Goal: Task Accomplishment & Management: Manage account settings

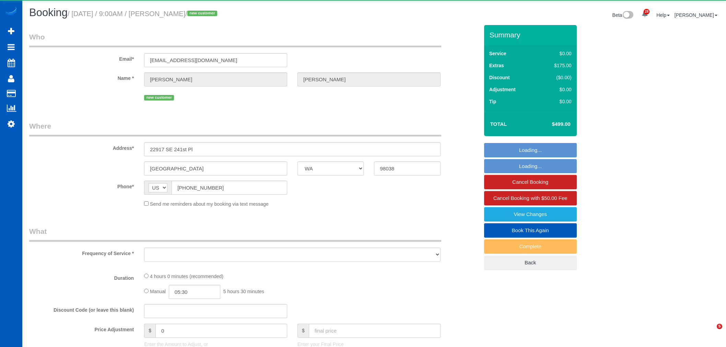
select select "WA"
select select "object:9038"
select select "199"
select select "1501"
select select "3"
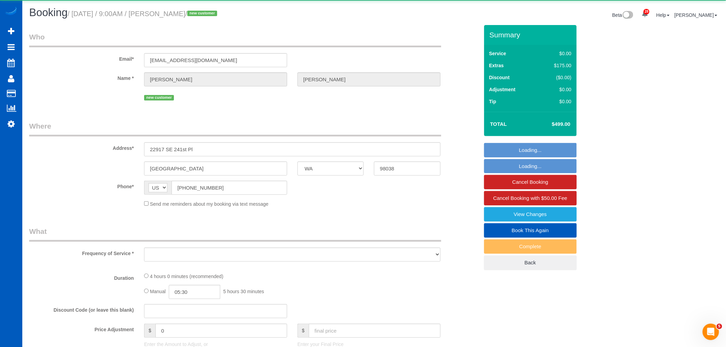
select select "2"
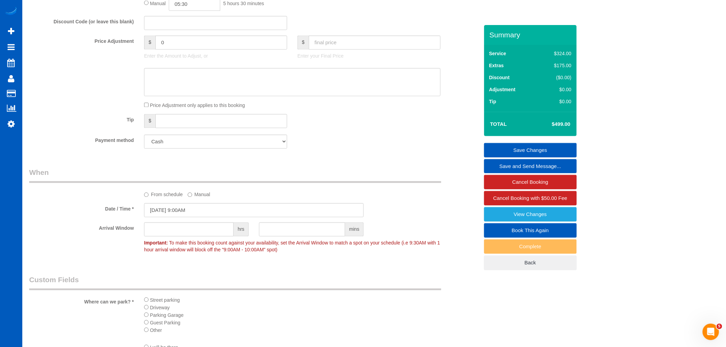
scroll to position [534, 0]
click at [177, 147] on select "Add Credit Card Cash Check Paypal" at bounding box center [215, 140] width 143 height 14
select select "string:fspay"
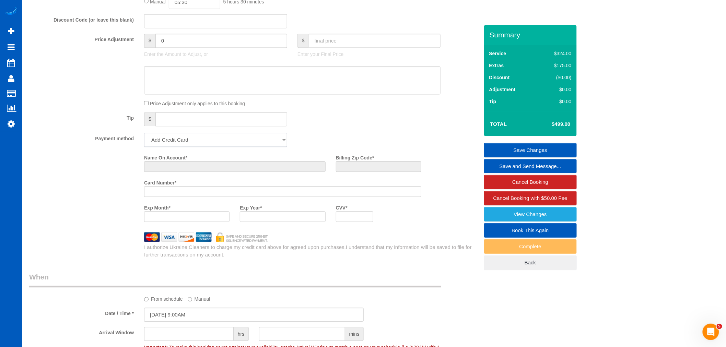
scroll to position [640, 0]
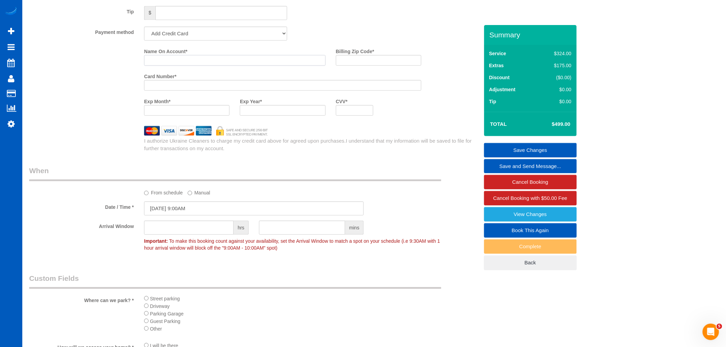
click at [176, 66] on input "Name On Account *" at bounding box center [235, 60] width 182 height 11
paste input "[PERSON_NAME]"
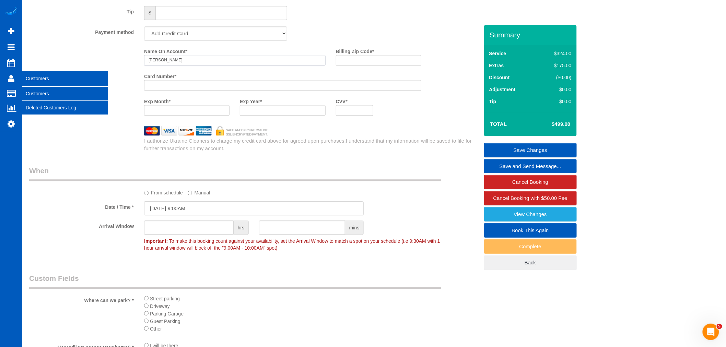
type input "[PERSON_NAME]"
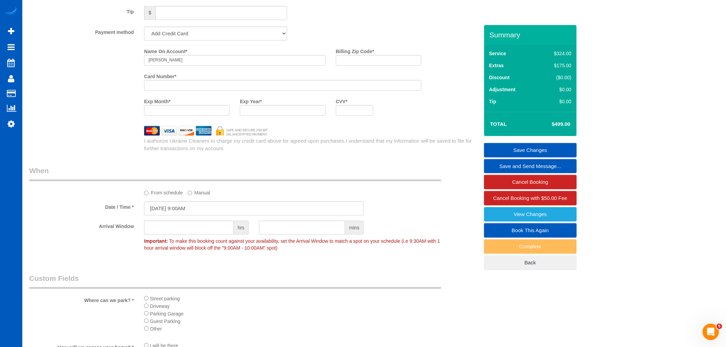
click at [179, 96] on div "Card Number *" at bounding box center [283, 83] width 288 height 25
click at [351, 66] on input "Billing Zip Code *" at bounding box center [378, 60] width 85 height 11
paste input "98038"
type input "98038"
click at [285, 116] on div at bounding box center [282, 110] width 85 height 11
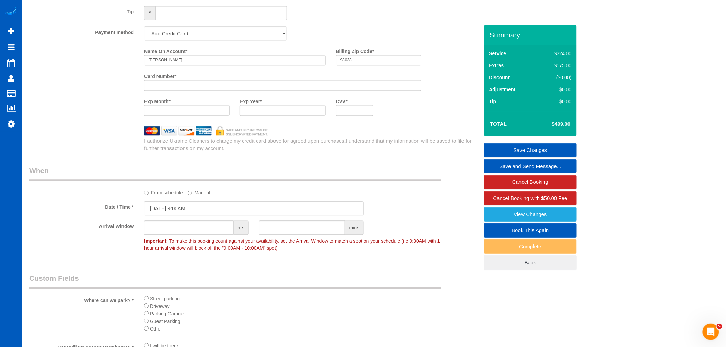
click at [289, 113] on iframe at bounding box center [282, 110] width 77 height 6
click at [523, 147] on link "Save Changes" at bounding box center [530, 150] width 93 height 14
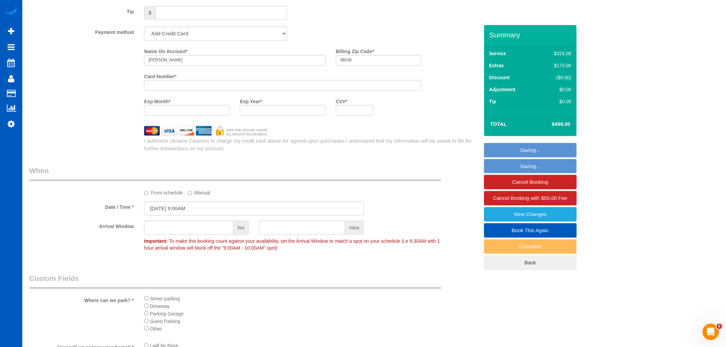
select select "**********"
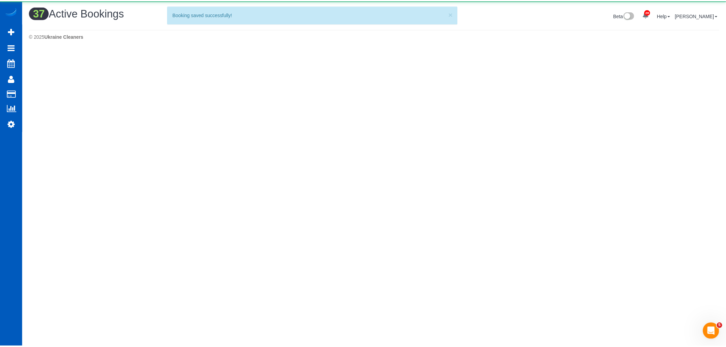
scroll to position [0, 0]
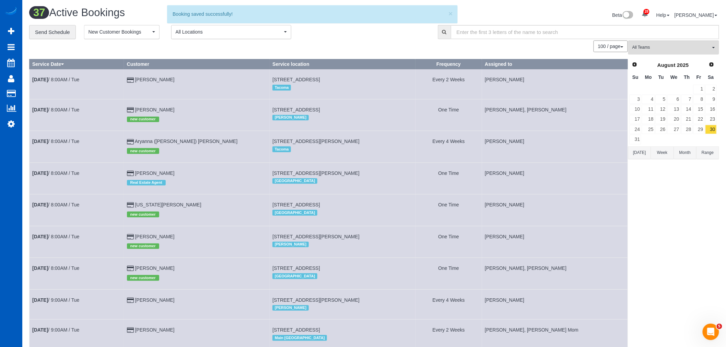
drag, startPoint x: 405, startPoint y: 213, endPoint x: 649, endPoint y: 224, distance: 244.5
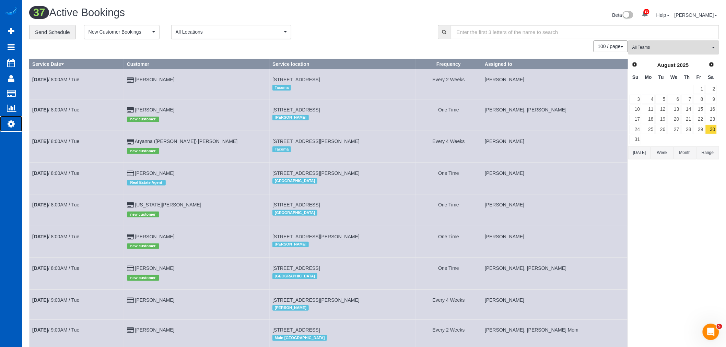
click at [8, 126] on icon at bounding box center [11, 124] width 7 height 8
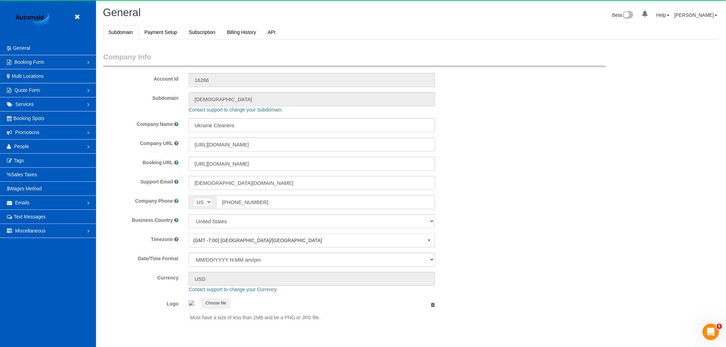
scroll to position [1500, 726]
select select "1"
click at [34, 142] on link "People" at bounding box center [48, 147] width 96 height 14
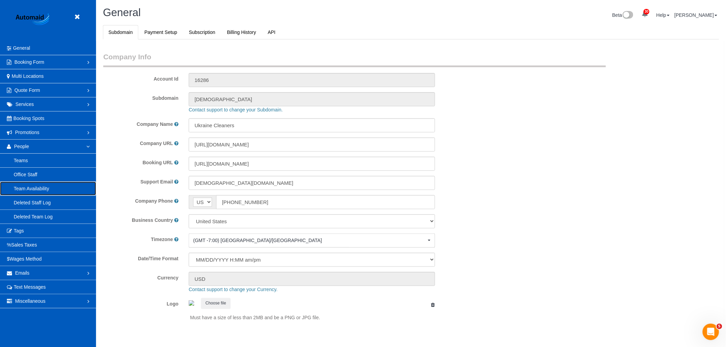
click at [49, 190] on link "Team Availability" at bounding box center [48, 189] width 96 height 14
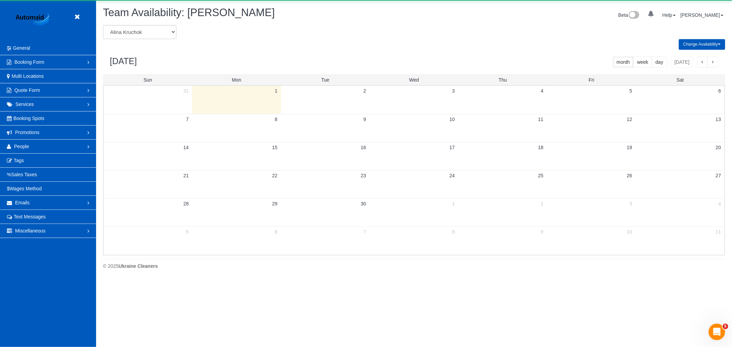
click at [130, 30] on select "[PERSON_NAME] [PERSON_NAME] [PERSON_NAME] [PERSON_NAME] [PERSON_NAME] [PERSON_N…" at bounding box center [139, 32] width 73 height 14
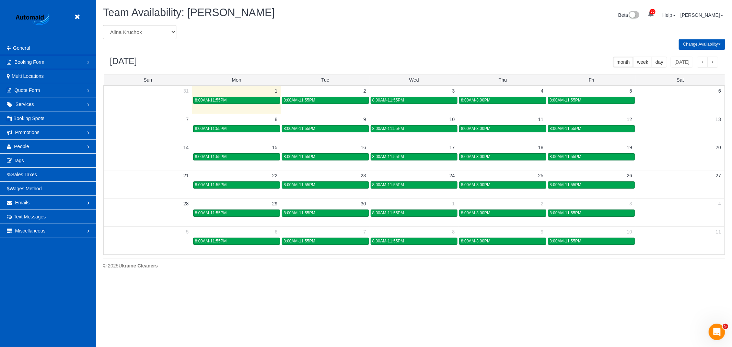
select select "number:26863"
click at [103, 25] on select "[PERSON_NAME] [PERSON_NAME] [PERSON_NAME] [PERSON_NAME] [PERSON_NAME] [PERSON_N…" at bounding box center [139, 32] width 73 height 14
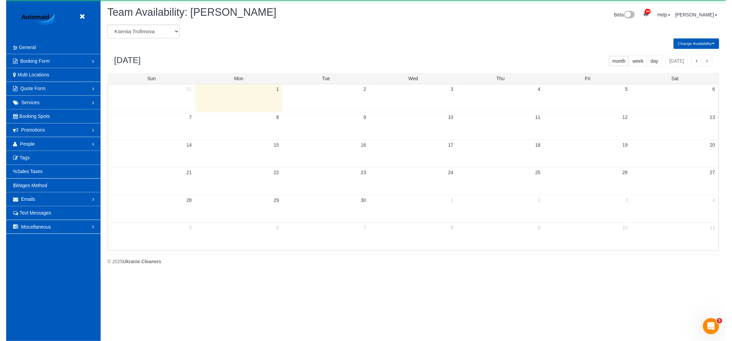
scroll to position [34031, 33578]
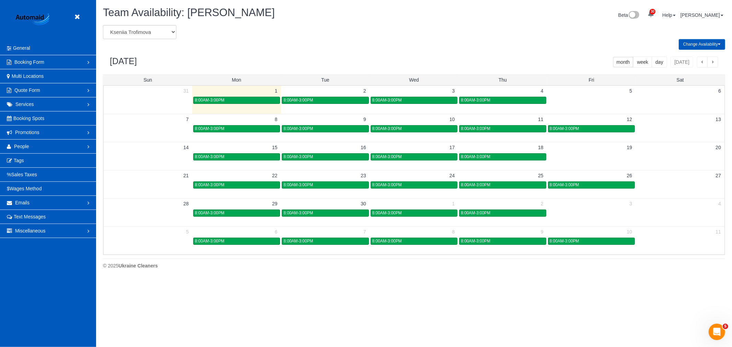
click at [699, 42] on button "Change Availability" at bounding box center [702, 44] width 46 height 11
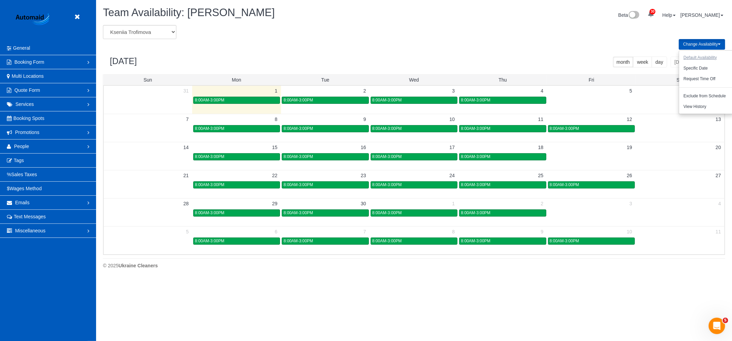
click at [705, 60] on button "Default Availability" at bounding box center [700, 57] width 42 height 11
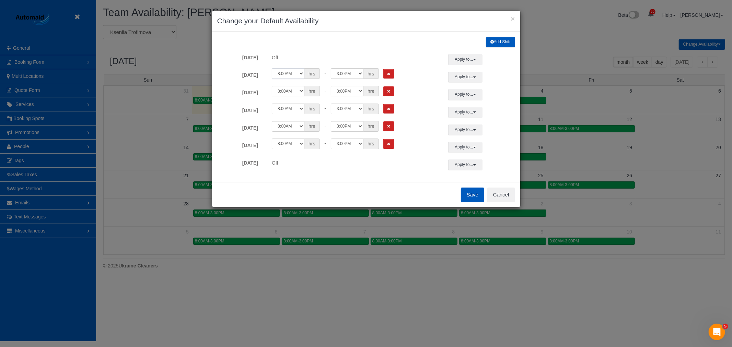
click at [296, 73] on select "12:00AM 12:05AM 12:10AM 12:15AM 12:20AM 12:25AM 12:30AM 12:35AM 12:40AM 12:45AM…" at bounding box center [288, 73] width 33 height 11
select select "string:09:30"
click at [272, 68] on select "12:00AM 12:05AM 12:10AM 12:15AM 12:20AM 12:25AM 12:30AM 12:35AM 12:40AM 12:45AM…" at bounding box center [288, 73] width 33 height 11
click at [344, 73] on select "12:00AM 12:05AM 12:10AM 12:15AM 12:20AM 12:25AM 12:30AM 12:35AM 12:40AM 12:45AM…" at bounding box center [347, 73] width 33 height 11
select select "string:14:00"
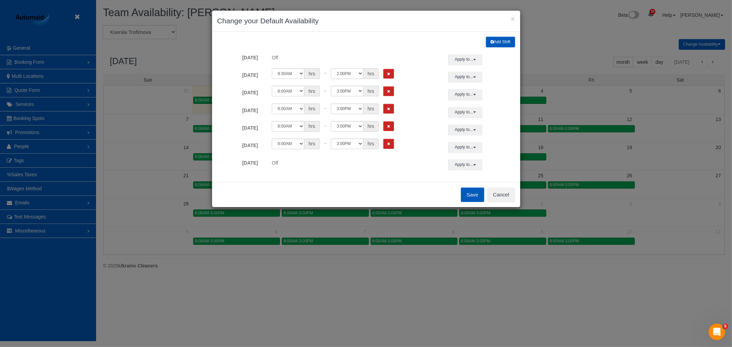
click at [331, 68] on select "12:00AM 12:05AM 12:10AM 12:15AM 12:20AM 12:25AM 12:30AM 12:35AM 12:40AM 12:45AM…" at bounding box center [347, 73] width 33 height 11
click at [454, 77] on button "Apply to..." at bounding box center [465, 77] width 34 height 11
click at [478, 199] on button "Save" at bounding box center [472, 195] width 23 height 14
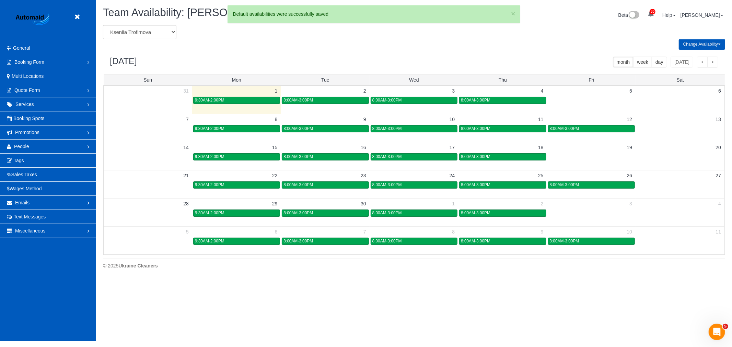
click at [699, 45] on button "Change Availability" at bounding box center [702, 44] width 46 height 11
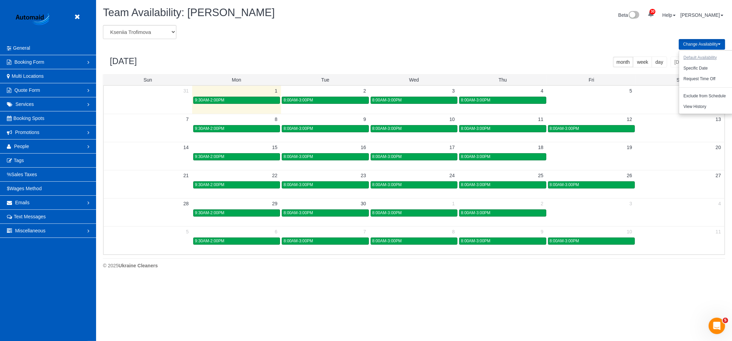
click at [695, 59] on button "Default Availability" at bounding box center [700, 57] width 42 height 11
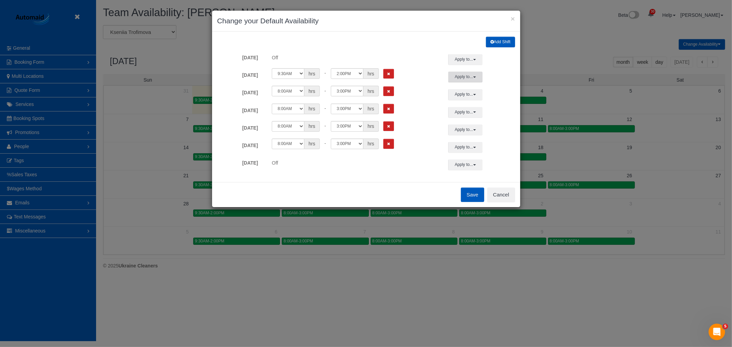
click at [462, 77] on button "Apply to..." at bounding box center [465, 77] width 34 height 11
click at [465, 144] on link "[DATE]" at bounding box center [491, 145] width 57 height 10
click at [468, 79] on button "Apply to..." at bounding box center [465, 77] width 34 height 11
click at [468, 148] on link "[DATE]" at bounding box center [491, 145] width 57 height 10
click at [468, 80] on button "Apply to..." at bounding box center [465, 77] width 34 height 11
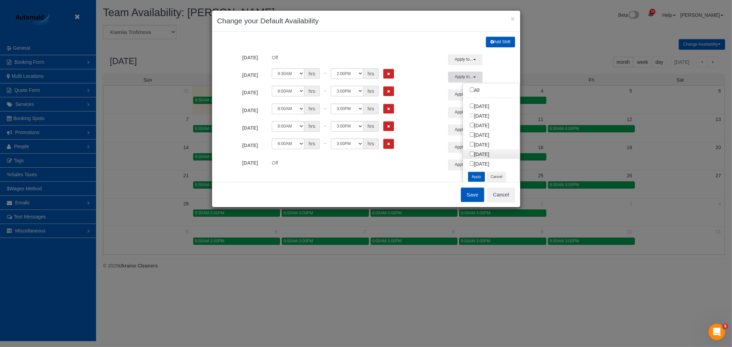
click at [463, 159] on link "[DATE]" at bounding box center [491, 154] width 57 height 10
click at [465, 76] on button "Apply to..." at bounding box center [465, 77] width 34 height 11
click at [472, 180] on button "Apply" at bounding box center [476, 177] width 17 height 10
click at [468, 200] on button "Save" at bounding box center [472, 195] width 23 height 14
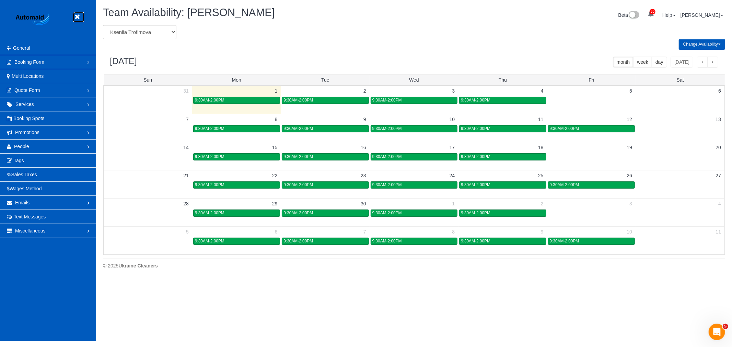
click at [74, 19] on icon at bounding box center [77, 17] width 9 height 9
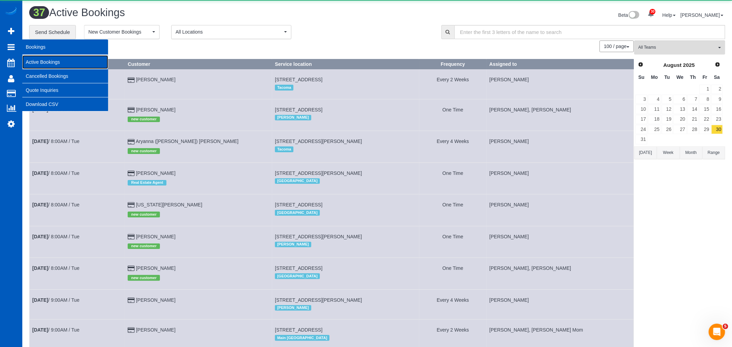
click at [64, 61] on link "Active Bookings" at bounding box center [65, 62] width 86 height 14
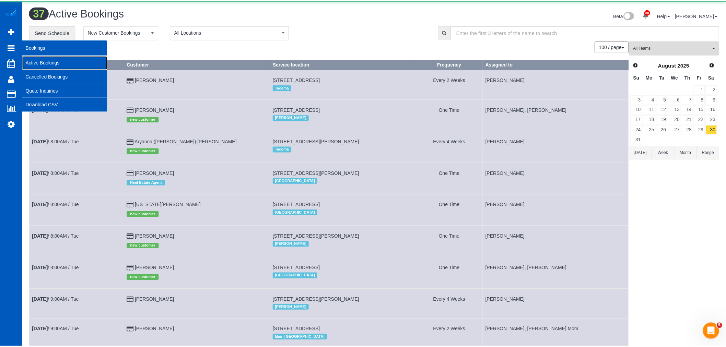
scroll to position [1285, 726]
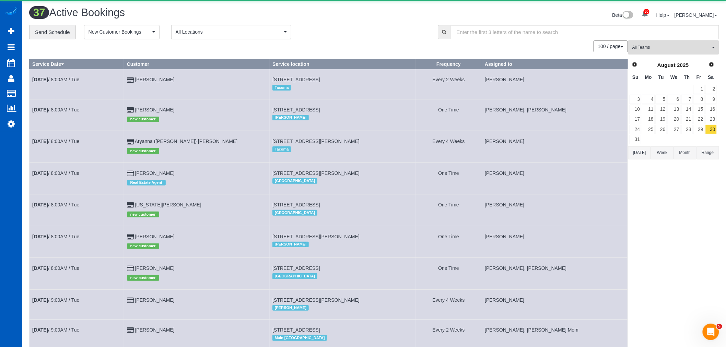
select select "**********"
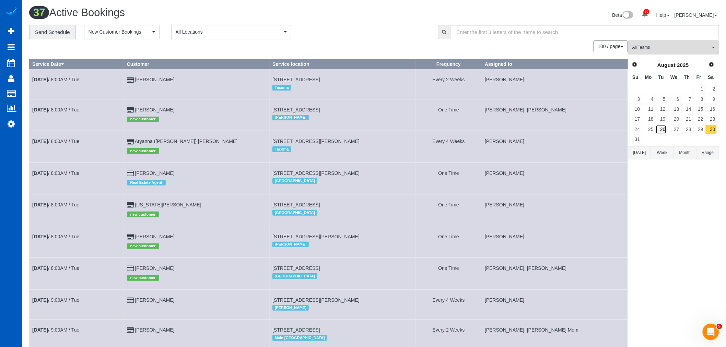
click at [659, 130] on link "26" at bounding box center [661, 129] width 11 height 9
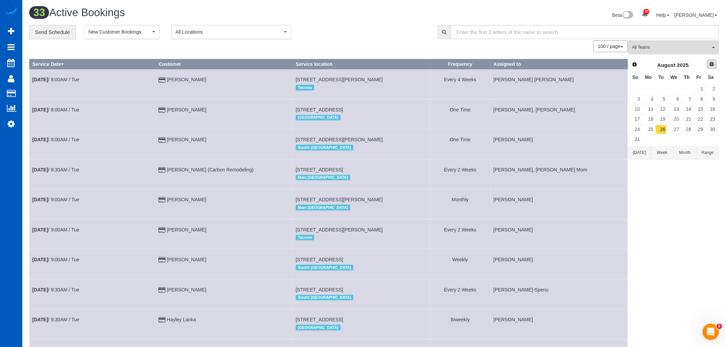
click at [710, 65] on span "Next" at bounding box center [711, 63] width 5 height 5
click at [663, 90] on link "2" at bounding box center [661, 89] width 11 height 9
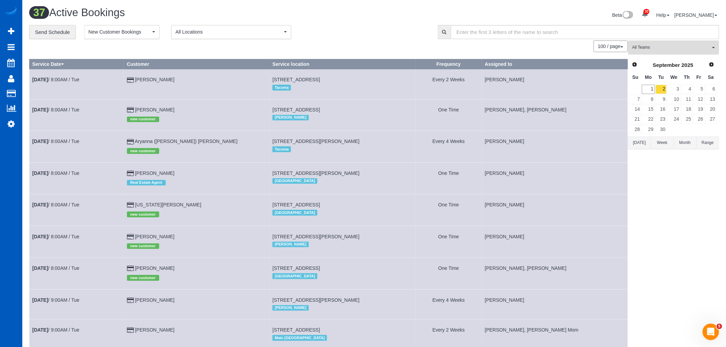
click at [654, 45] on button "All Teams" at bounding box center [673, 47] width 91 height 14
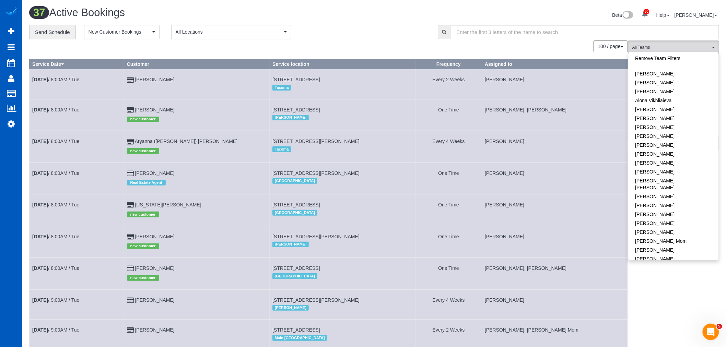
click at [222, 27] on button "All Locations" at bounding box center [231, 32] width 120 height 14
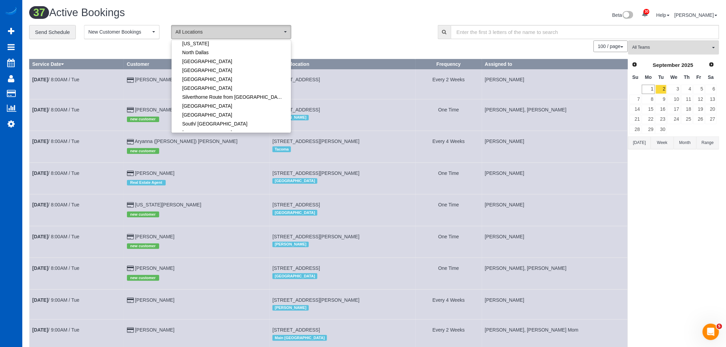
scroll to position [114, 0]
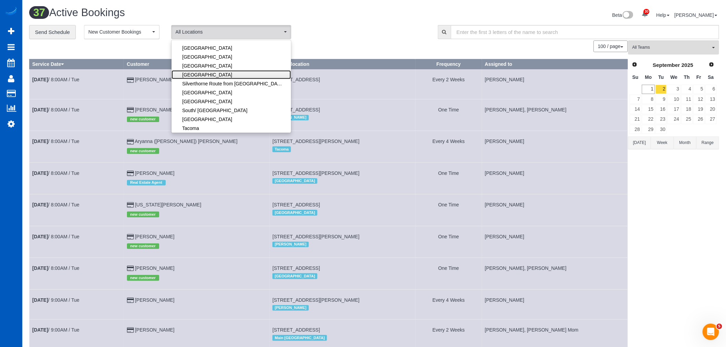
click at [234, 73] on link "Portland" at bounding box center [231, 74] width 119 height 9
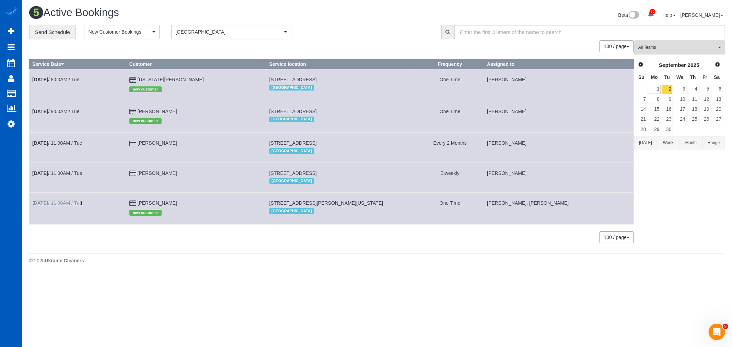
click at [68, 203] on link "Sep 2nd / 11:00AM / Tue" at bounding box center [57, 202] width 50 height 5
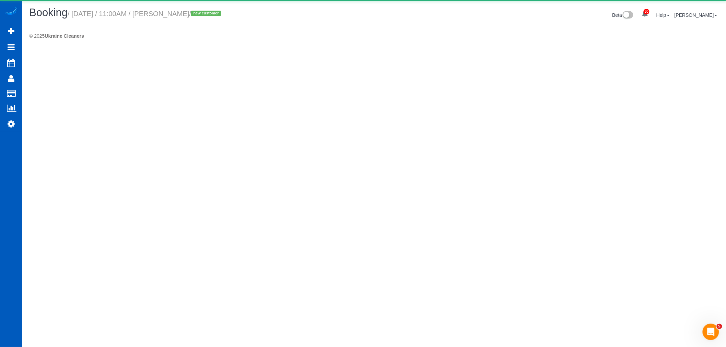
select select "OR"
select select "199"
select select "2"
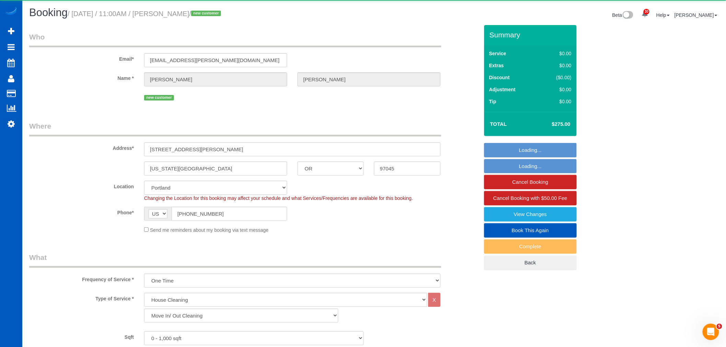
select select "object:15448"
select select "2"
select select "spot34"
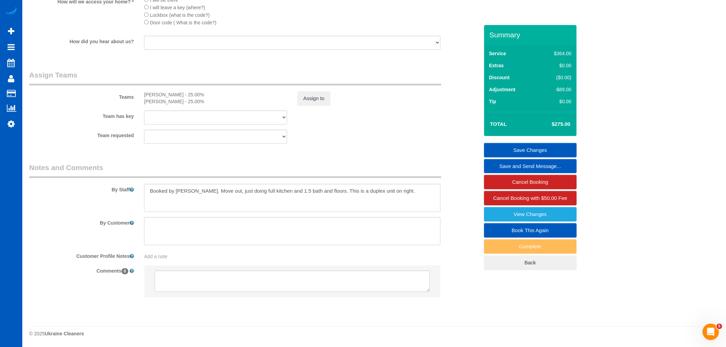
scroll to position [833, 0]
click at [312, 98] on button "Assign to" at bounding box center [313, 98] width 33 height 14
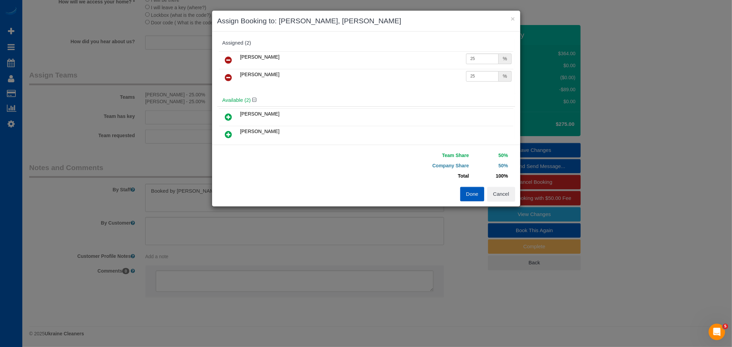
click at [229, 60] on icon at bounding box center [228, 60] width 7 height 8
drag, startPoint x: 475, startPoint y: 63, endPoint x: 345, endPoint y: 60, distance: 129.7
click at [345, 60] on tr "Oksana Kosiuk 25 %" at bounding box center [366, 59] width 294 height 17
type input "50"
click at [466, 188] on button "Done" at bounding box center [472, 194] width 24 height 14
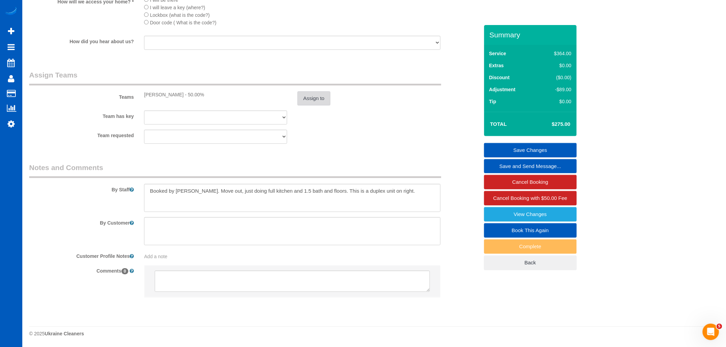
click at [315, 101] on button "Assign to" at bounding box center [313, 98] width 33 height 14
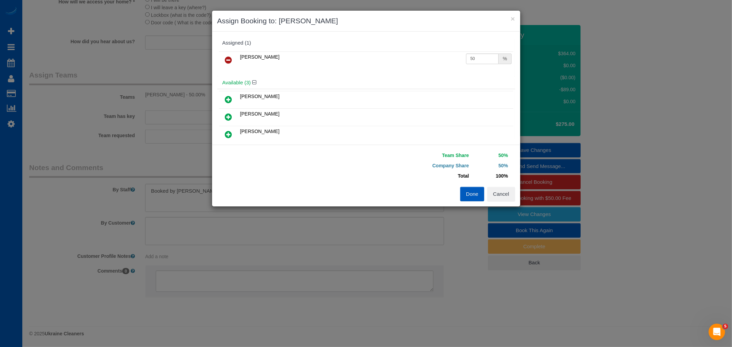
click at [473, 196] on button "Done" at bounding box center [472, 194] width 24 height 14
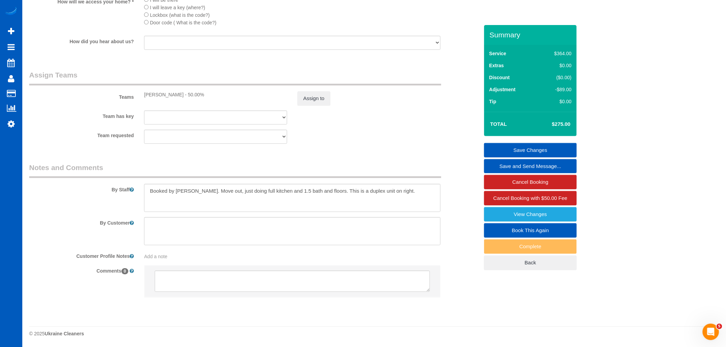
click at [537, 149] on link "Save Changes" at bounding box center [530, 150] width 93 height 14
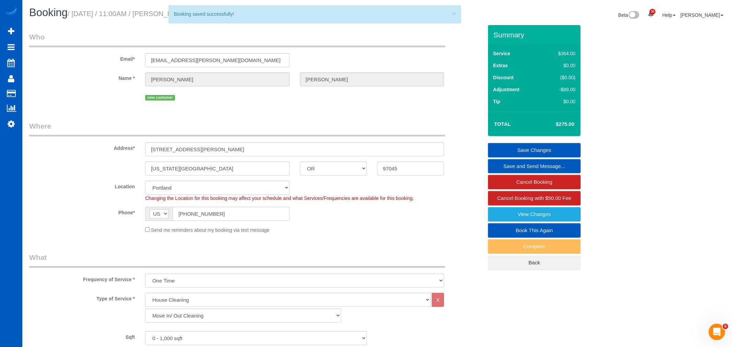
select select "**********"
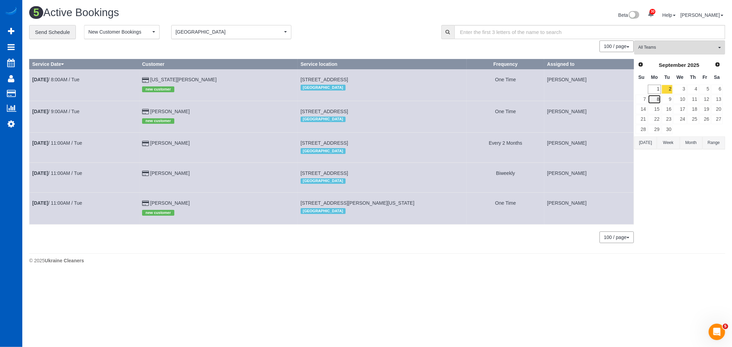
click at [656, 95] on link "8" at bounding box center [654, 99] width 13 height 9
click at [655, 91] on tr "1 2 3 4 5 6" at bounding box center [673, 89] width 88 height 10
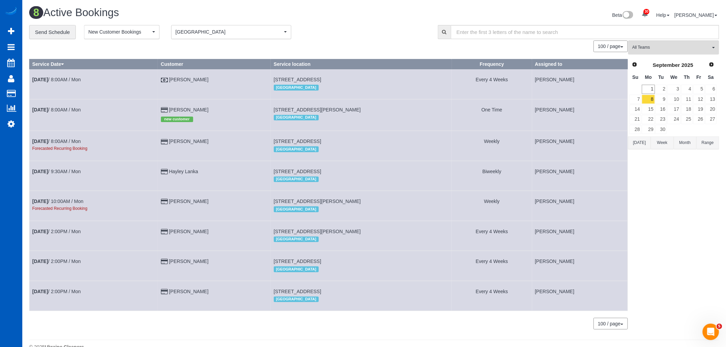
click at [647, 83] on th "Mo" at bounding box center [648, 77] width 13 height 13
click at [647, 85] on link "1" at bounding box center [648, 89] width 13 height 9
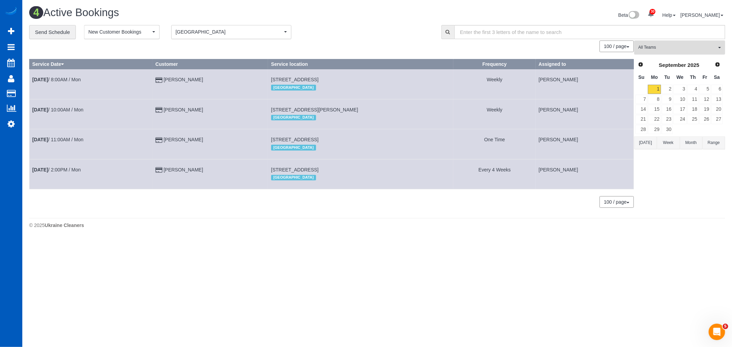
click at [660, 46] on span "All Teams" at bounding box center [677, 48] width 78 height 6
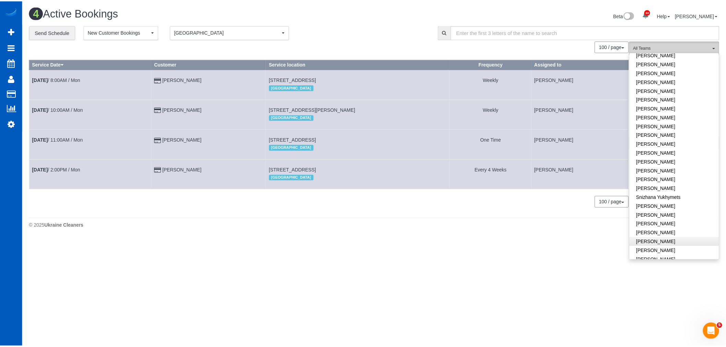
scroll to position [470, 0]
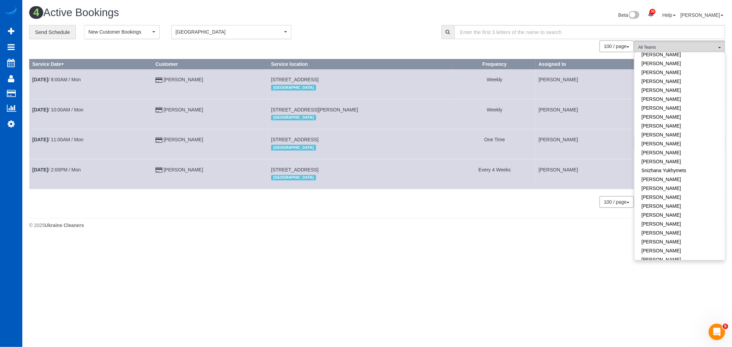
click at [191, 208] on div "100 / page 10 / page 20 / page 30 / page 40 / page 50 / page 100 / page" at bounding box center [331, 202] width 605 height 12
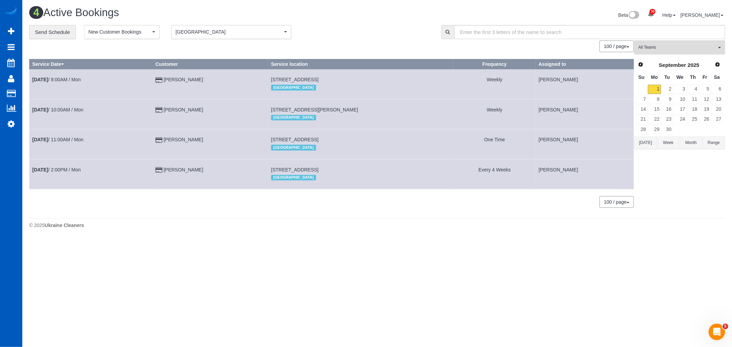
click at [64, 175] on td "Sep 1st / 2:00PM / Mon" at bounding box center [91, 174] width 123 height 30
click at [67, 173] on link "Sep 1st / 2:00PM / Mon" at bounding box center [56, 169] width 48 height 5
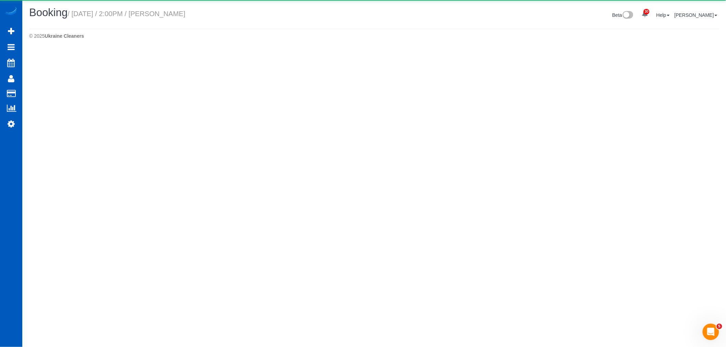
select select "OR"
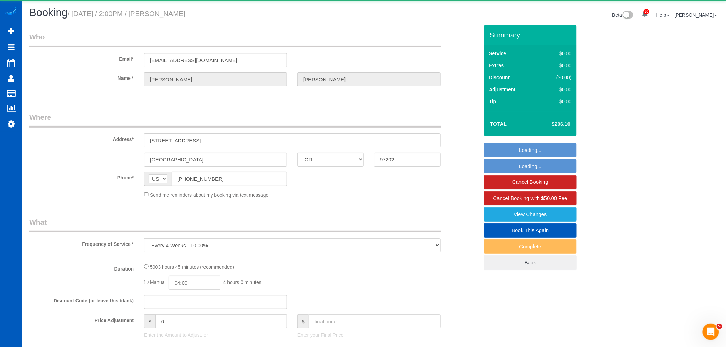
select select "object:17113"
select select "2001"
select select "3"
select select "number:8"
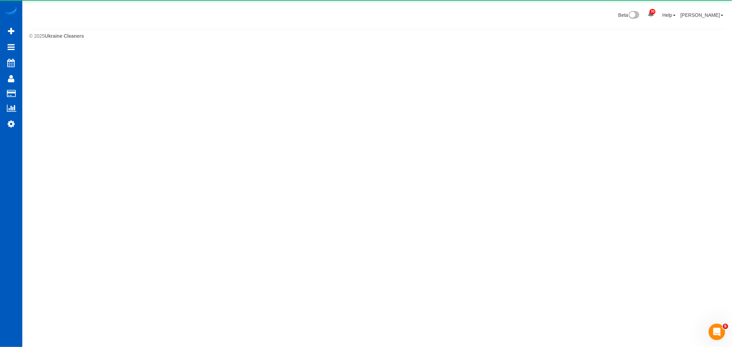
select select "**********"
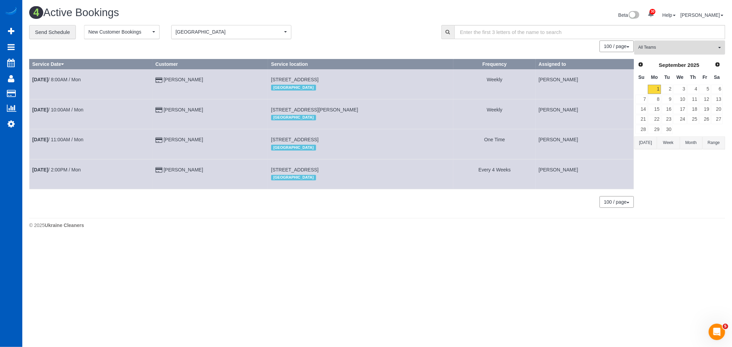
click at [661, 48] on span "All Teams" at bounding box center [677, 48] width 78 height 6
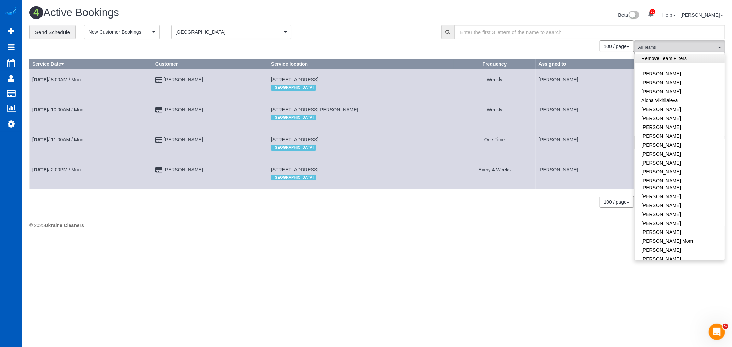
click at [669, 60] on link "Remove Team Filters" at bounding box center [679, 58] width 90 height 9
click at [238, 31] on span "[GEOGRAPHIC_DATA]" at bounding box center [229, 31] width 107 height 7
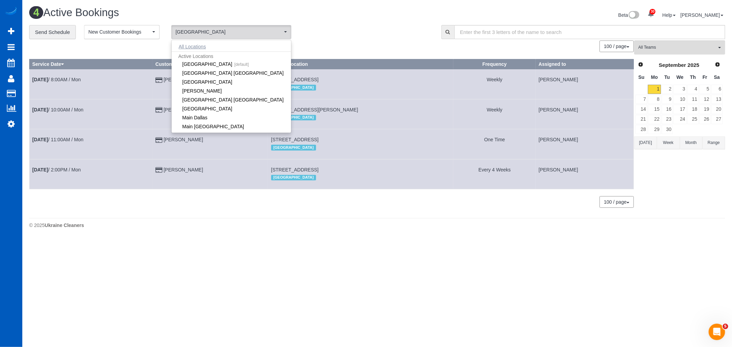
drag, startPoint x: 191, startPoint y: 52, endPoint x: 191, endPoint y: 47, distance: 4.8
click at [191, 50] on ul "All Locations Active Locations North Seattle [default] Active Locations Atlanta…" at bounding box center [231, 86] width 119 height 89
click at [191, 47] on button "All Locations" at bounding box center [193, 47] width 42 height 10
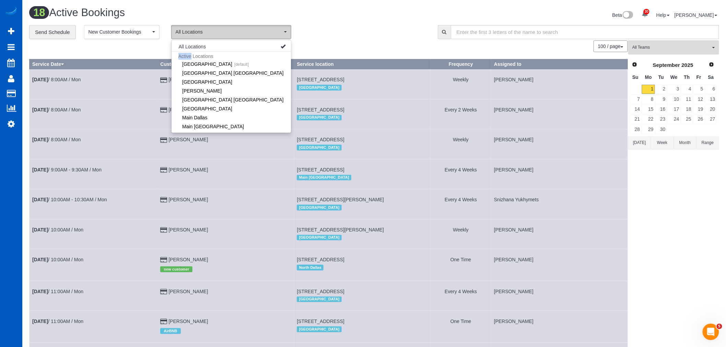
drag, startPoint x: 204, startPoint y: 35, endPoint x: 470, endPoint y: 45, distance: 265.8
click at [207, 35] on span "All Locations" at bounding box center [229, 31] width 107 height 7
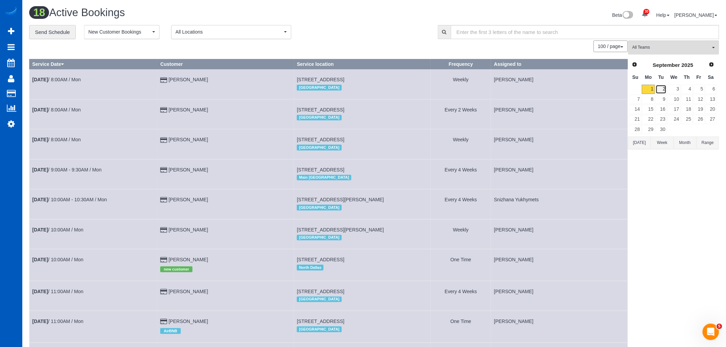
click at [661, 92] on link "2" at bounding box center [661, 89] width 11 height 9
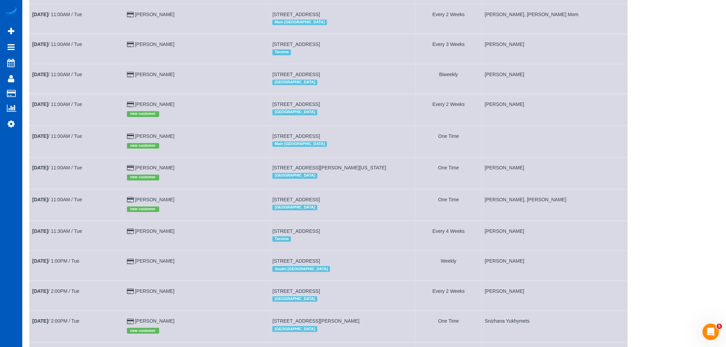
scroll to position [709, 0]
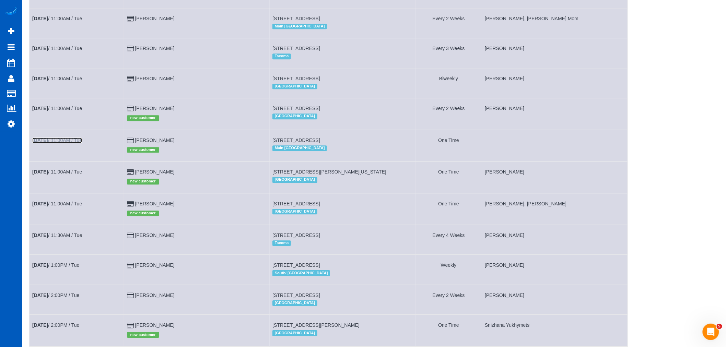
click at [77, 143] on link "Sep 2nd / 11:00AM / Tue" at bounding box center [57, 140] width 50 height 5
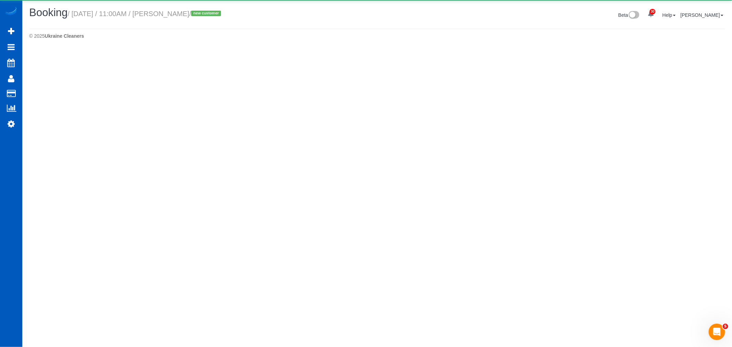
select select "WA"
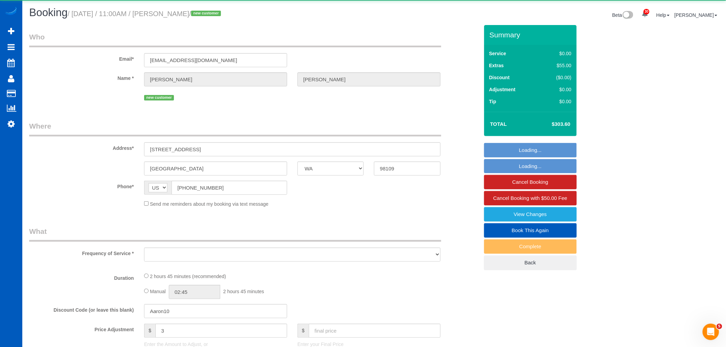
select select "object:18895"
select select "199"
select select "1001"
select select "3"
select select "2"
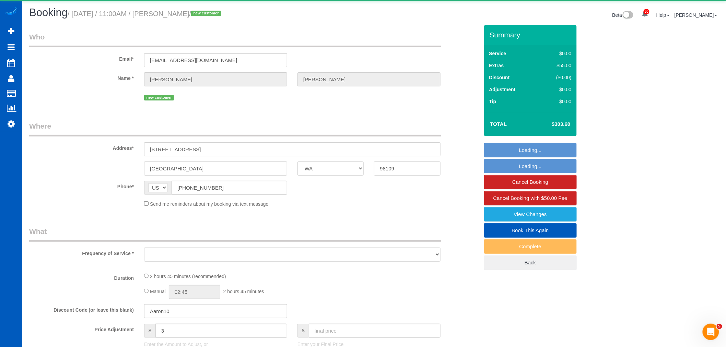
select select "spot69"
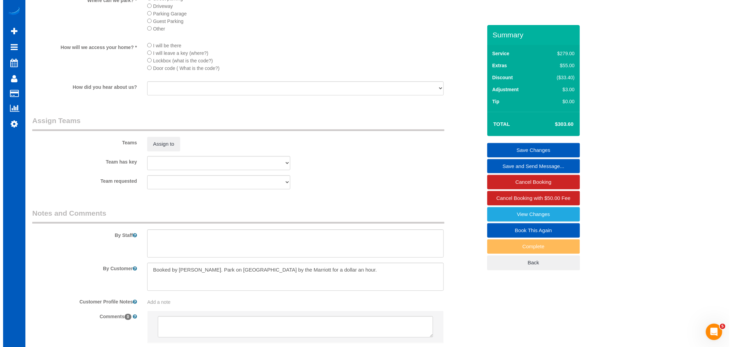
scroll to position [800, 0]
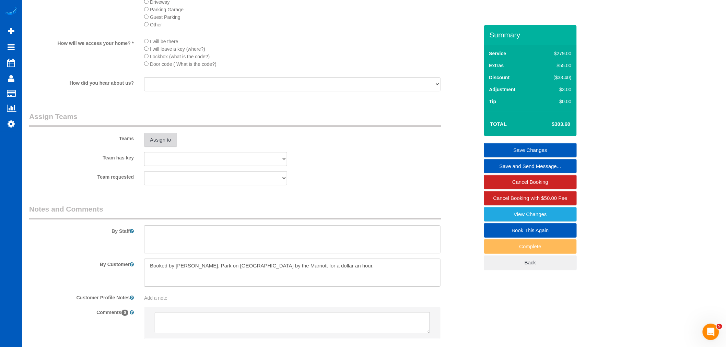
click at [163, 147] on button "Assign to" at bounding box center [160, 140] width 33 height 14
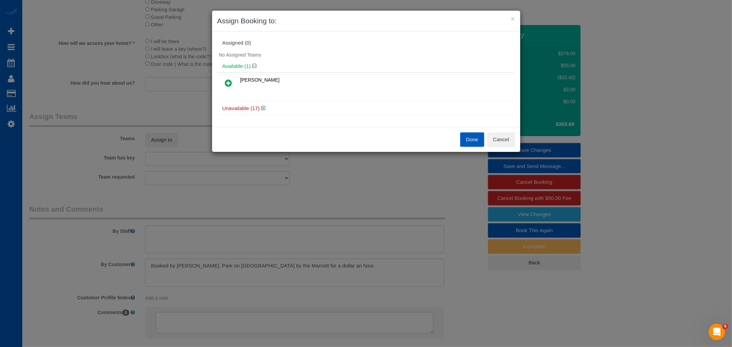
click at [266, 108] on h4 "Unavailable (17)" at bounding box center [366, 109] width 288 height 6
click at [263, 108] on icon at bounding box center [263, 108] width 4 height 5
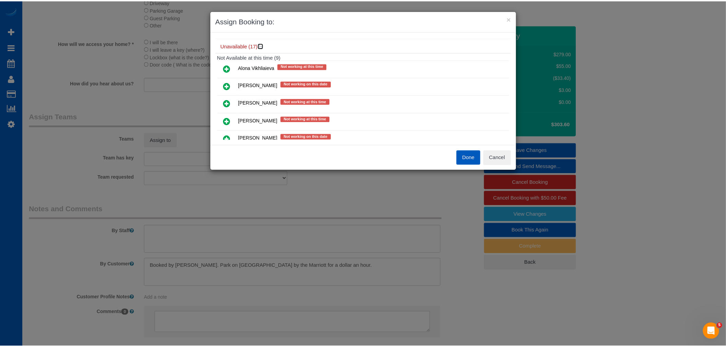
scroll to position [76, 0]
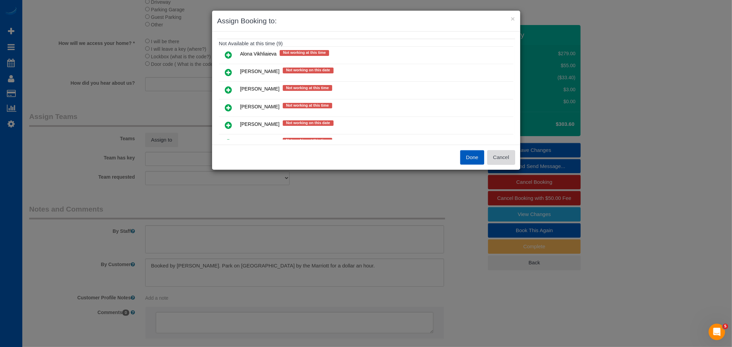
drag, startPoint x: 502, startPoint y: 160, endPoint x: 195, endPoint y: 43, distance: 329.5
click at [502, 161] on button "Cancel" at bounding box center [501, 157] width 28 height 14
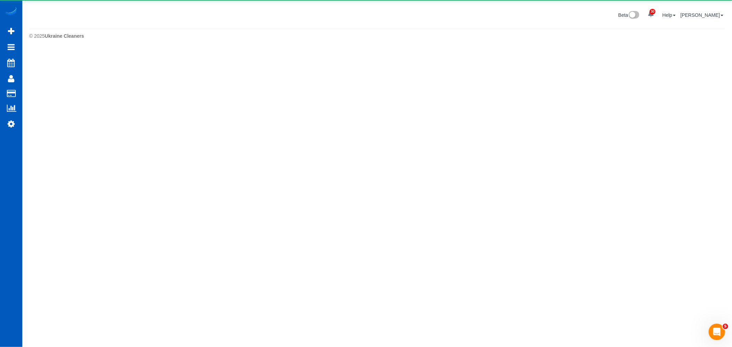
select select "**********"
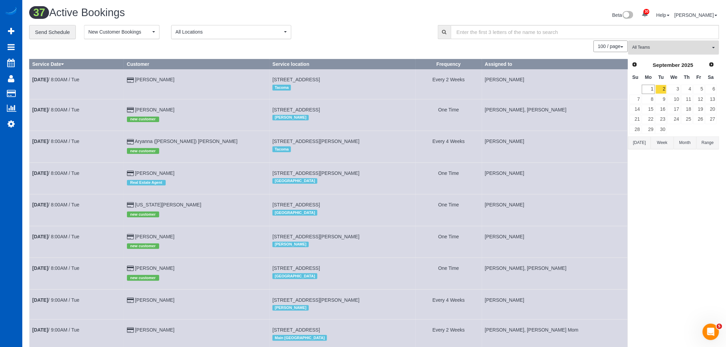
click at [659, 54] on button "All Teams" at bounding box center [673, 47] width 91 height 14
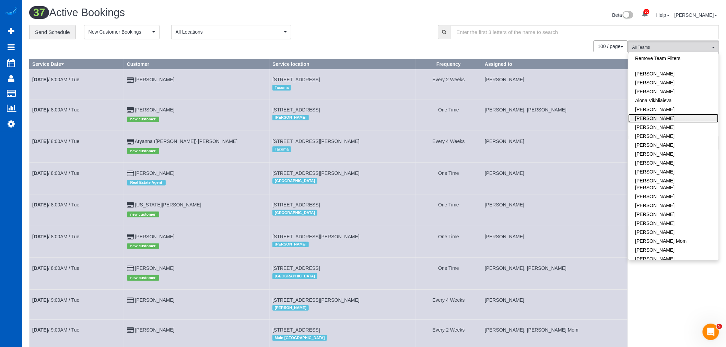
click at [669, 117] on link "[PERSON_NAME]" at bounding box center [674, 118] width 90 height 9
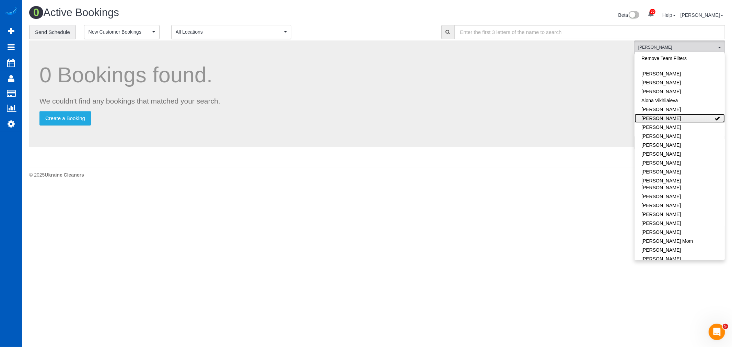
click at [669, 117] on link "[PERSON_NAME]" at bounding box center [679, 118] width 90 height 9
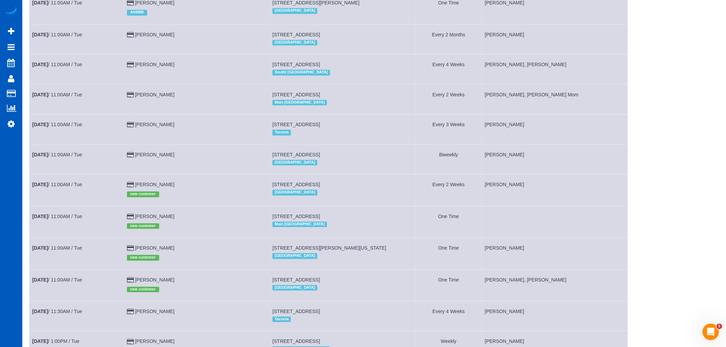
scroll to position [648, 0]
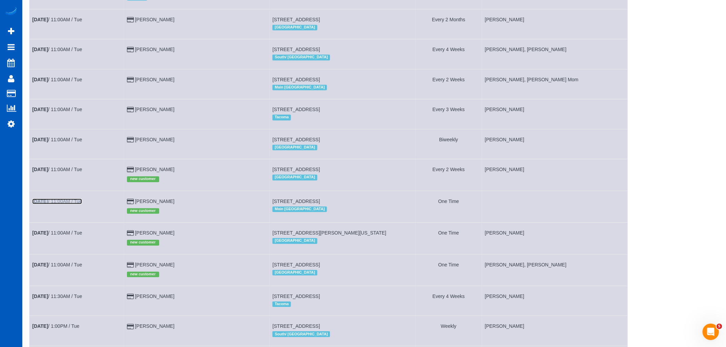
click at [67, 204] on link "Sep 2nd / 11:00AM / Tue" at bounding box center [57, 201] width 50 height 5
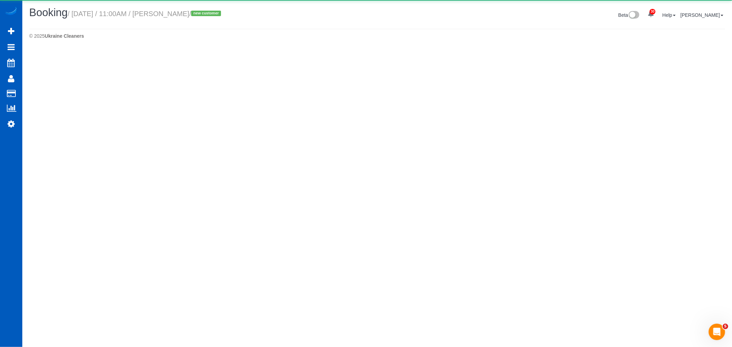
select select "WA"
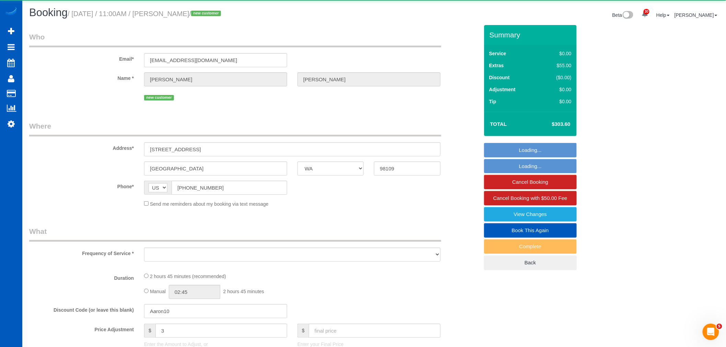
select select "object:21370"
select select "string:fspay-5f67b0d7-0347-4317-beb2-cb49b981314c"
select select "199"
select select "1001"
select select "3"
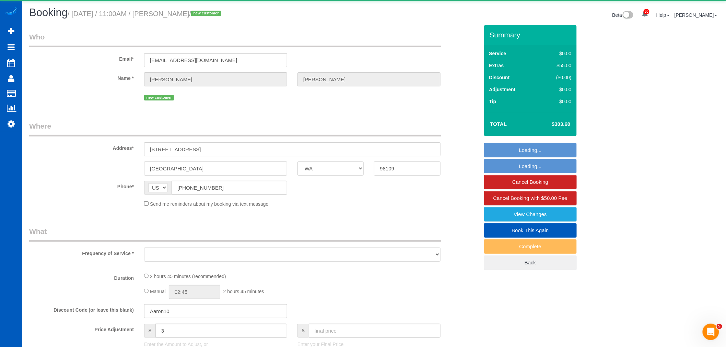
select select "2"
select select "spot80"
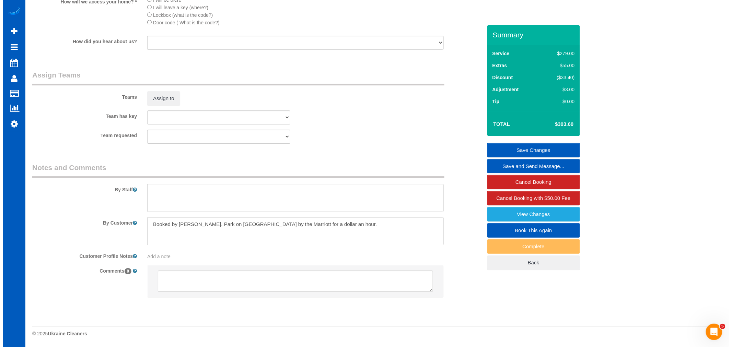
scroll to position [852, 0]
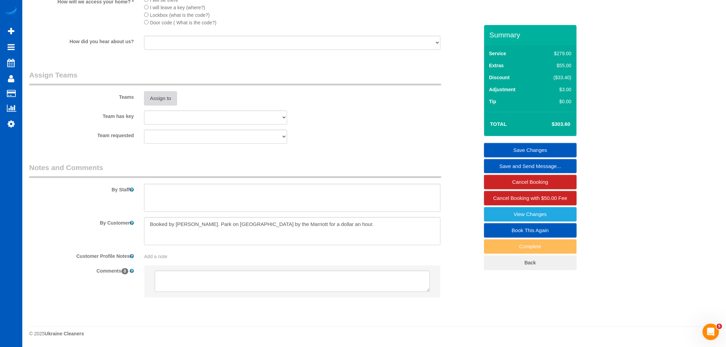
click at [155, 97] on button "Assign to" at bounding box center [160, 98] width 33 height 14
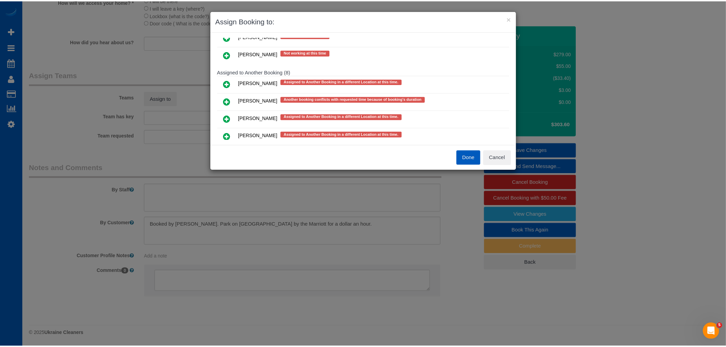
scroll to position [229, 0]
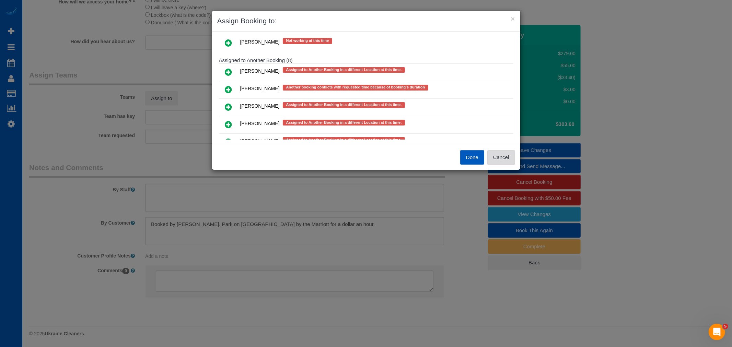
click at [496, 156] on button "Cancel" at bounding box center [501, 157] width 28 height 14
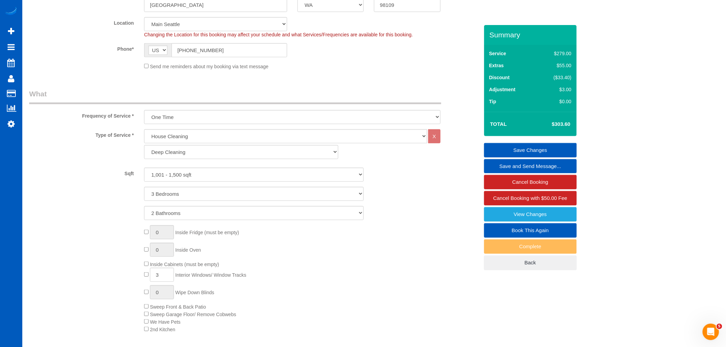
scroll to position [51, 0]
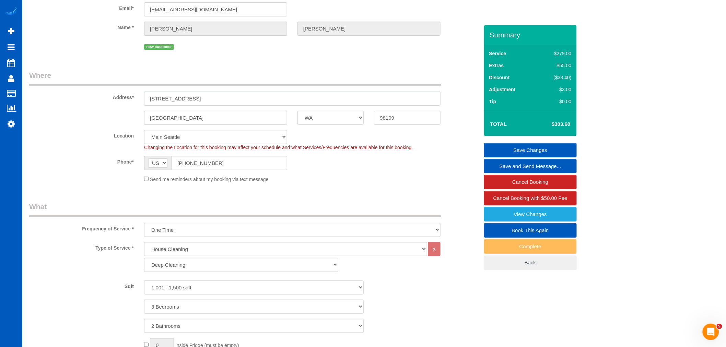
drag, startPoint x: 210, startPoint y: 97, endPoint x: 124, endPoint y: 101, distance: 86.5
click at [124, 101] on div "Address* 810 Dexter Ave N, 745" at bounding box center [254, 87] width 460 height 35
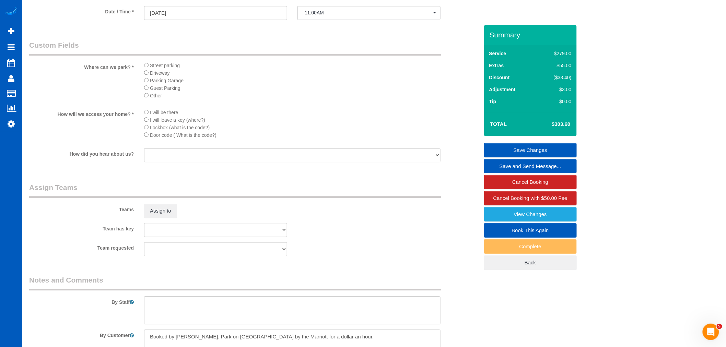
scroll to position [775, 0]
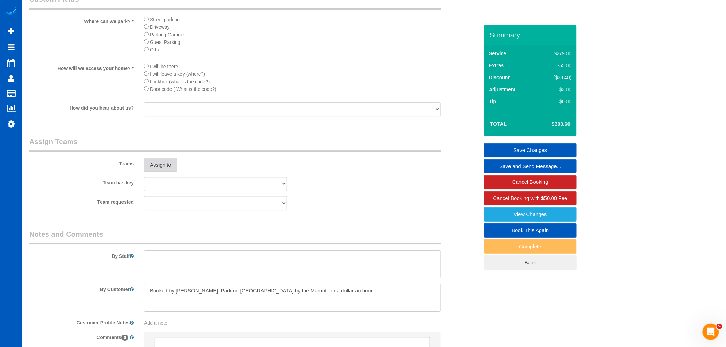
click at [161, 171] on button "Assign to" at bounding box center [160, 165] width 33 height 14
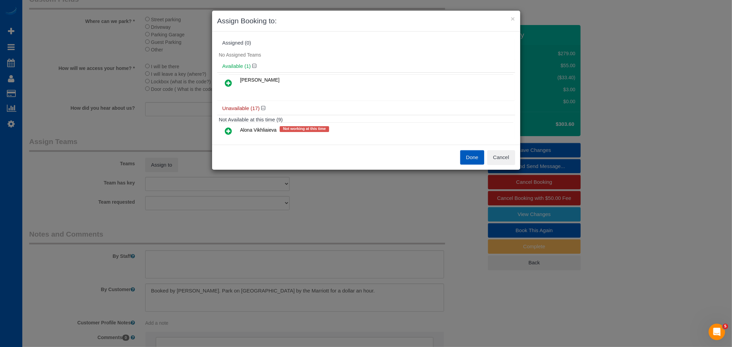
click at [228, 82] on icon at bounding box center [228, 83] width 7 height 8
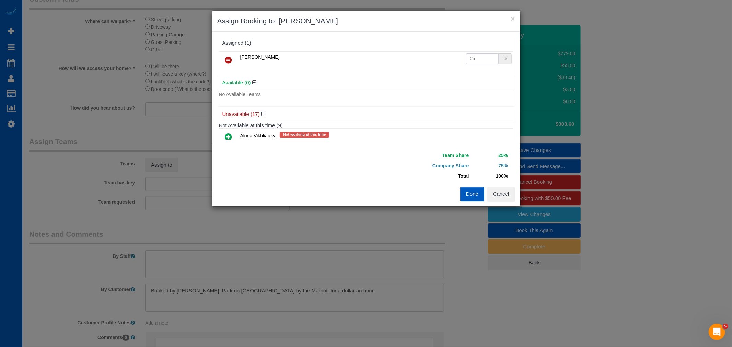
drag, startPoint x: 470, startPoint y: 62, endPoint x: 388, endPoint y: 65, distance: 82.4
click at [388, 65] on tr "Irina Shamrai 25 %" at bounding box center [366, 59] width 294 height 17
type input "50"
click at [467, 200] on button "Done" at bounding box center [472, 194] width 24 height 14
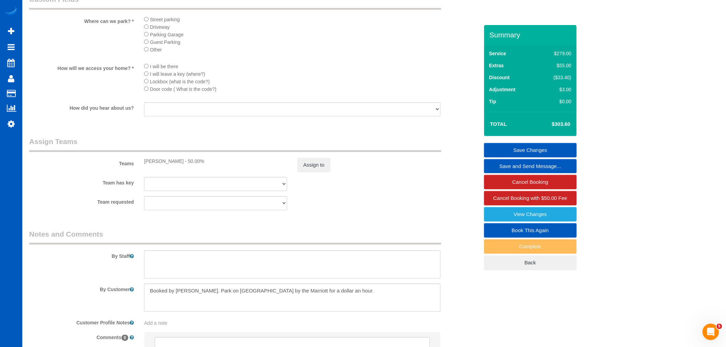
click at [334, 184] on sui-booking-teams "Teams Irina Shamrai - 50.00% Assign to Team has key Alona Tarasiuk Alona Vikhli…" at bounding box center [254, 174] width 450 height 74
click at [313, 172] on button "Assign to" at bounding box center [313, 165] width 33 height 14
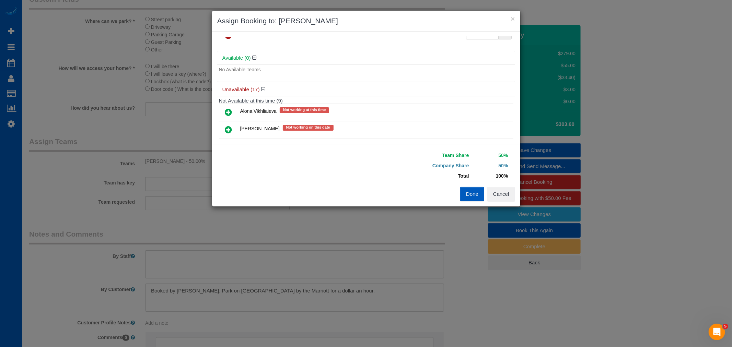
scroll to position [38, 0]
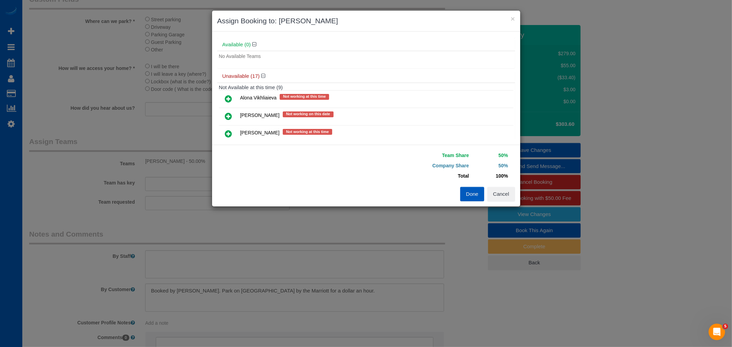
click at [228, 117] on icon at bounding box center [228, 116] width 7 height 8
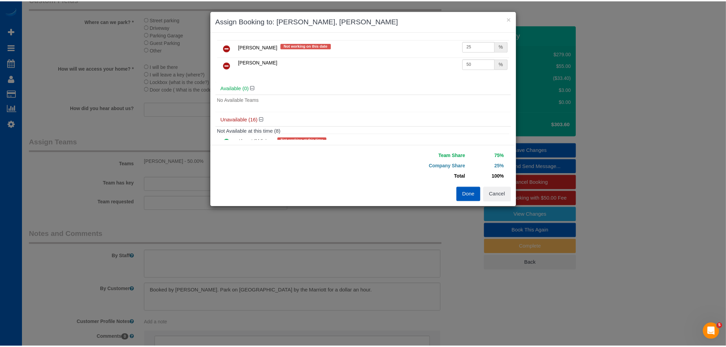
scroll to position [0, 0]
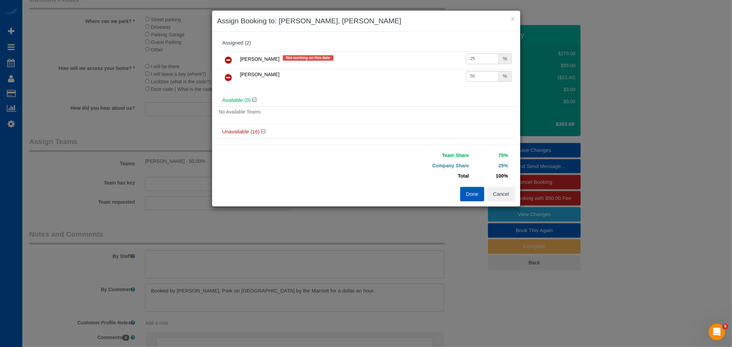
drag, startPoint x: 468, startPoint y: 59, endPoint x: 478, endPoint y: 59, distance: 10.0
click at [478, 59] on input "25" at bounding box center [482, 59] width 33 height 11
type input "27"
drag, startPoint x: 460, startPoint y: 78, endPoint x: 421, endPoint y: 80, distance: 39.2
click at [421, 80] on tr "Irina Shamrai 50 %" at bounding box center [366, 77] width 294 height 17
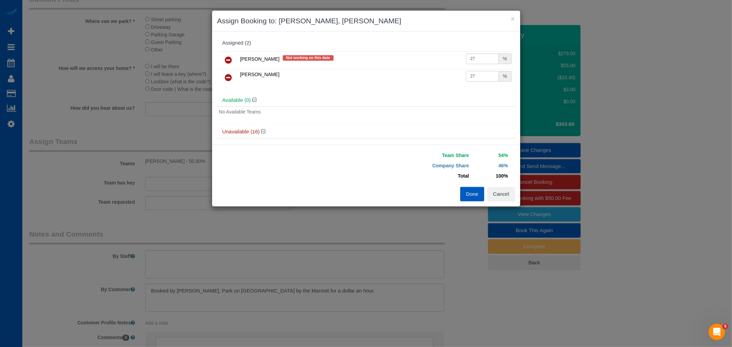
type input "27"
click at [468, 193] on button "Done" at bounding box center [472, 194] width 24 height 14
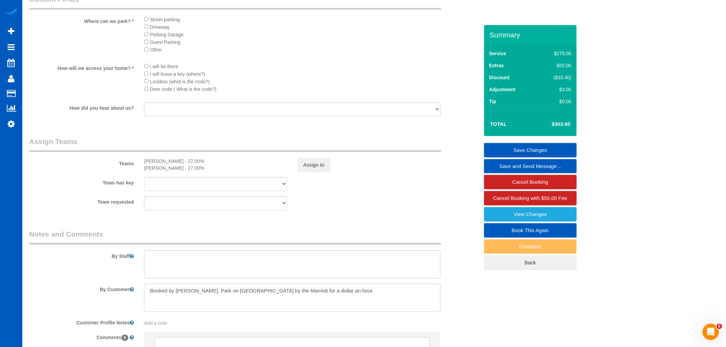
drag, startPoint x: 348, startPoint y: 182, endPoint x: 331, endPoint y: 173, distance: 18.7
click at [348, 182] on sui-booking-teams "Teams Anastasiia Ionova - 27.00% Irina Shamrai - 27.00% Assign to Team has key …" at bounding box center [254, 174] width 450 height 74
click at [331, 172] on div "Assign to" at bounding box center [368, 165] width 153 height 14
click at [317, 172] on button "Assign to" at bounding box center [313, 165] width 33 height 14
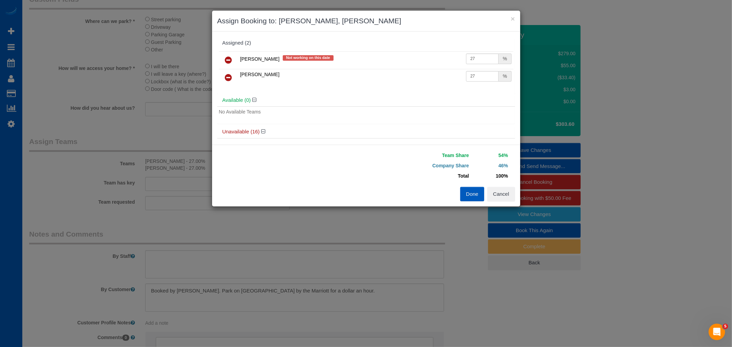
click at [226, 59] on icon at bounding box center [228, 60] width 7 height 8
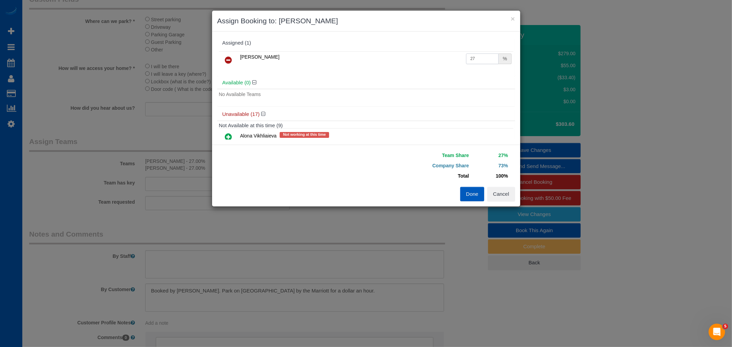
drag, startPoint x: 471, startPoint y: 55, endPoint x: 416, endPoint y: 51, distance: 56.0
click at [416, 51] on tr "Irina Shamrai 27 %" at bounding box center [366, 59] width 294 height 17
type input "50"
click at [470, 191] on button "Done" at bounding box center [472, 194] width 24 height 14
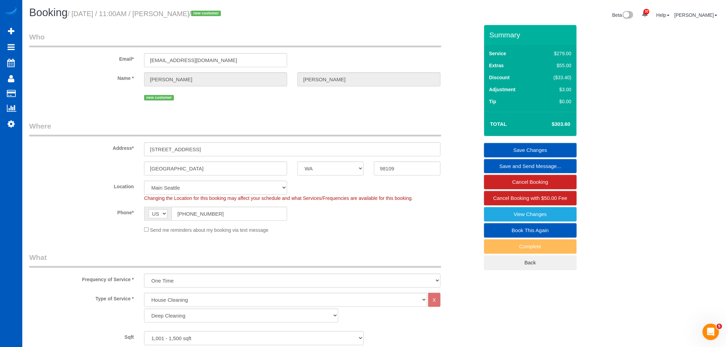
click at [545, 150] on link "Save Changes" at bounding box center [530, 150] width 93 height 14
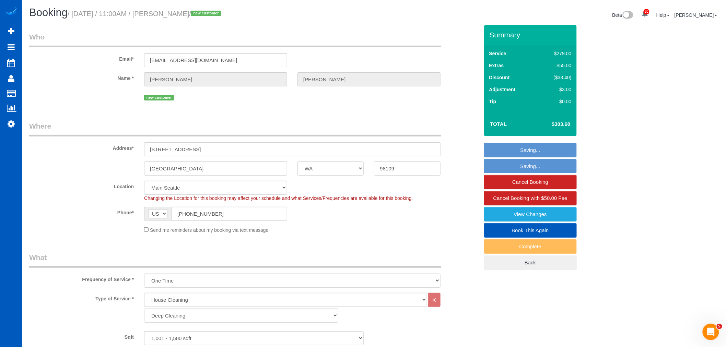
select select "**********"
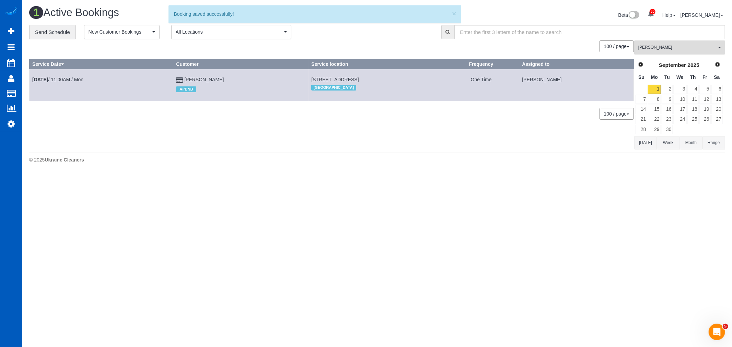
click at [665, 49] on span "[PERSON_NAME]" at bounding box center [677, 48] width 78 height 6
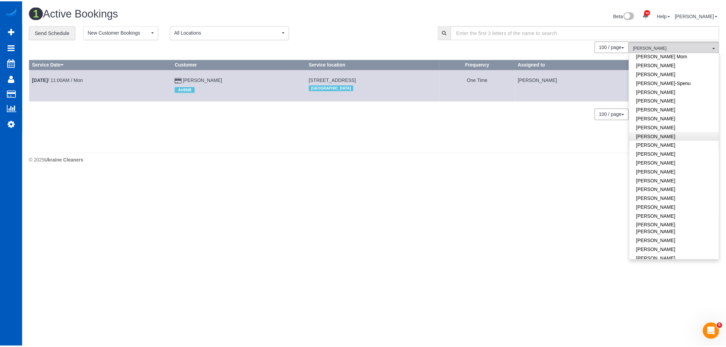
scroll to position [71, 0]
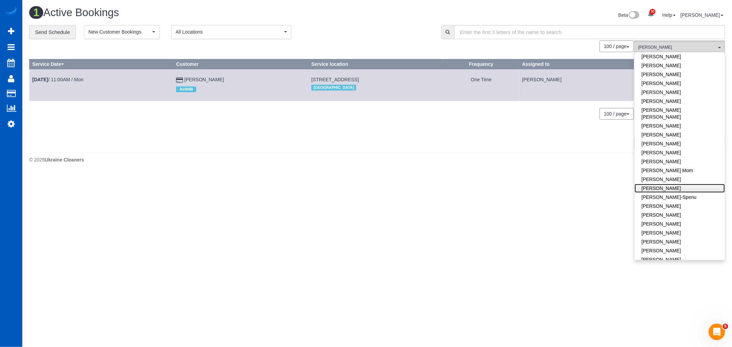
click at [667, 184] on link "[PERSON_NAME]" at bounding box center [679, 188] width 90 height 9
click at [269, 168] on div "1 Active Bookings Beta 30 Your Notifications You have 0 alerts × You have 1 to …" at bounding box center [377, 86] width 710 height 173
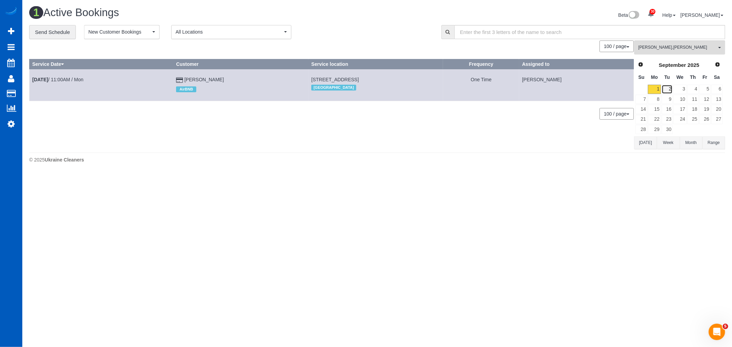
click at [670, 87] on link "2" at bounding box center [667, 89] width 11 height 9
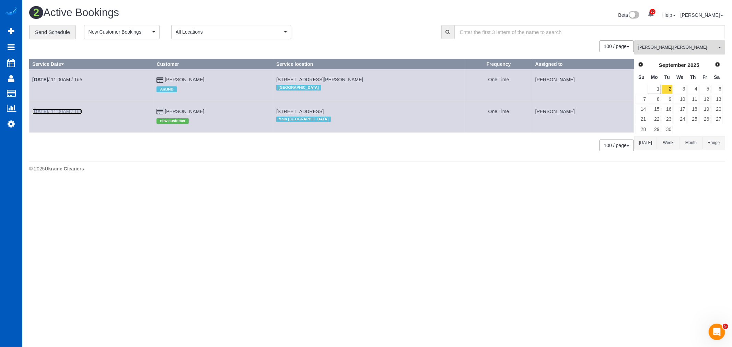
click at [38, 110] on b "[DATE]" at bounding box center [40, 111] width 16 height 5
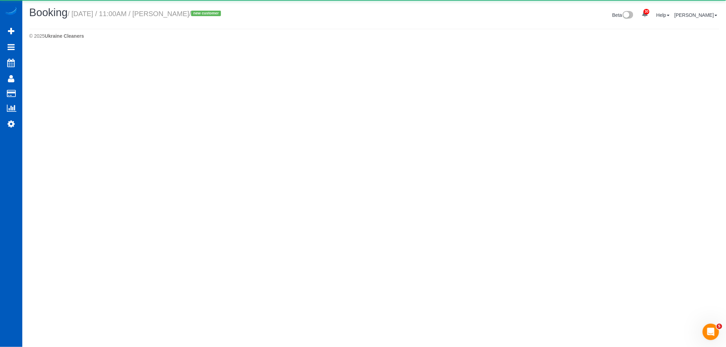
select select "WA"
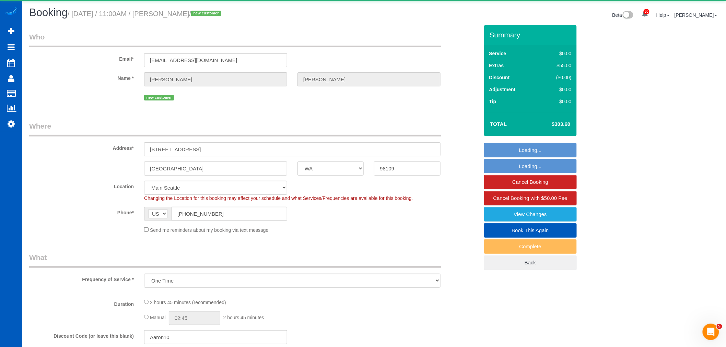
select select "object:24060"
select select "199"
select select "1001"
select select "3"
select select "2"
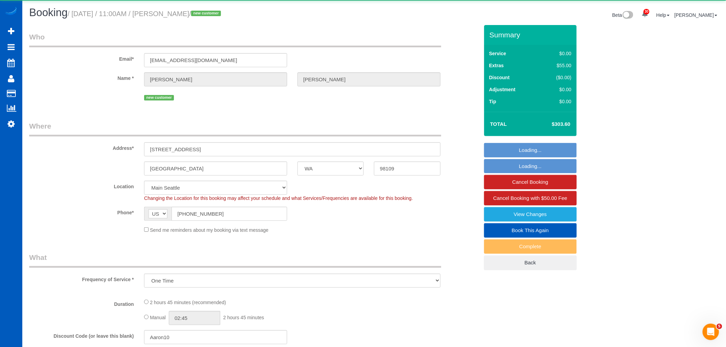
select select "spot91"
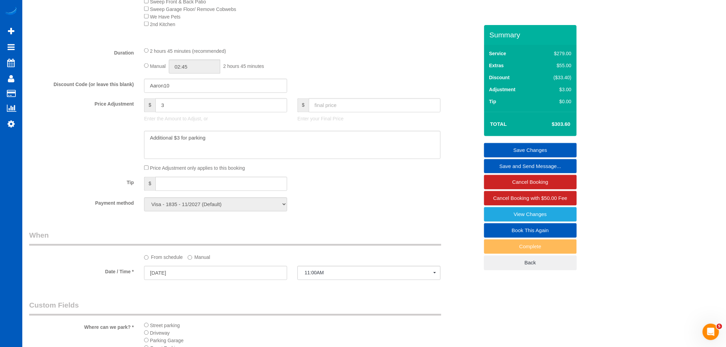
scroll to position [457, 0]
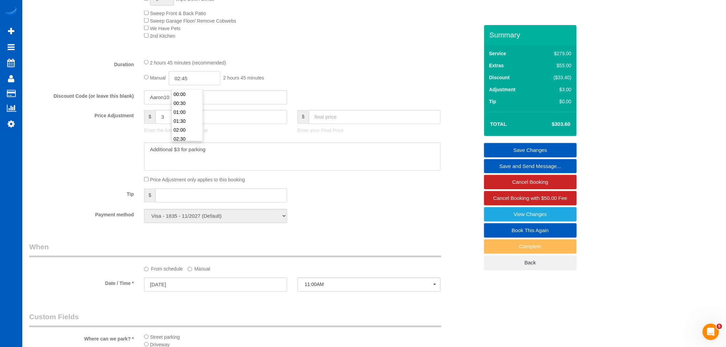
click at [201, 83] on input "02:45" at bounding box center [194, 78] width 51 height 14
type input "01:30"
select select "spot102"
drag, startPoint x: 192, startPoint y: 126, endPoint x: 201, endPoint y: 77, distance: 50.3
click at [201, 77] on input "01:30" at bounding box center [194, 78] width 51 height 14
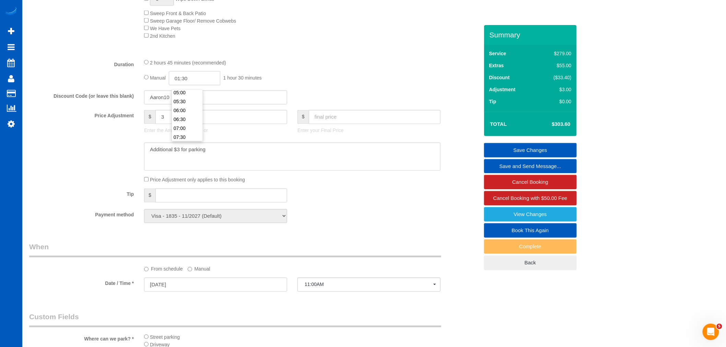
scroll to position [94, 0]
type input "06:00"
click at [185, 105] on li "06:00" at bounding box center [187, 107] width 31 height 9
select select "spot113"
click at [326, 82] on div "Manual 06:00 6 hours 0 minutes" at bounding box center [292, 78] width 296 height 14
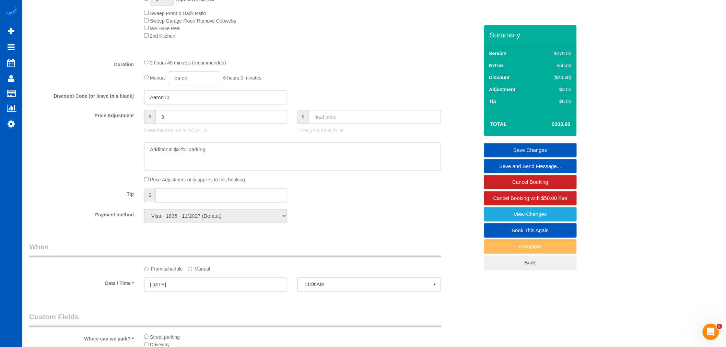
click at [533, 150] on link "Save Changes" at bounding box center [530, 150] width 93 height 14
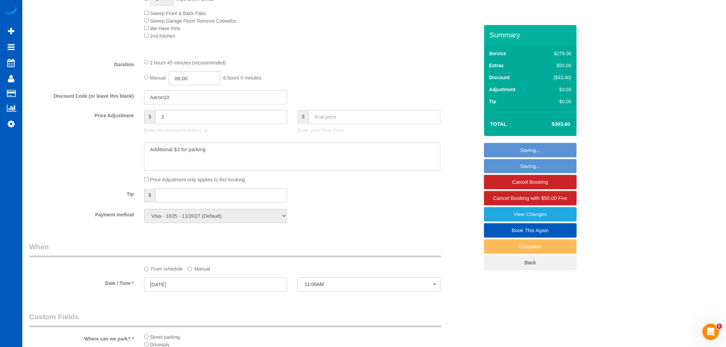
select select "**********"
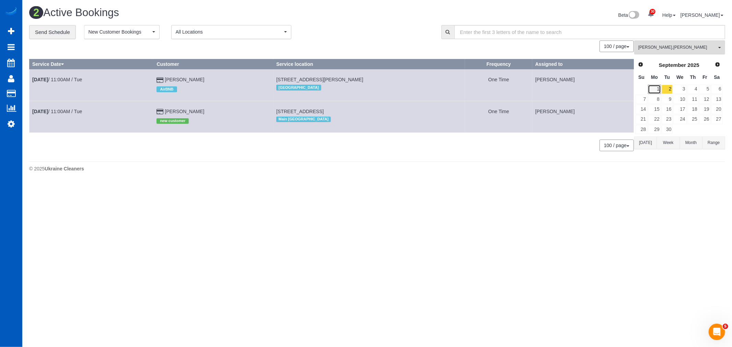
click at [652, 92] on link "1" at bounding box center [654, 89] width 13 height 9
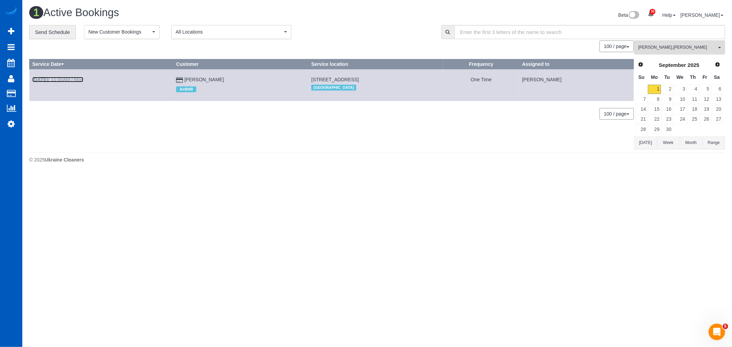
click at [63, 80] on link "Sep 1st / 11:00AM / Mon" at bounding box center [57, 79] width 51 height 5
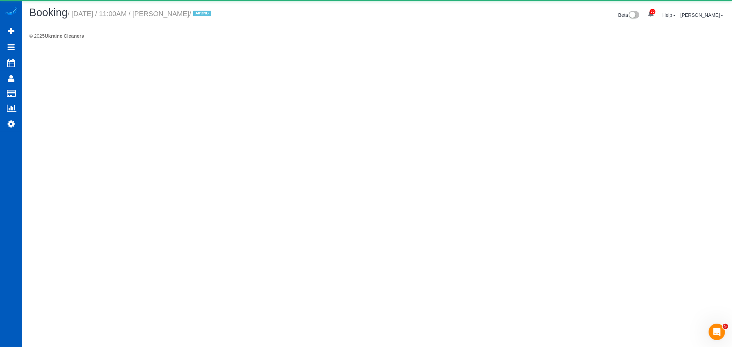
select select "WA"
select select "string:fspay-5441cce4-d2fe-40b9-bdc4-a64cefa5af6f"
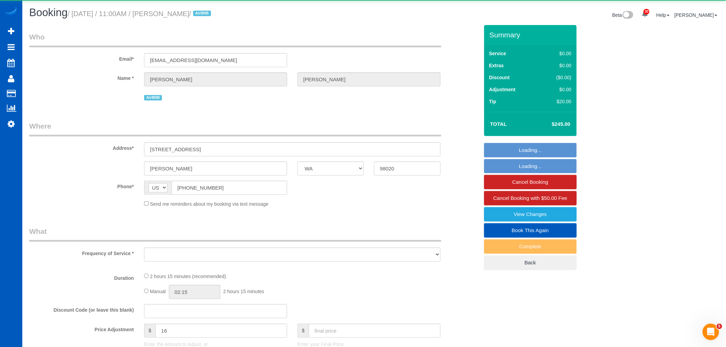
select select "object:25351"
select select "199"
select select "1501"
select select "3"
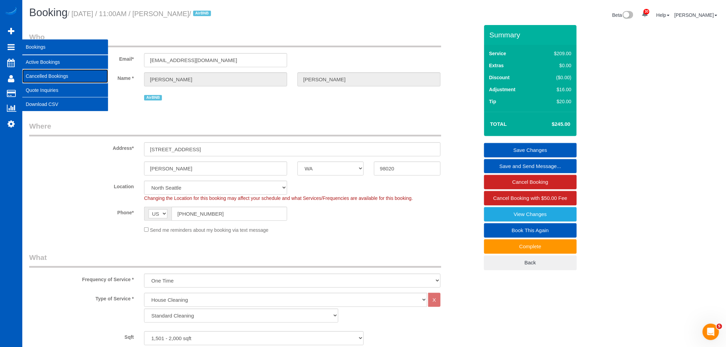
click at [43, 76] on link "Cancelled Bookings" at bounding box center [65, 76] width 86 height 14
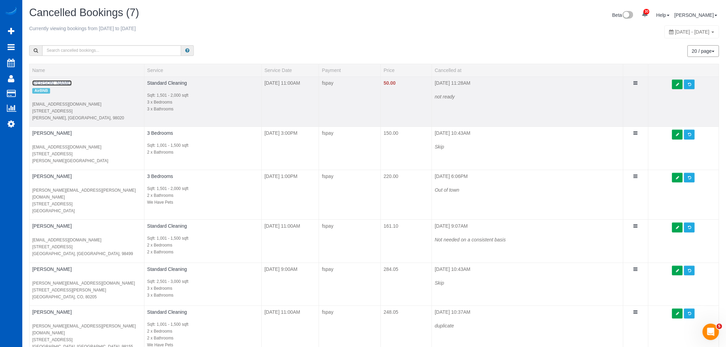
click at [57, 84] on link "[PERSON_NAME]" at bounding box center [51, 82] width 39 height 5
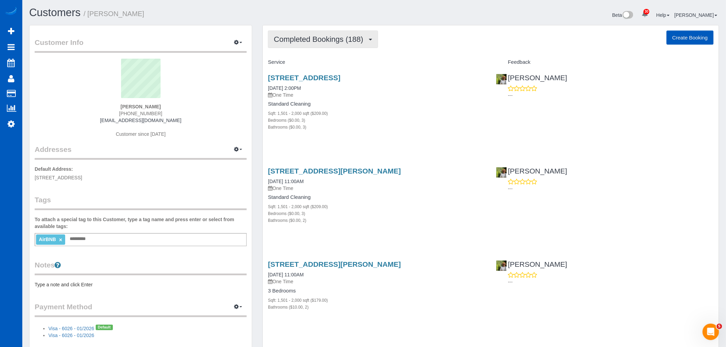
click at [331, 46] on button "Completed Bookings (188)" at bounding box center [323, 39] width 110 height 17
click at [304, 74] on link "Cancelled Bookings (16)" at bounding box center [306, 73] width 77 height 9
click at [300, 79] on link "837 Main St, Edmonds, WA 98020" at bounding box center [304, 78] width 72 height 8
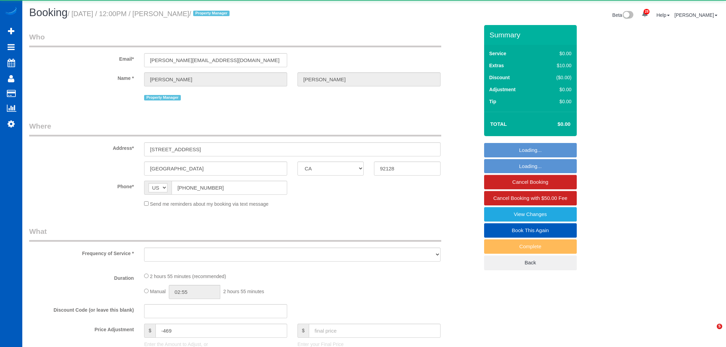
select select "CA"
select select "object:8119"
select select "199"
select select "1501"
select select "3"
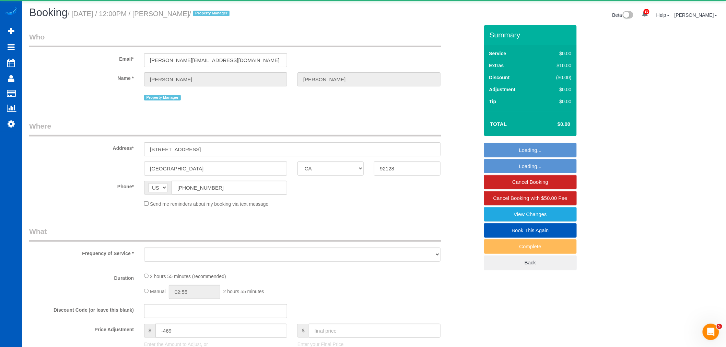
select select "3"
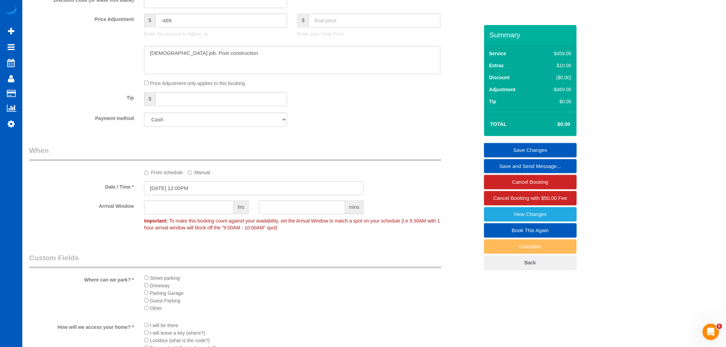
scroll to position [534, 0]
click at [167, 191] on input "09/01/2025 12:00PM" at bounding box center [254, 189] width 220 height 14
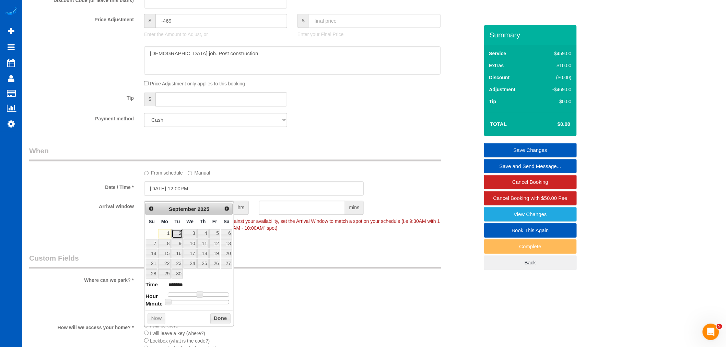
click at [176, 232] on link "2" at bounding box center [177, 234] width 11 height 9
click at [216, 320] on button "Done" at bounding box center [220, 319] width 20 height 11
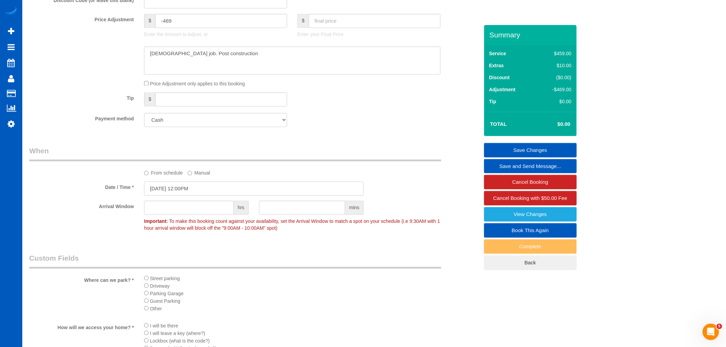
click at [195, 196] on input "09/02/2025 12:00PM" at bounding box center [254, 189] width 220 height 14
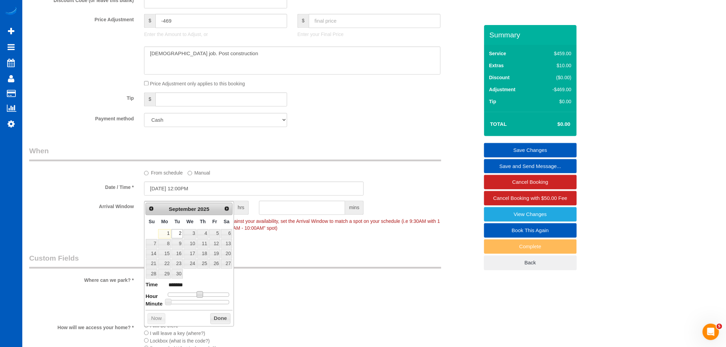
type input "09/02/2025 1:00PM"
type input "******"
type input "09/02/2025 2:00PM"
type input "******"
drag, startPoint x: 200, startPoint y: 292, endPoint x: 206, endPoint y: 293, distance: 5.9
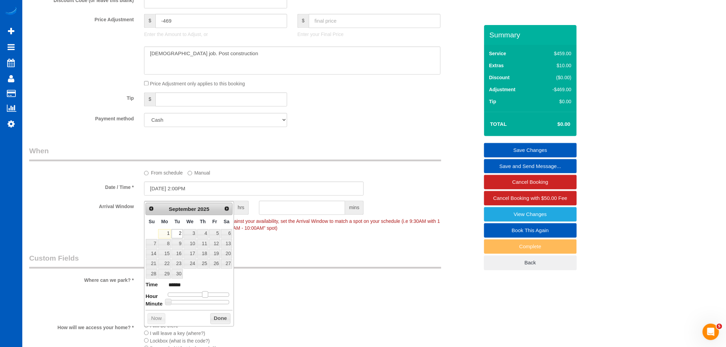
click at [206, 293] on span at bounding box center [205, 295] width 6 height 6
drag, startPoint x: 213, startPoint y: 314, endPoint x: 308, endPoint y: 269, distance: 104.5
click at [213, 314] on button "Done" at bounding box center [220, 319] width 20 height 11
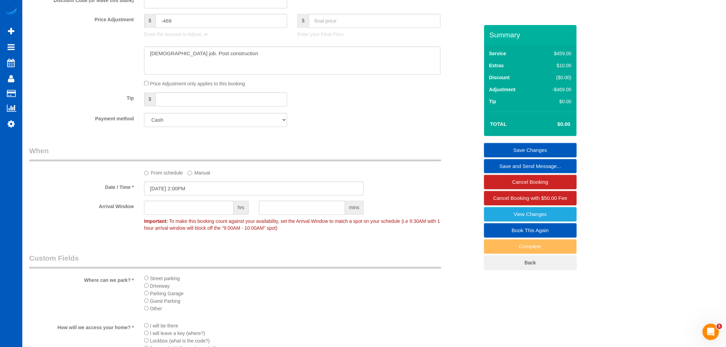
click at [545, 146] on link "Save Changes" at bounding box center [530, 150] width 93 height 14
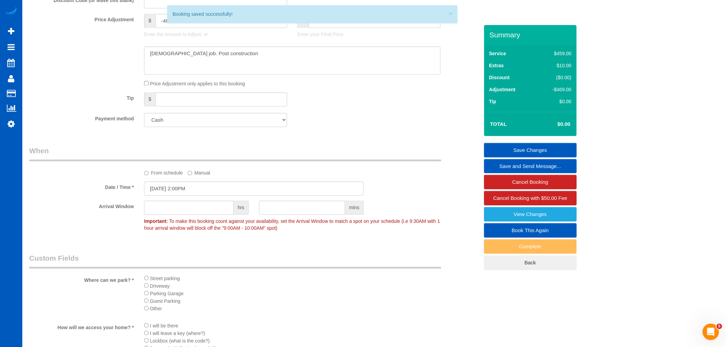
scroll to position [0, 0]
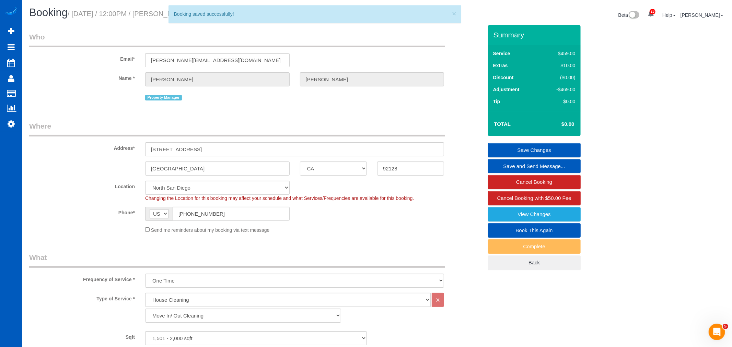
select select "**********"
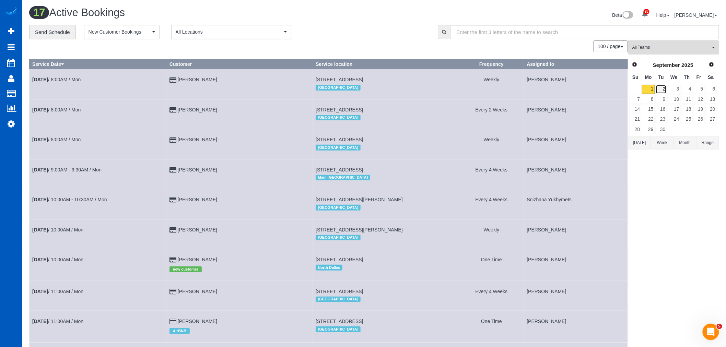
click at [663, 92] on link "2" at bounding box center [661, 89] width 11 height 9
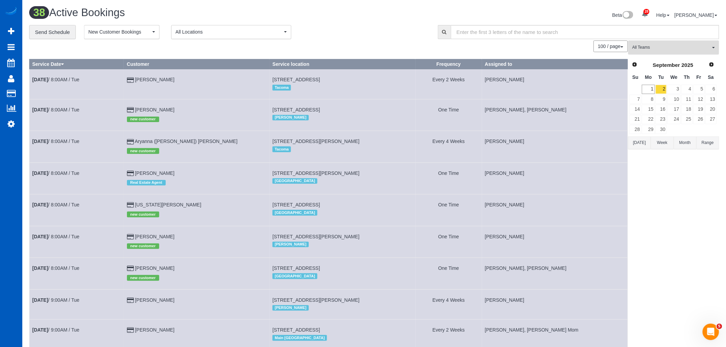
click at [650, 49] on span "All Teams" at bounding box center [671, 48] width 78 height 6
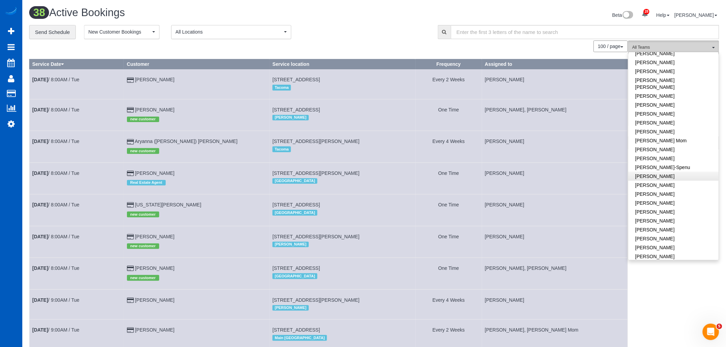
scroll to position [114, 0]
click at [658, 176] on link "[PERSON_NAME]" at bounding box center [674, 180] width 90 height 9
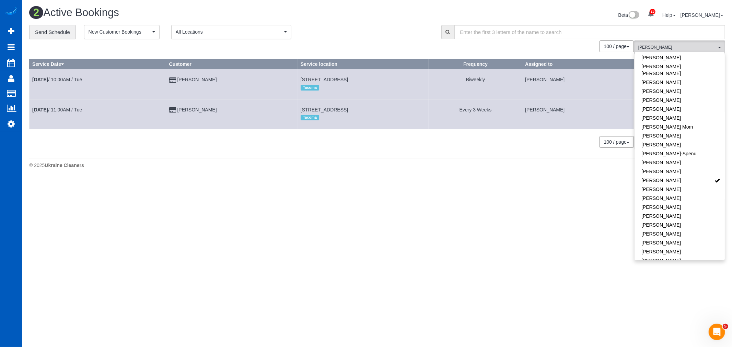
click at [500, 206] on body "28 Beta Your Notifications You have 0 alerts × You have 3 to charge for 08/27/2…" at bounding box center [366, 173] width 732 height 347
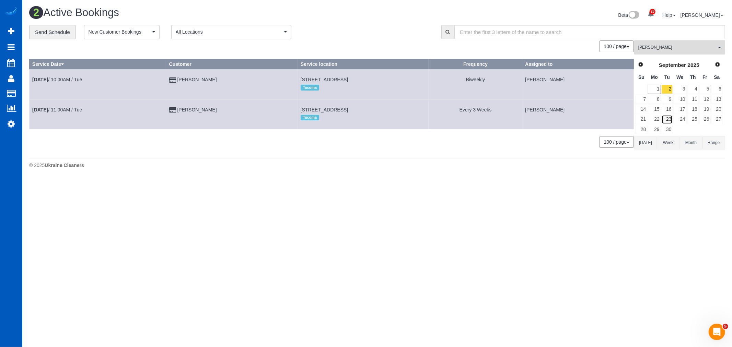
click at [669, 117] on link "23" at bounding box center [667, 119] width 11 height 9
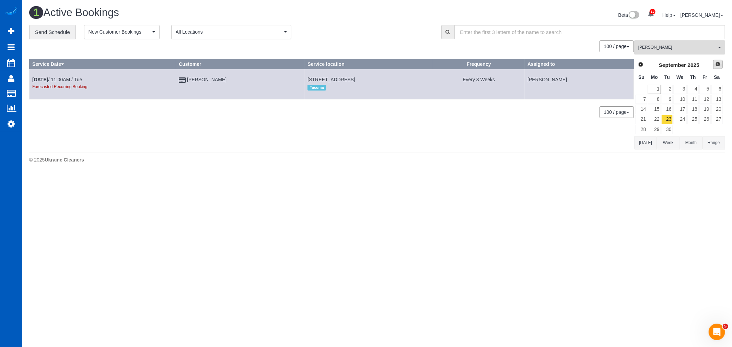
click at [721, 67] on link "Next" at bounding box center [718, 65] width 10 height 10
click at [667, 102] on link "7" at bounding box center [667, 99] width 11 height 9
click at [668, 112] on link "14" at bounding box center [667, 109] width 11 height 9
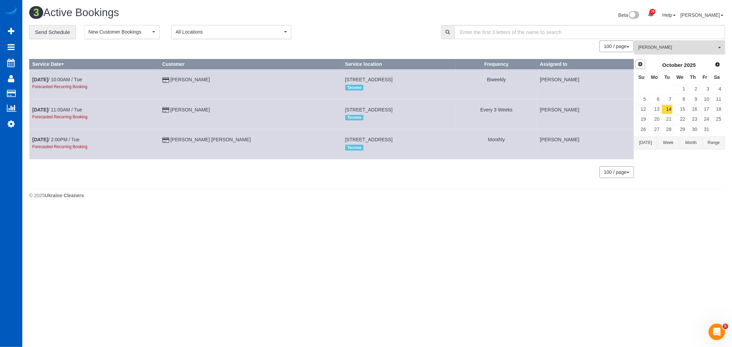
click at [641, 63] on span "Prev" at bounding box center [639, 63] width 5 height 5
click at [671, 92] on link "2" at bounding box center [667, 89] width 11 height 9
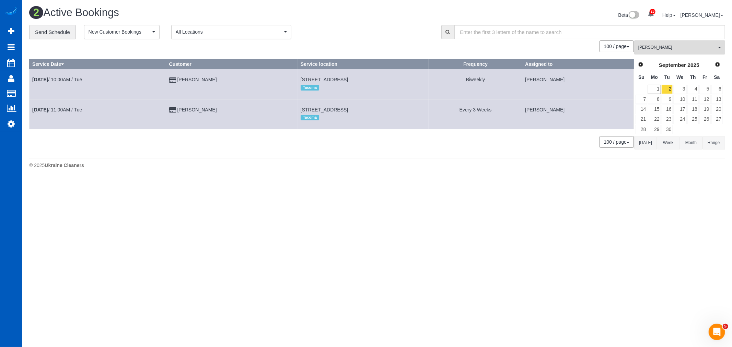
click at [45, 107] on td "[DATE] 11:00AM / Tue" at bounding box center [98, 114] width 137 height 30
click at [46, 110] on b "[DATE]" at bounding box center [40, 109] width 16 height 5
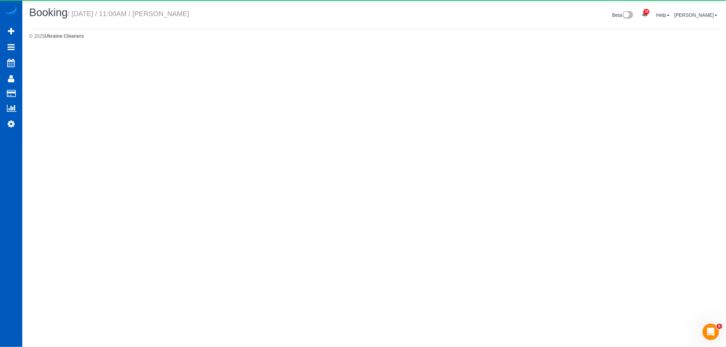
select select "WA"
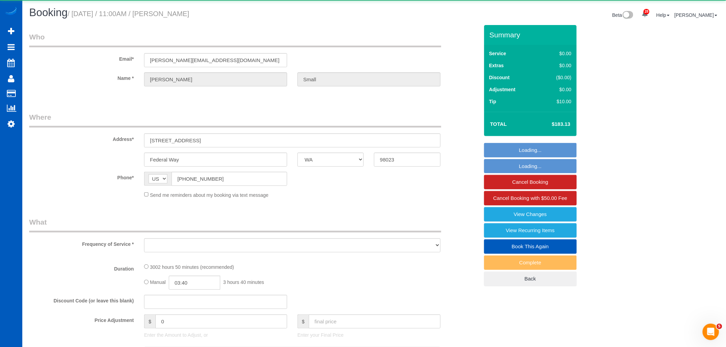
select select "object:9774"
select select "string:fspay-ee81fe1f-7bae-4330-8370-1259fec32962"
select select "1501"
select select "2"
select select "spot21"
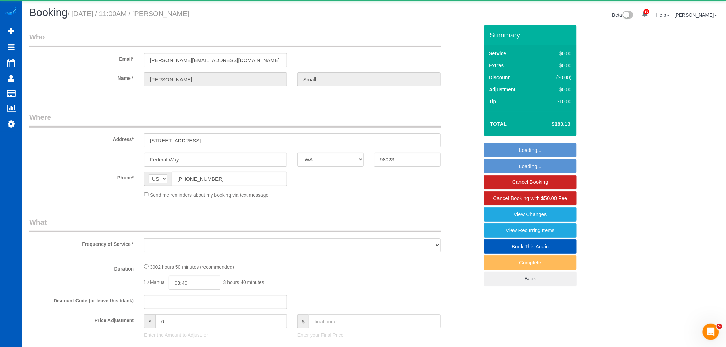
select select "number:8"
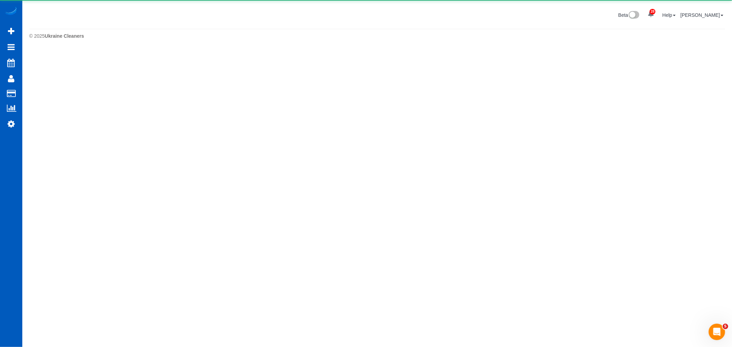
select select "**********"
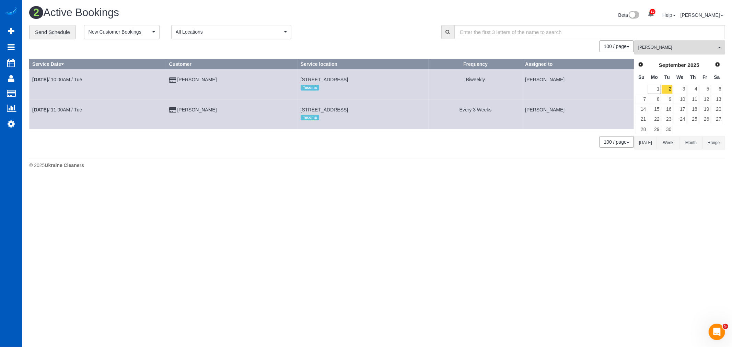
click at [64, 107] on td "[DATE] 11:00AM / Tue" at bounding box center [98, 114] width 137 height 30
click at [61, 107] on td "[DATE] 11:00AM / Tue" at bounding box center [98, 114] width 137 height 30
click at [59, 108] on link "[DATE] 11:00AM / Tue" at bounding box center [57, 109] width 50 height 5
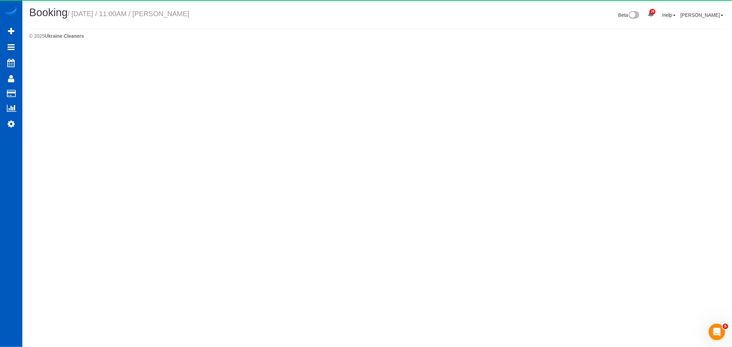
select select "WA"
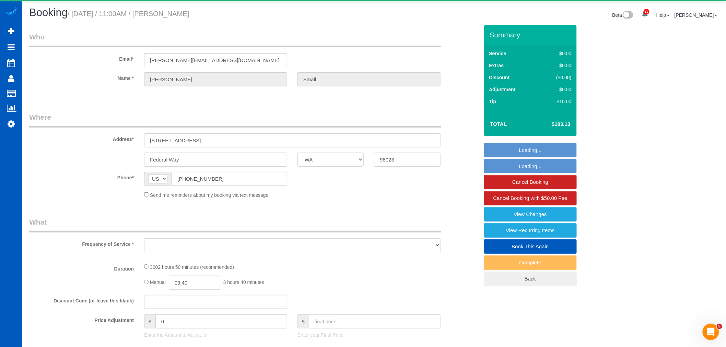
select select "object:10746"
select select "string:fspay-ee81fe1f-7bae-4330-8370-1259fec32962"
select select "1501"
select select "2"
select select "spot31"
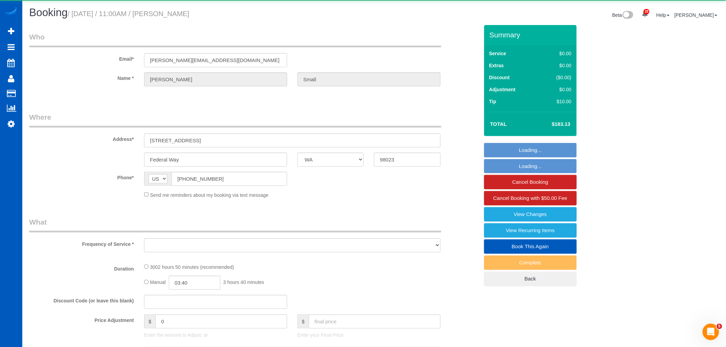
select select "number:8"
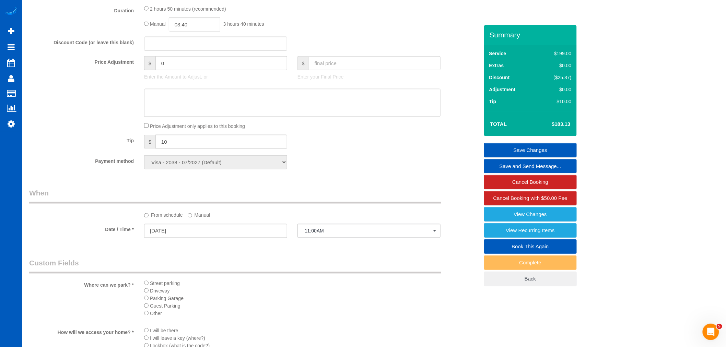
scroll to position [419, 0]
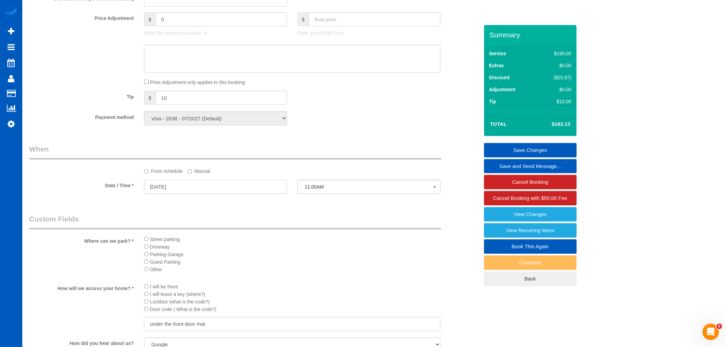
click at [175, 190] on input "[DATE]" at bounding box center [215, 187] width 143 height 14
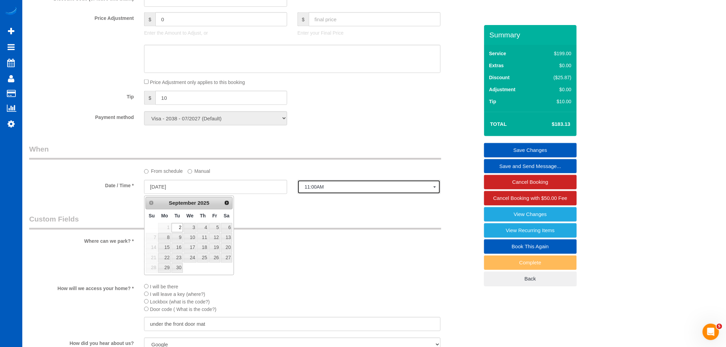
click at [335, 189] on span "11:00AM" at bounding box center [369, 187] width 129 height 5
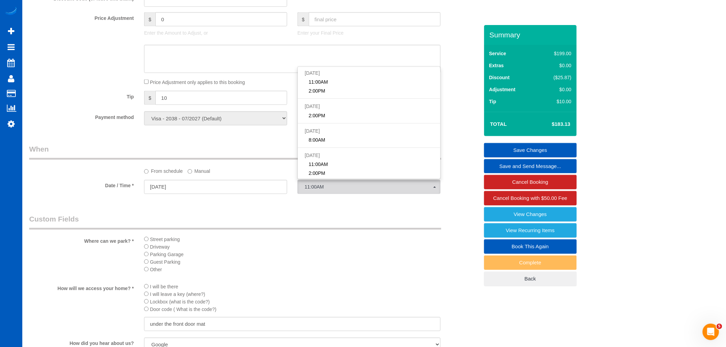
click at [201, 172] on label "Manual" at bounding box center [199, 170] width 23 height 9
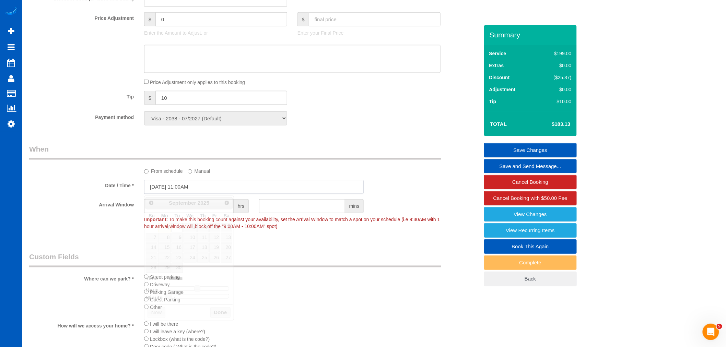
click at [193, 184] on input "09/02/2025 11:00AM" at bounding box center [254, 187] width 220 height 14
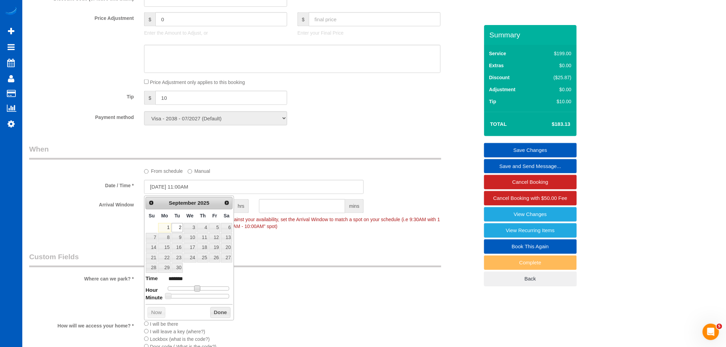
type input "09/02/2025 12:00PM"
type input "*******"
drag, startPoint x: 197, startPoint y: 292, endPoint x: 201, endPoint y: 292, distance: 4.1
click at [201, 292] on span at bounding box center [200, 289] width 6 height 6
click at [215, 313] on button "Done" at bounding box center [220, 312] width 20 height 11
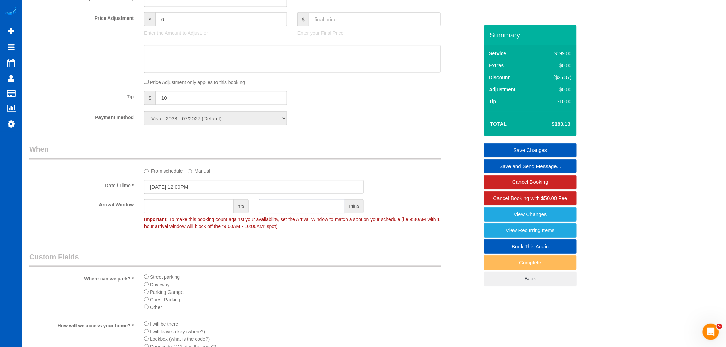
click at [293, 208] on input "text" at bounding box center [302, 206] width 86 height 14
type input "30"
click at [525, 148] on link "Save Changes" at bounding box center [530, 150] width 93 height 14
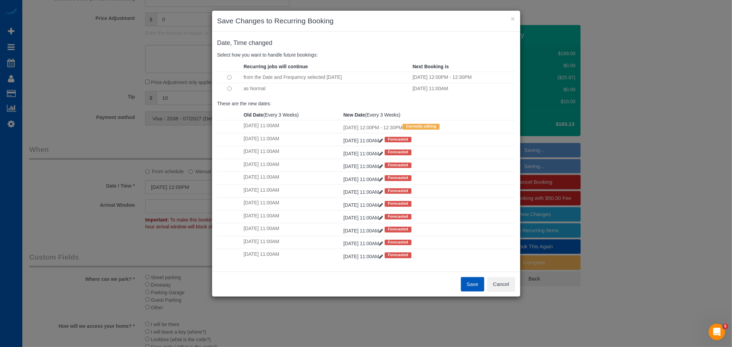
click at [465, 287] on button "Save" at bounding box center [472, 284] width 23 height 14
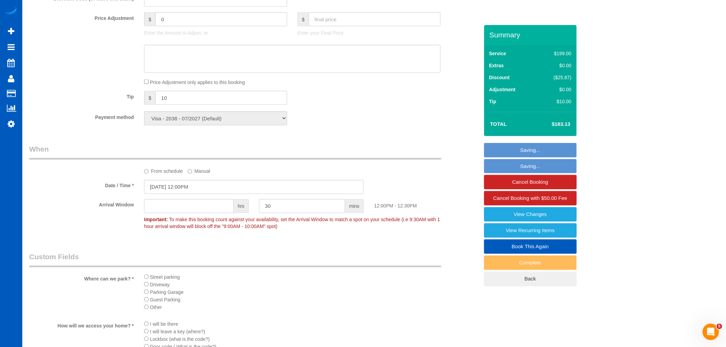
select select "**********"
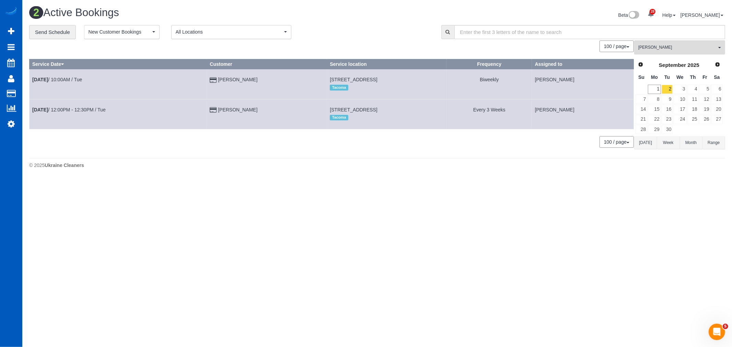
click at [646, 40] on div "**********" at bounding box center [377, 90] width 696 height 130
click at [654, 48] on span "[PERSON_NAME]" at bounding box center [677, 48] width 78 height 6
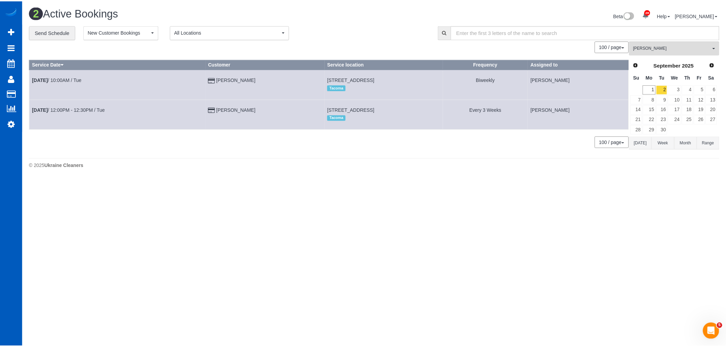
scroll to position [131, 0]
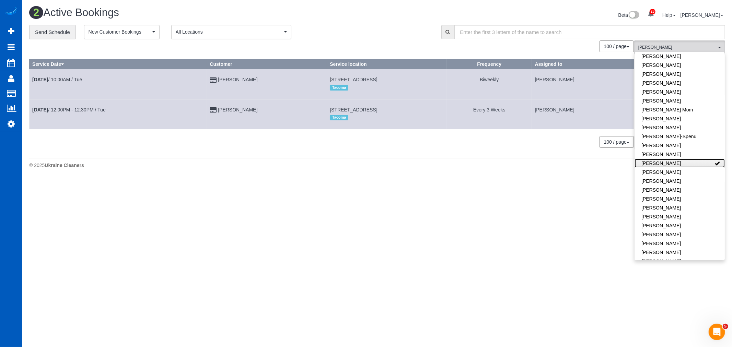
click at [677, 159] on link "[PERSON_NAME]" at bounding box center [679, 163] width 90 height 9
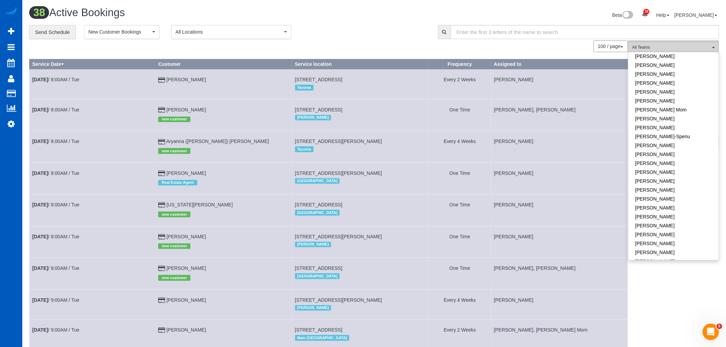
click at [688, 50] on span "All Teams" at bounding box center [671, 48] width 78 height 6
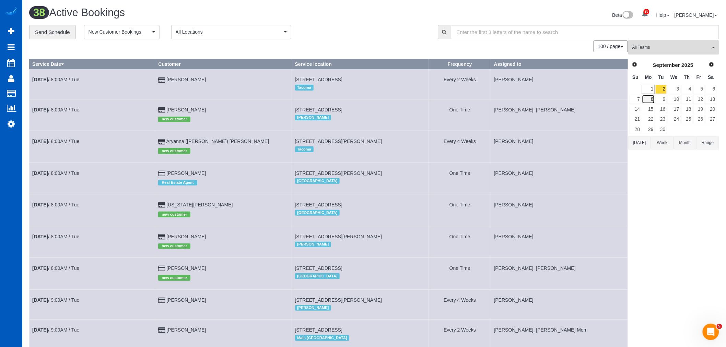
click at [650, 98] on link "8" at bounding box center [648, 99] width 13 height 9
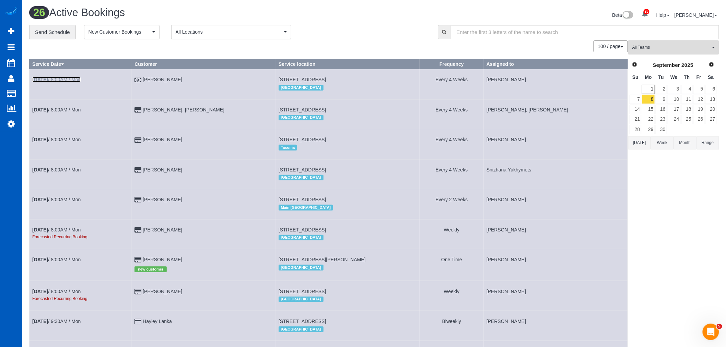
click at [66, 81] on link "Sep 8th / 8:00AM / Mon" at bounding box center [56, 79] width 48 height 5
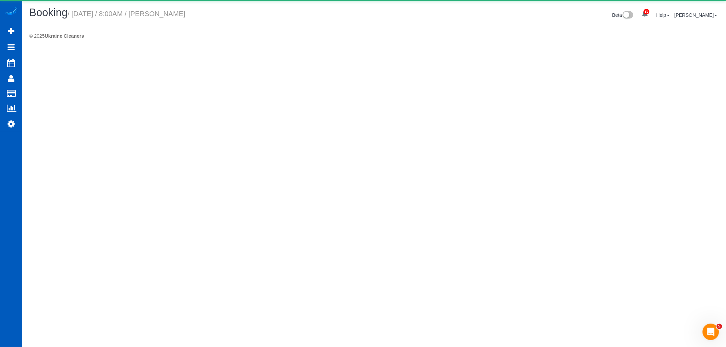
select select "OR"
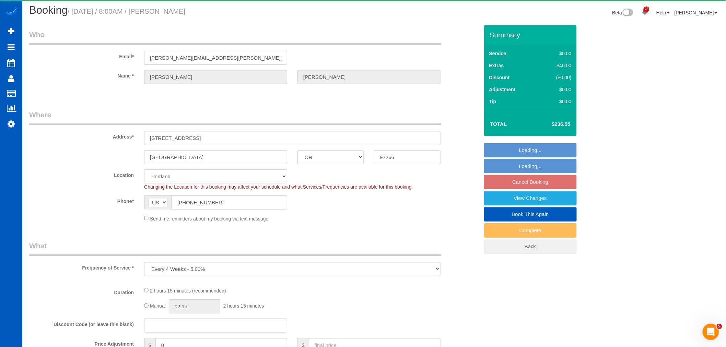
select select "object:12834"
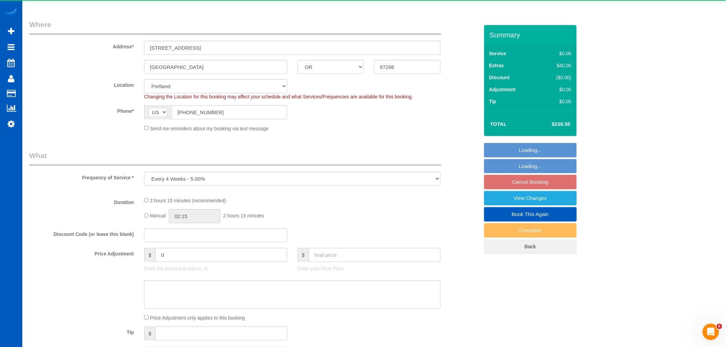
select select "199"
select select "1501"
select select "3"
select select "2"
select select "spot41"
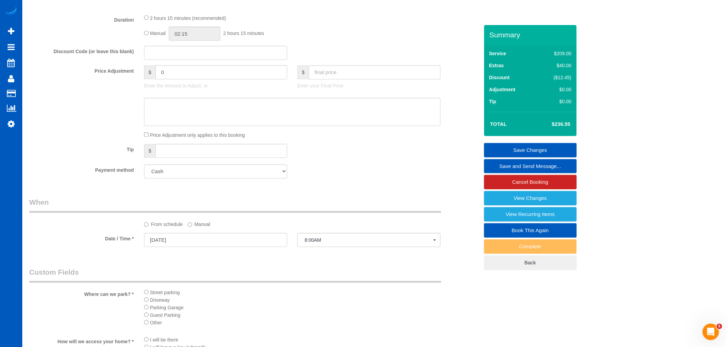
scroll to position [495, 0]
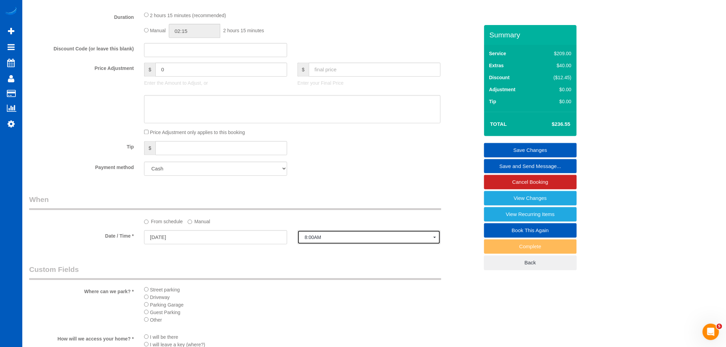
click at [308, 241] on span "8:00AM" at bounding box center [369, 237] width 129 height 5
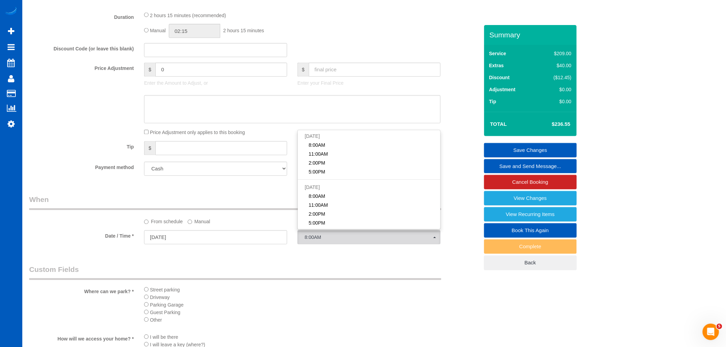
click at [192, 225] on label "Manual" at bounding box center [199, 220] width 23 height 9
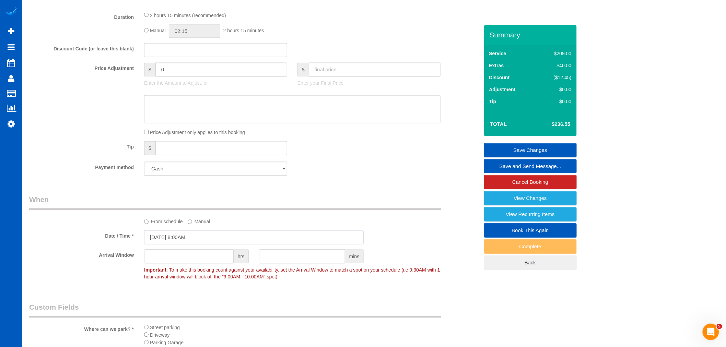
click at [184, 240] on input "09/08/2025 8:00AM" at bounding box center [254, 238] width 220 height 14
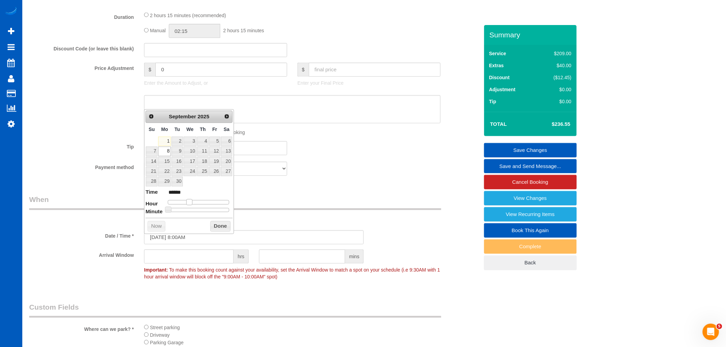
type input "09/08/2025 9:00AM"
type input "******"
click at [192, 205] on span at bounding box center [192, 202] width 6 height 6
click at [204, 222] on div "Prev Next September 2025 Su Mo Tu We Th Fr Sa 1 2 3 4 5 6 7 8 9 10 11 12 13 14 …" at bounding box center [189, 171] width 90 height 125
click at [211, 225] on button "Done" at bounding box center [220, 226] width 20 height 11
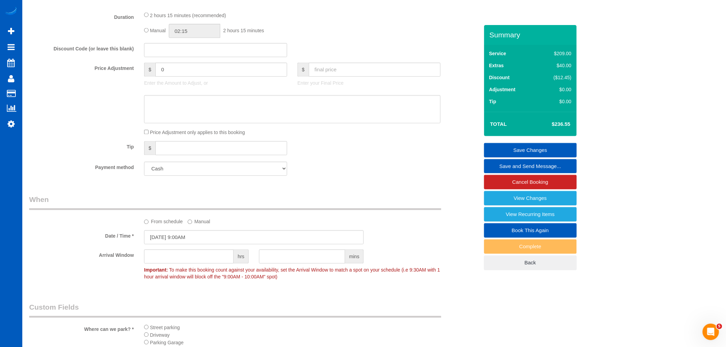
click at [513, 149] on link "Save Changes" at bounding box center [530, 150] width 93 height 14
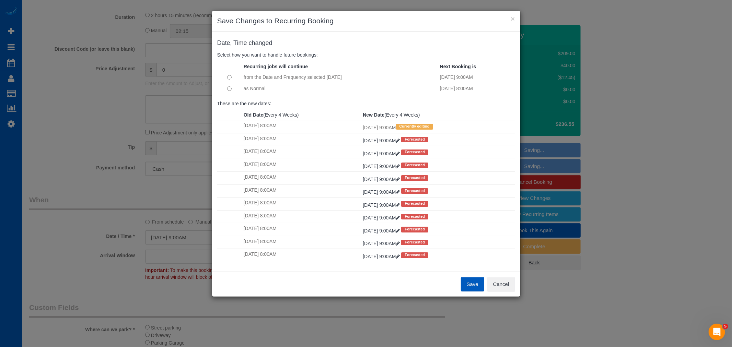
click at [232, 89] on td at bounding box center [229, 88] width 25 height 11
click at [478, 288] on button "Save" at bounding box center [472, 284] width 23 height 14
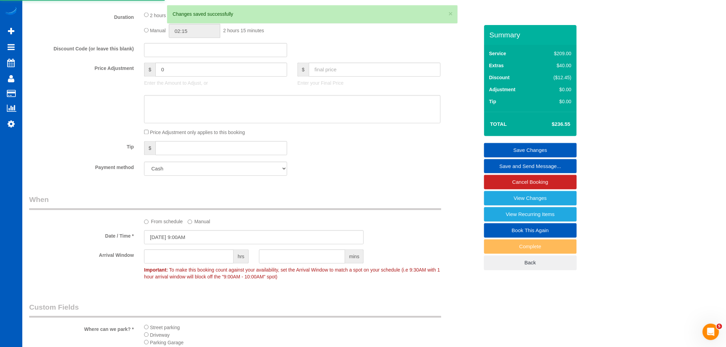
select select "**********"
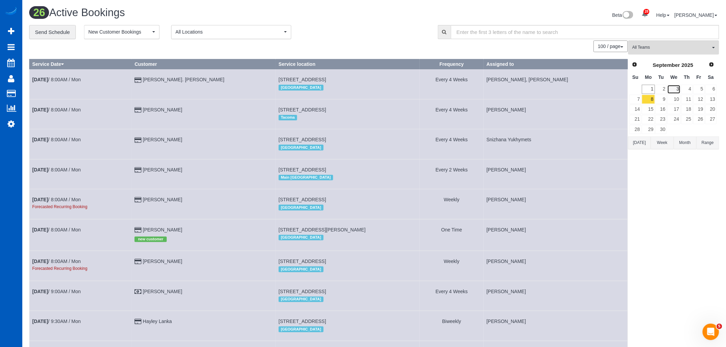
click at [671, 87] on link "3" at bounding box center [673, 89] width 13 height 9
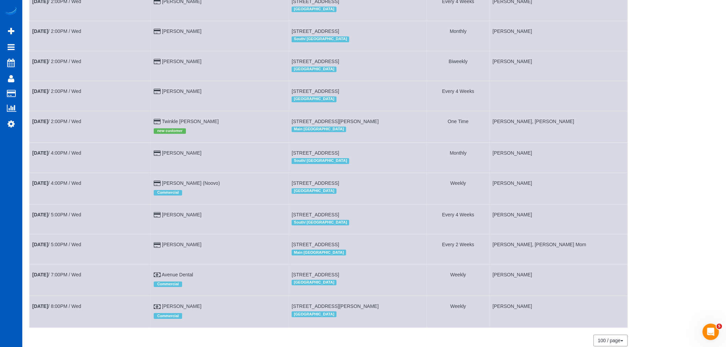
scroll to position [724, 0]
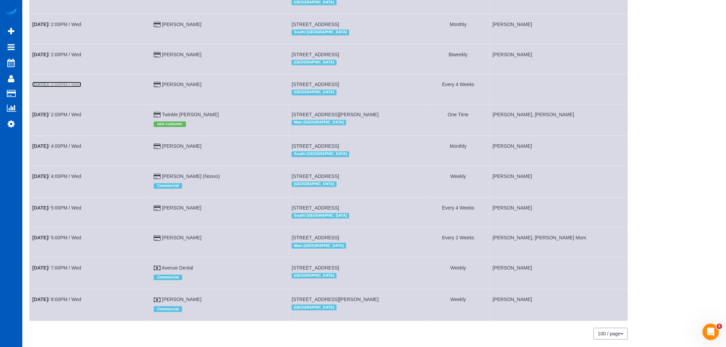
click at [72, 87] on link "Sep 3rd / 2:00PM / Wed" at bounding box center [56, 84] width 49 height 5
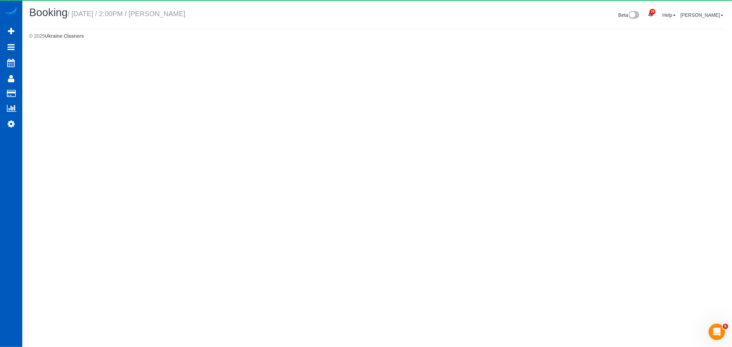
select select "WA"
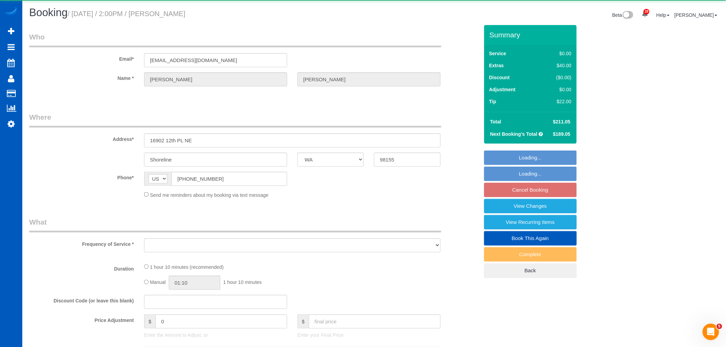
select select "object:14867"
select select "string:fspay-a357df5f-ee3c-4db3-b8bd-ac8a374918c0"
select select "199"
select select "spot63"
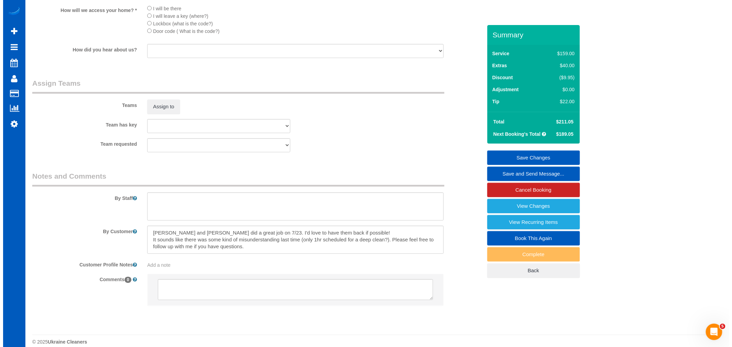
scroll to position [842, 0]
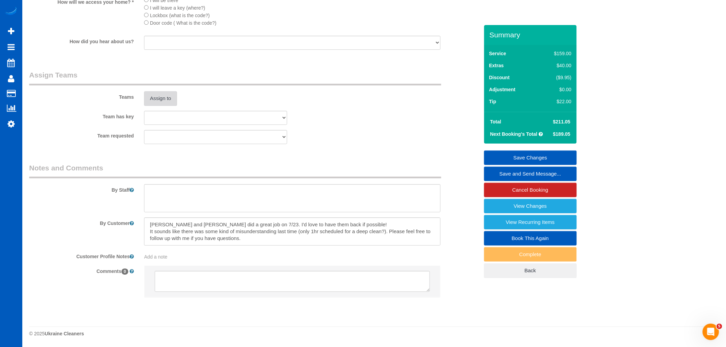
click at [169, 103] on button "Assign to" at bounding box center [160, 98] width 33 height 14
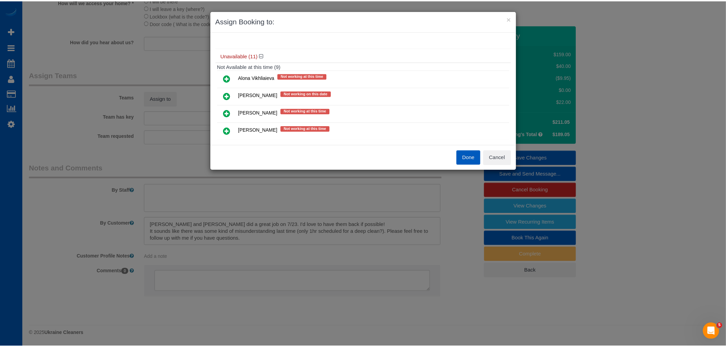
scroll to position [267, 0]
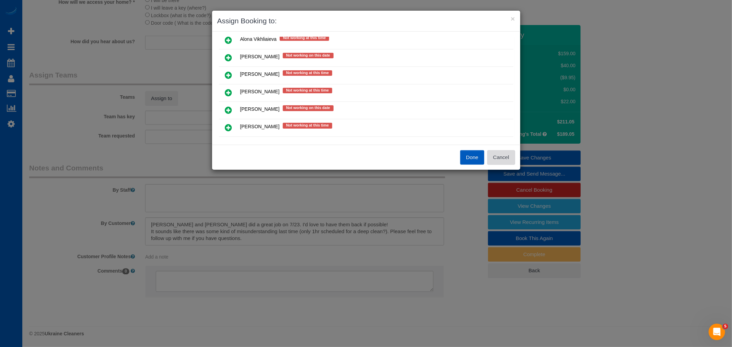
click at [501, 161] on button "Cancel" at bounding box center [501, 157] width 28 height 14
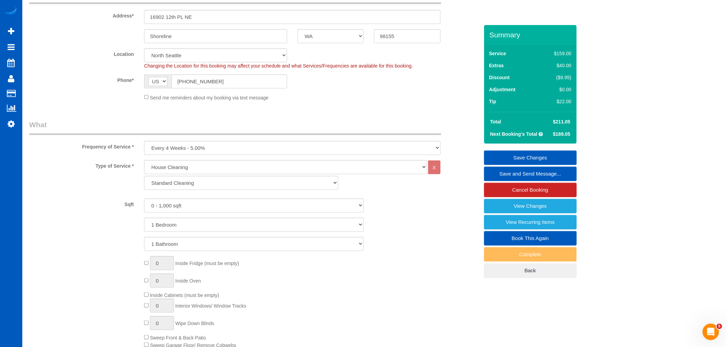
scroll to position [80, 0]
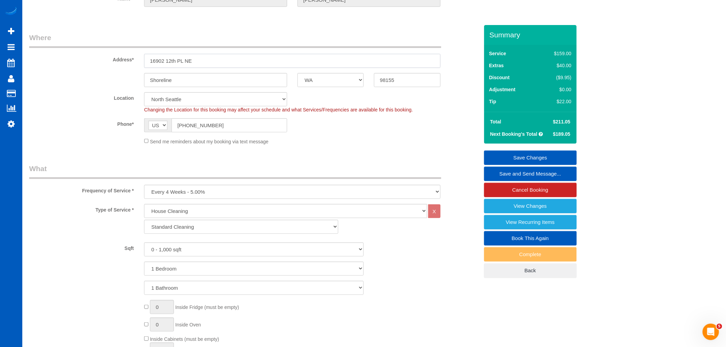
drag, startPoint x: 207, startPoint y: 62, endPoint x: 134, endPoint y: 50, distance: 73.0
click at [134, 50] on div "Address* 16902 12th PL NE" at bounding box center [254, 50] width 460 height 35
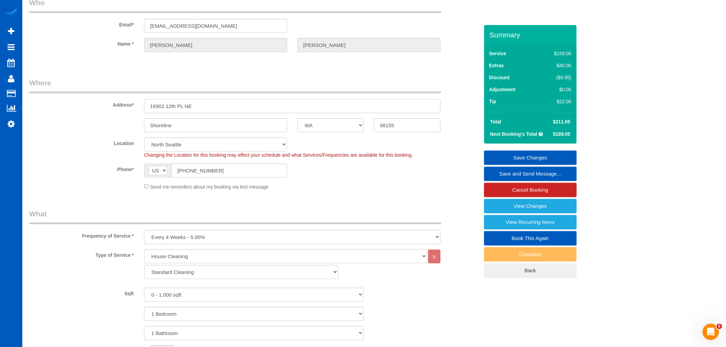
scroll to position [76, 0]
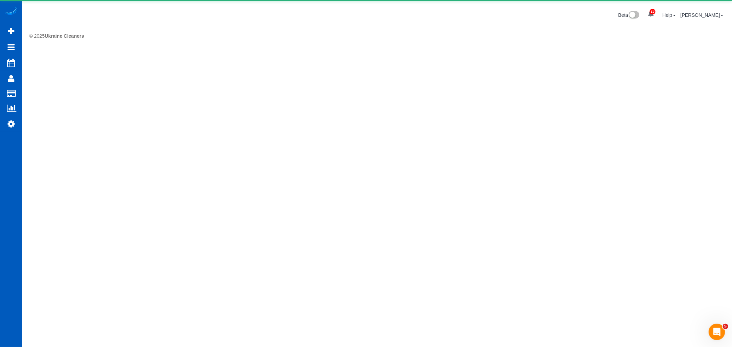
select select "**********"
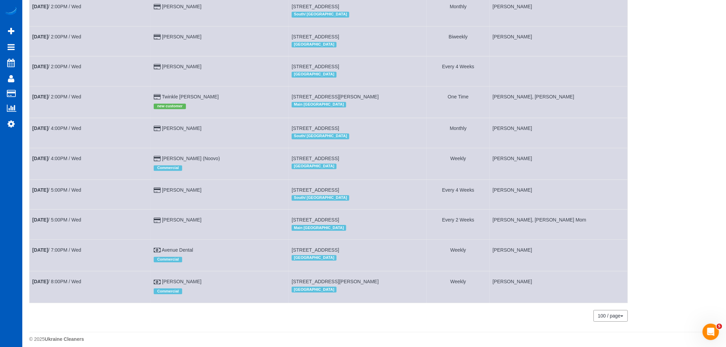
scroll to position [691, 0]
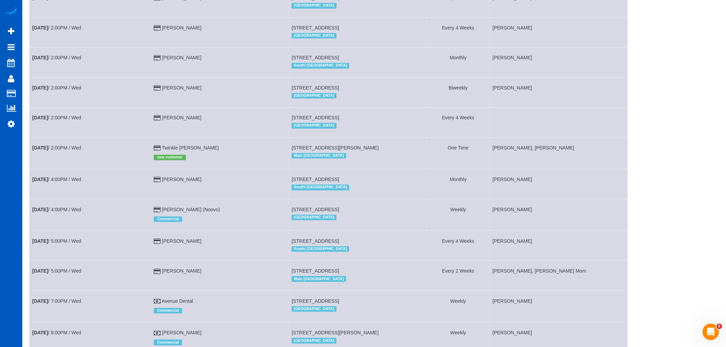
click at [201, 135] on td "[PERSON_NAME]" at bounding box center [220, 122] width 138 height 30
click at [200, 120] on link "[PERSON_NAME]" at bounding box center [181, 117] width 39 height 5
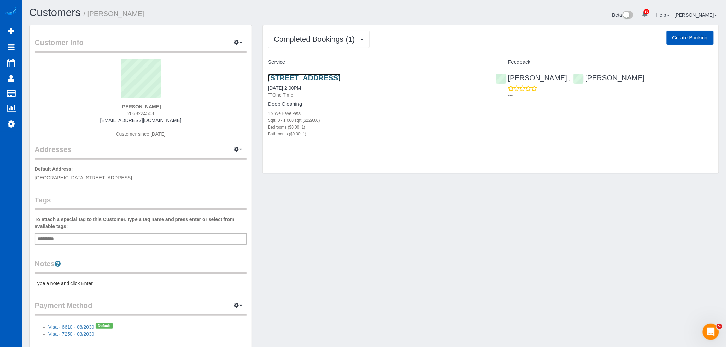
click at [325, 77] on link "[STREET_ADDRESS]" at bounding box center [304, 78] width 72 height 8
click at [293, 33] on button "Completed Bookings (1)" at bounding box center [319, 39] width 102 height 17
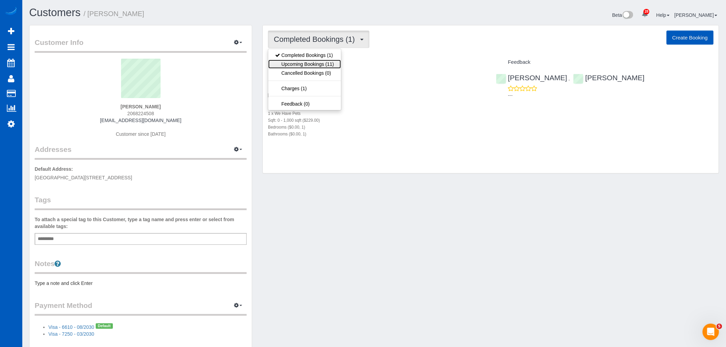
click at [300, 62] on link "Upcoming Bookings (11)" at bounding box center [304, 64] width 72 height 9
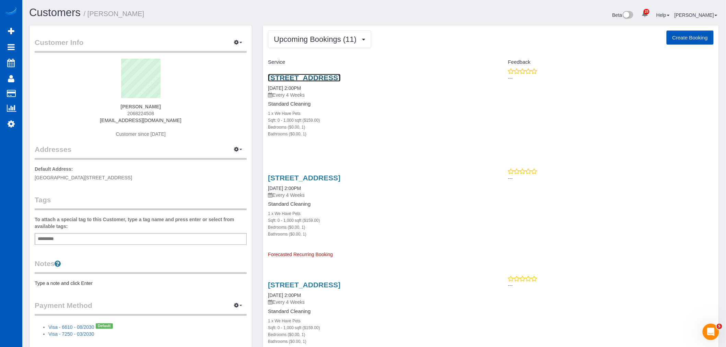
click at [307, 79] on link "[STREET_ADDRESS]" at bounding box center [304, 78] width 72 height 8
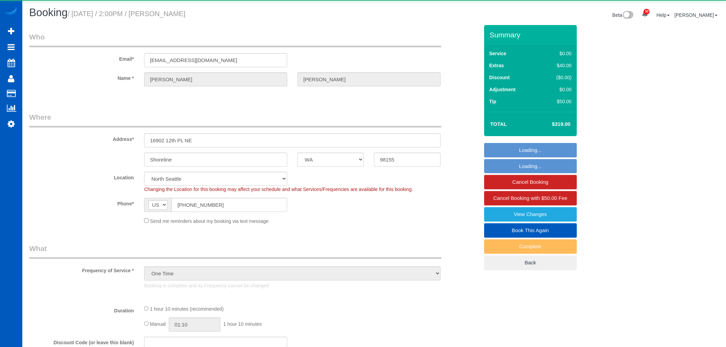
select select "WA"
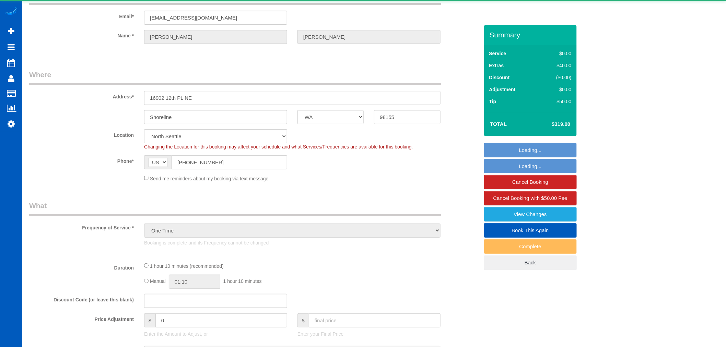
select select "object:932"
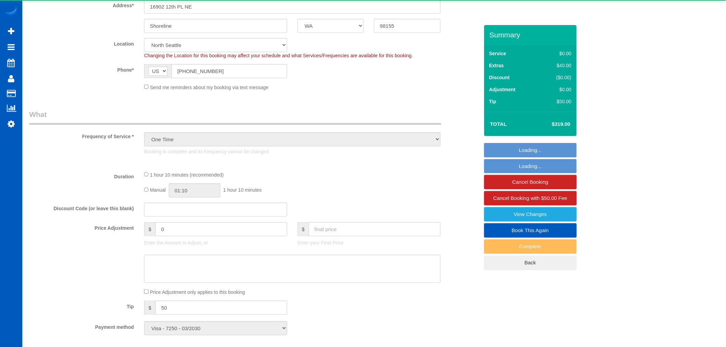
select select "199"
select select "spot1"
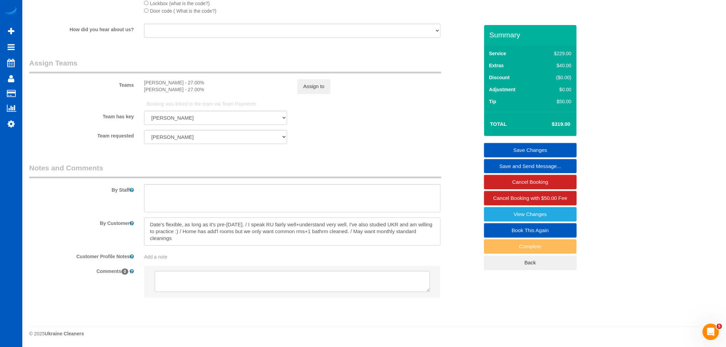
drag, startPoint x: 184, startPoint y: 237, endPoint x: 347, endPoint y: 237, distance: 163.7
click at [347, 237] on textarea at bounding box center [292, 232] width 296 height 28
click at [339, 238] on textarea at bounding box center [292, 232] width 296 height 28
click at [506, 217] on link "View Changes" at bounding box center [530, 214] width 93 height 14
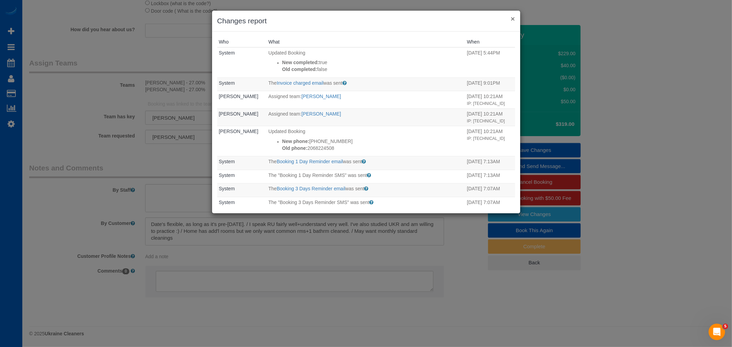
click at [514, 20] on button "×" at bounding box center [513, 18] width 4 height 7
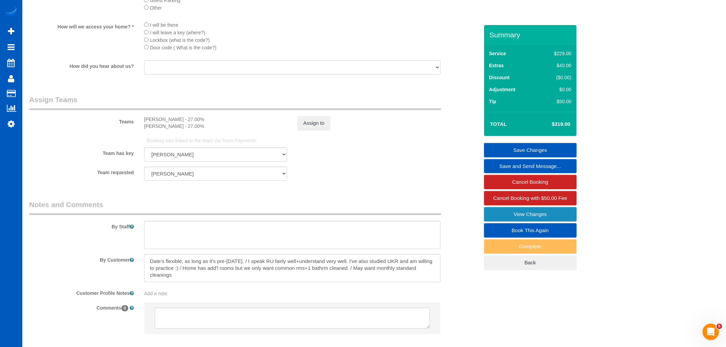
scroll to position [881, 0]
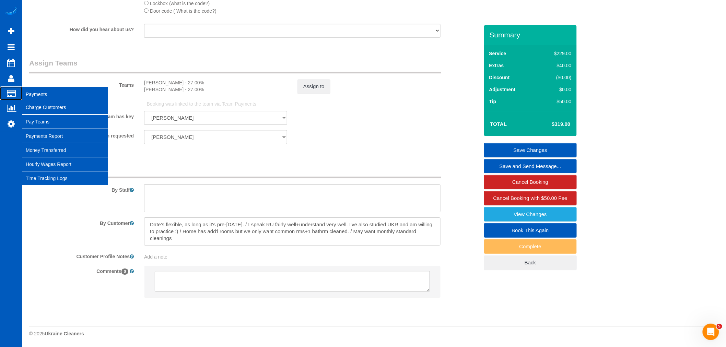
click at [39, 95] on span "Payments" at bounding box center [65, 94] width 86 height 16
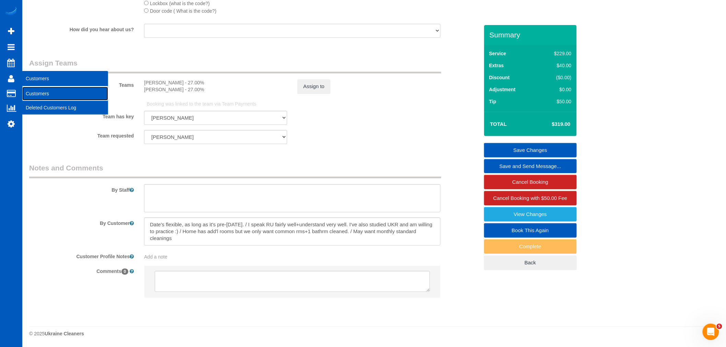
click at [61, 95] on link "Customers" at bounding box center [65, 94] width 86 height 14
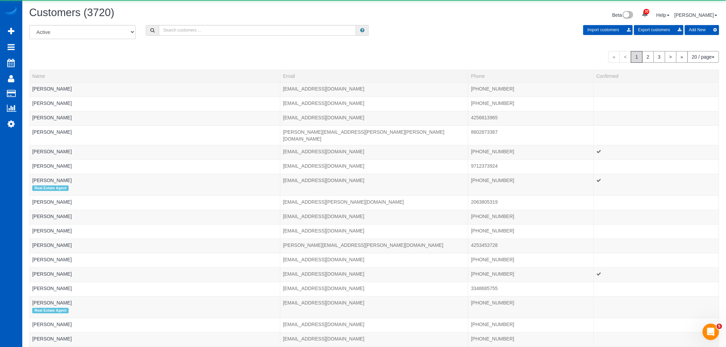
click at [234, 23] on div "Customers (3720) Beta 30 Your Notifications You have 0 alerts × You have 1 to c…" at bounding box center [374, 16] width 700 height 18
click at [222, 33] on input "text" at bounding box center [257, 30] width 197 height 11
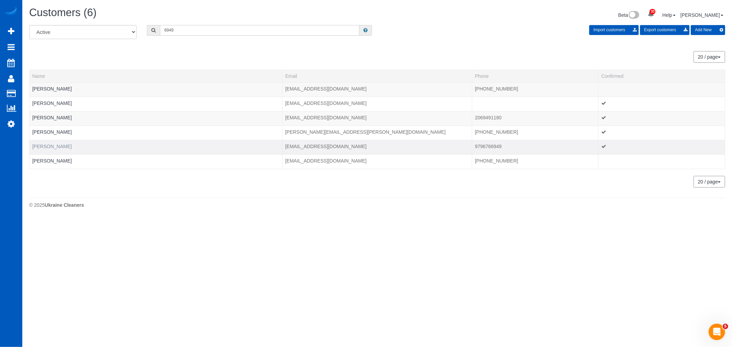
type input "6949"
click at [42, 146] on link "Rohan Seth" at bounding box center [51, 146] width 39 height 5
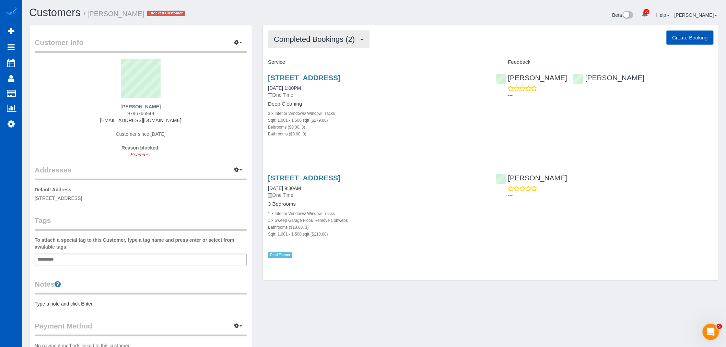
click at [329, 43] on span "Completed Bookings (2)" at bounding box center [316, 39] width 84 height 9
click at [355, 125] on div "Bedrooms ($0.00, 3)" at bounding box center [377, 127] width 218 height 7
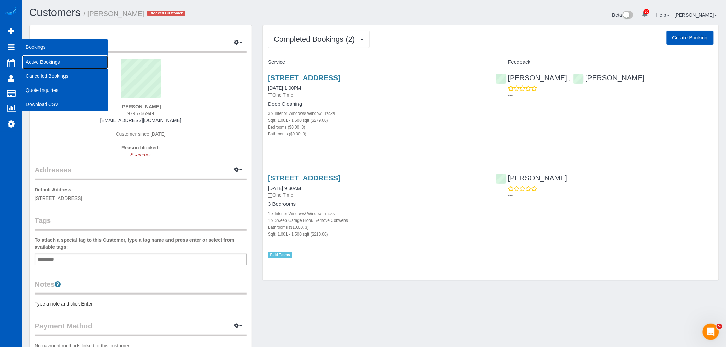
click at [47, 56] on link "Active Bookings" at bounding box center [65, 62] width 86 height 14
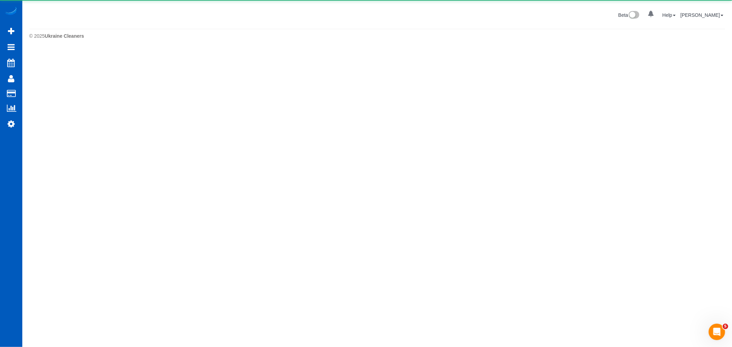
select select "**********"
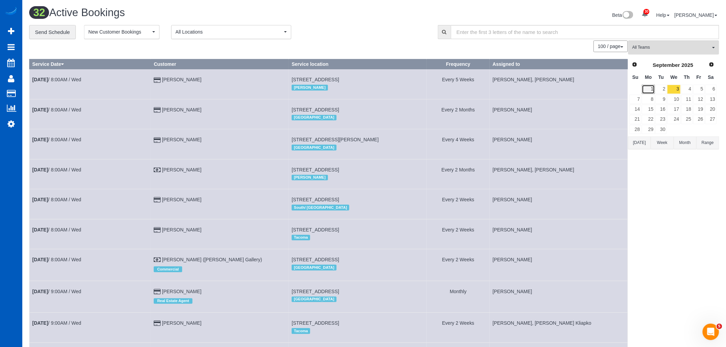
click at [649, 90] on link "1" at bounding box center [648, 89] width 13 height 9
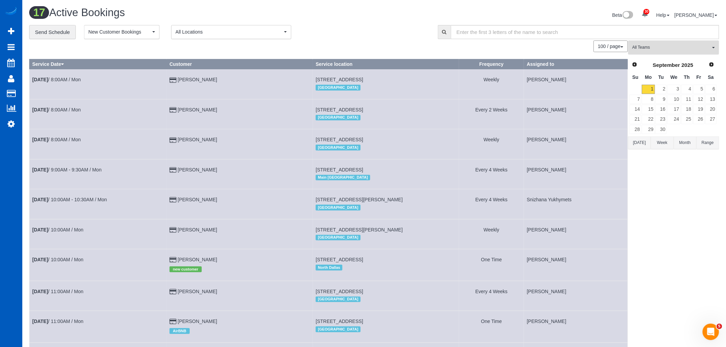
click at [657, 45] on span "All Teams" at bounding box center [671, 48] width 78 height 6
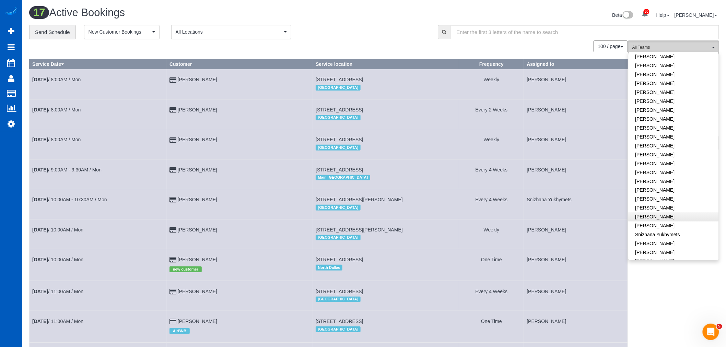
scroll to position [419, 0]
click at [654, 199] on link "[PERSON_NAME]" at bounding box center [674, 203] width 90 height 9
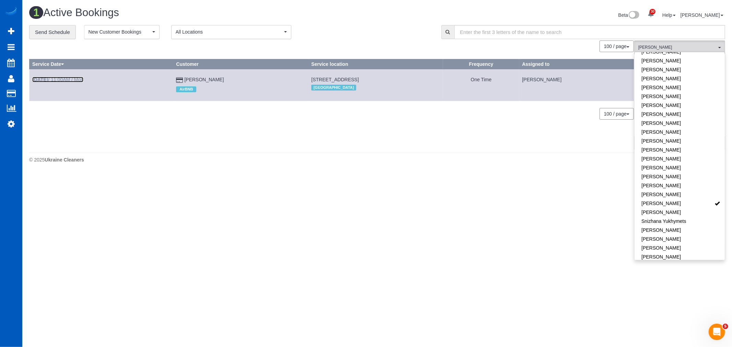
click at [57, 77] on link "[DATE] 11:00AM / Mon" at bounding box center [57, 79] width 51 height 5
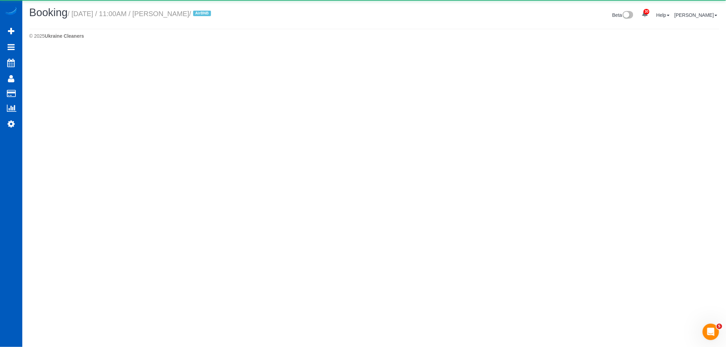
select select "WA"
select select "string:fspay-5441cce4-d2fe-40b9-bdc4-a64cefa5af6f"
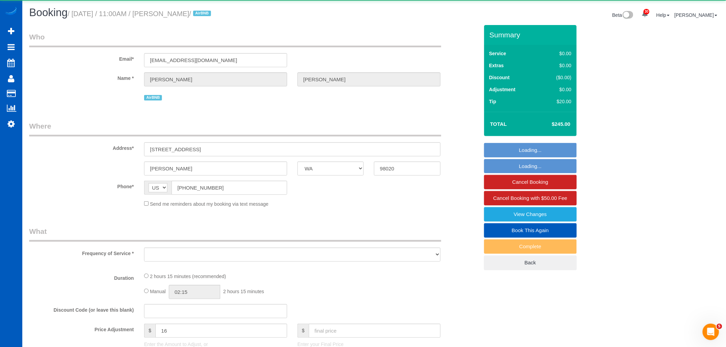
select select "object:3974"
select select "199"
select select "1501"
select select "3"
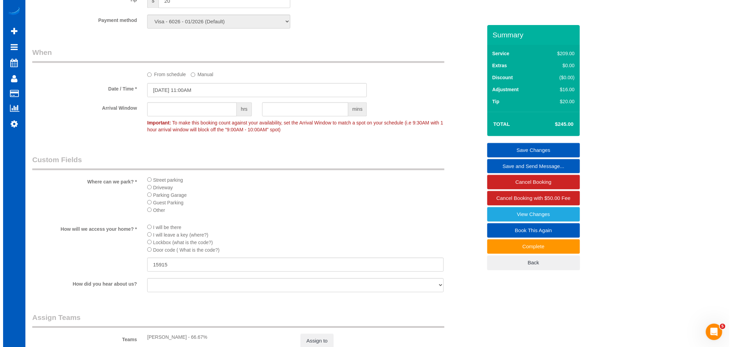
scroll to position [724, 0]
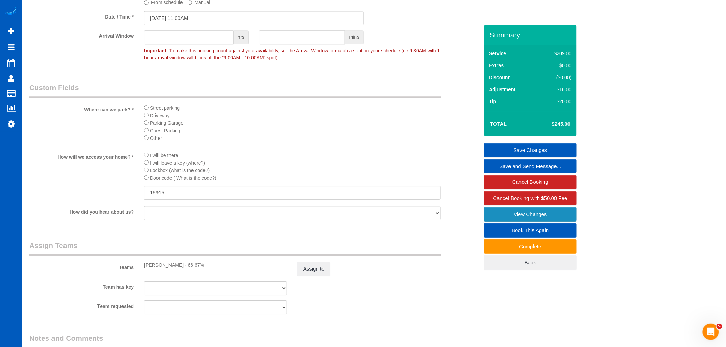
click at [534, 220] on link "View Changes" at bounding box center [530, 214] width 93 height 14
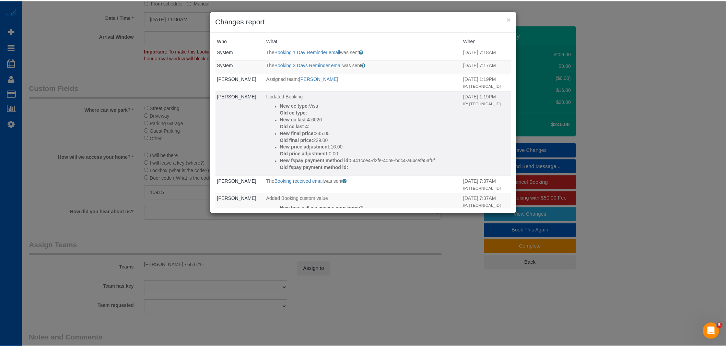
scroll to position [0, 0]
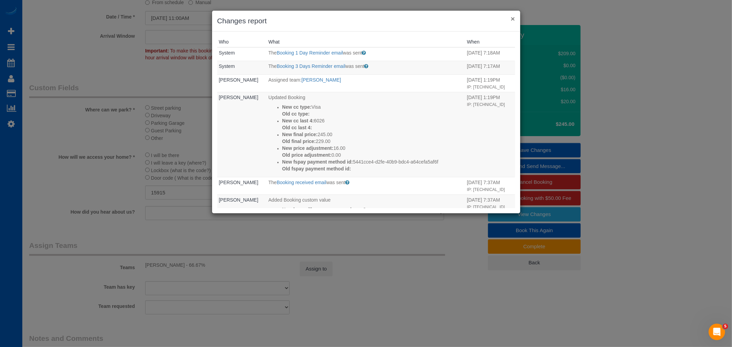
click at [513, 20] on button "×" at bounding box center [513, 18] width 4 height 7
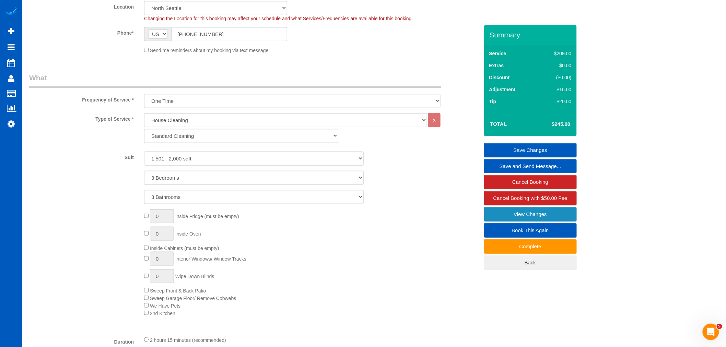
scroll to position [76, 0]
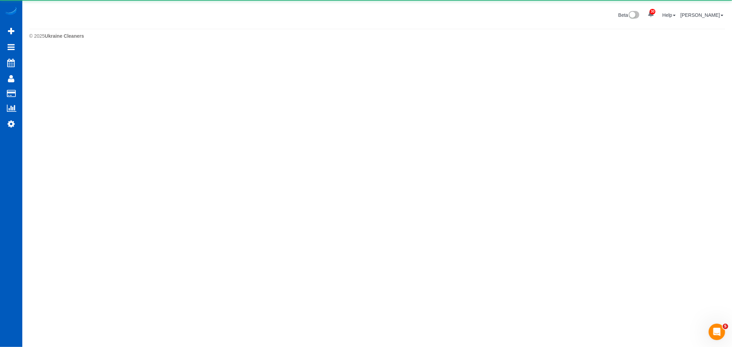
select select "**********"
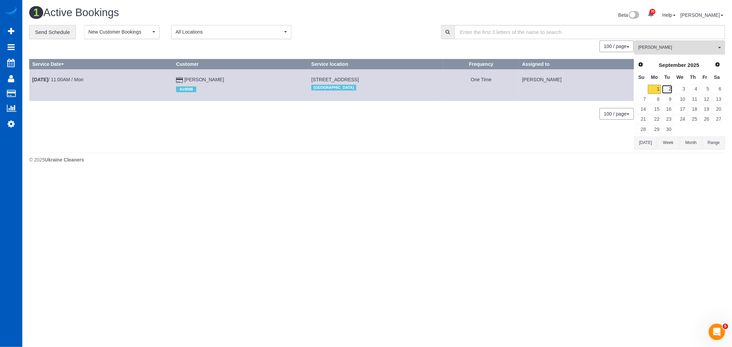
click at [663, 91] on link "2" at bounding box center [667, 89] width 11 height 9
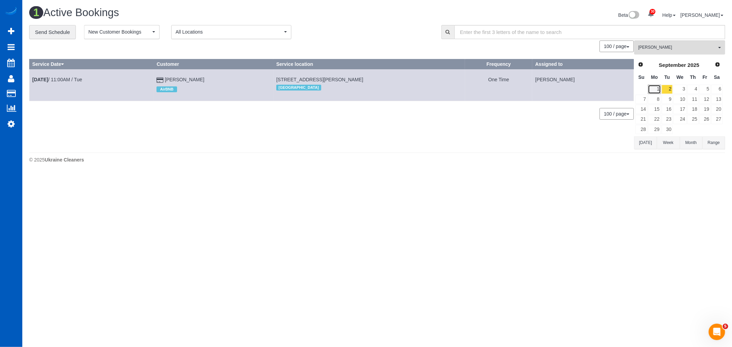
click at [657, 87] on link "1" at bounding box center [654, 89] width 13 height 9
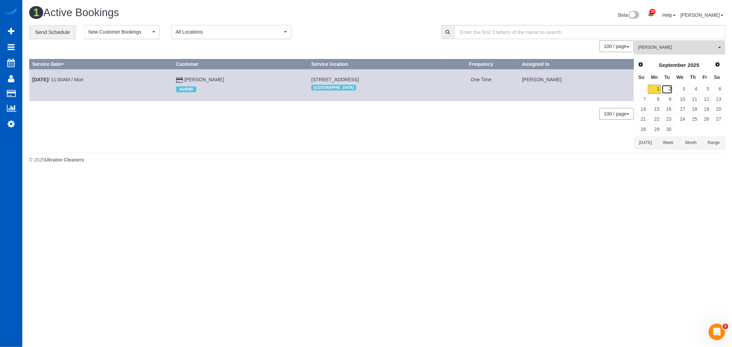
click at [667, 86] on link "2" at bounding box center [667, 89] width 11 height 9
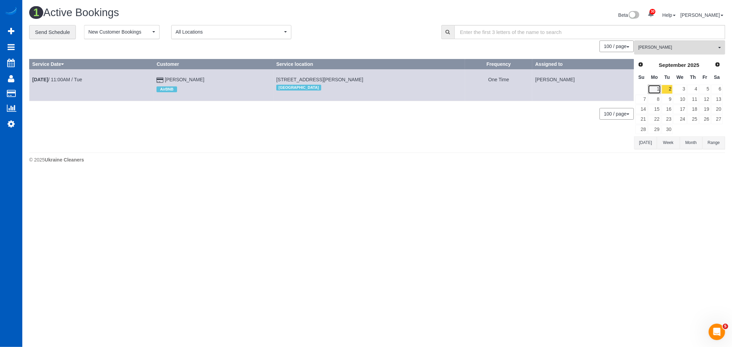
click at [657, 86] on link "1" at bounding box center [654, 89] width 13 height 9
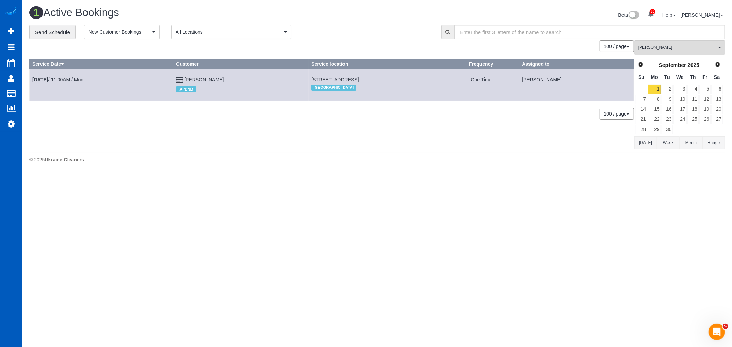
click at [67, 77] on td "[DATE] 11:00AM / Mon" at bounding box center [102, 85] width 144 height 32
click at [67, 77] on link "[DATE] 11:00AM / Mon" at bounding box center [57, 79] width 51 height 5
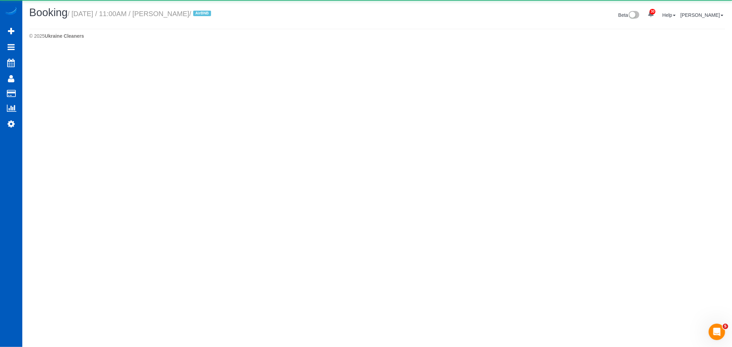
select select "WA"
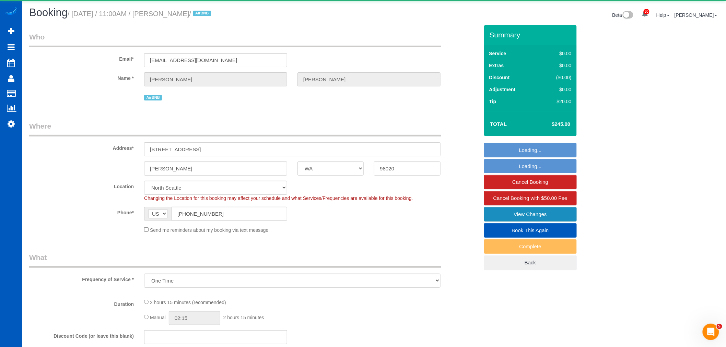
select select "object:5115"
select select "string:fspay-5441cce4-d2fe-40b9-bdc4-a64cefa5af6f"
select select "199"
select select "1501"
select select "3"
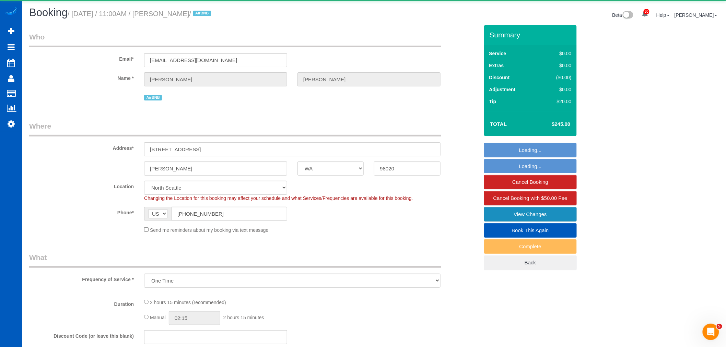
select select "3"
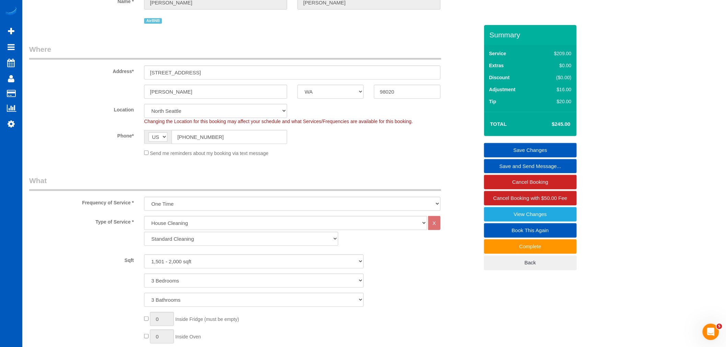
scroll to position [229, 0]
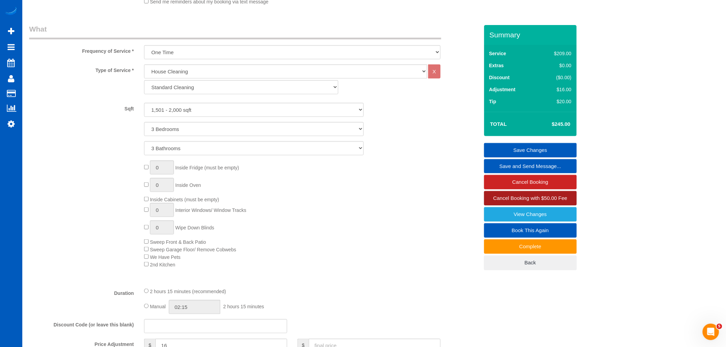
click at [532, 199] on span "Cancel Booking with $50.00 Fee" at bounding box center [530, 198] width 74 height 6
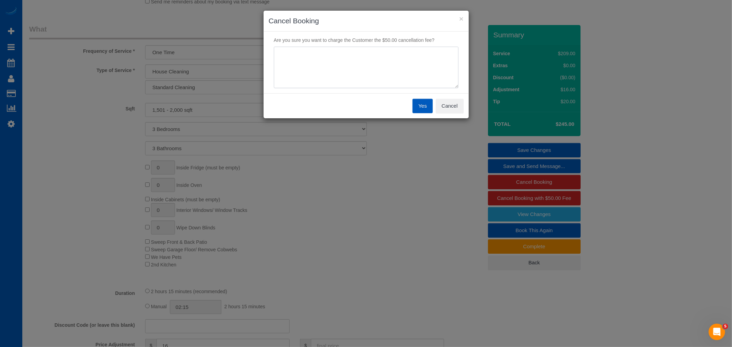
click at [343, 74] on textarea at bounding box center [366, 68] width 185 height 42
type textarea "not ready"
click at [419, 109] on button "Yes" at bounding box center [422, 106] width 20 height 14
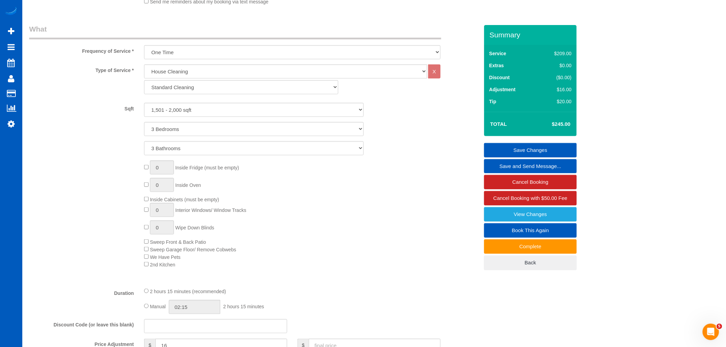
select select "**********"
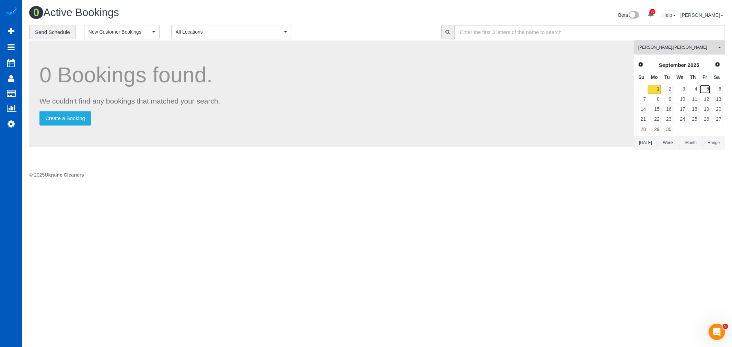
click at [702, 87] on link "5" at bounding box center [704, 89] width 11 height 9
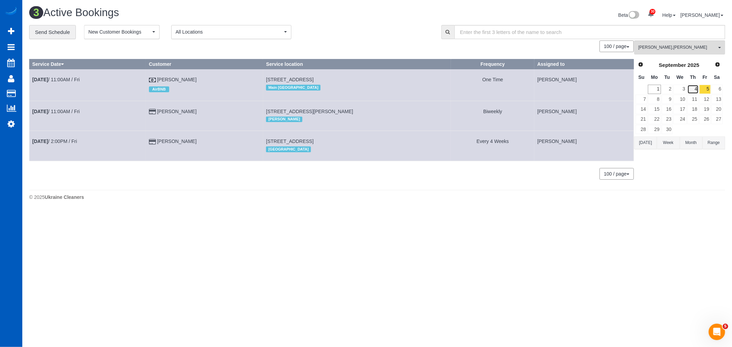
click at [690, 89] on link "4" at bounding box center [692, 89] width 11 height 9
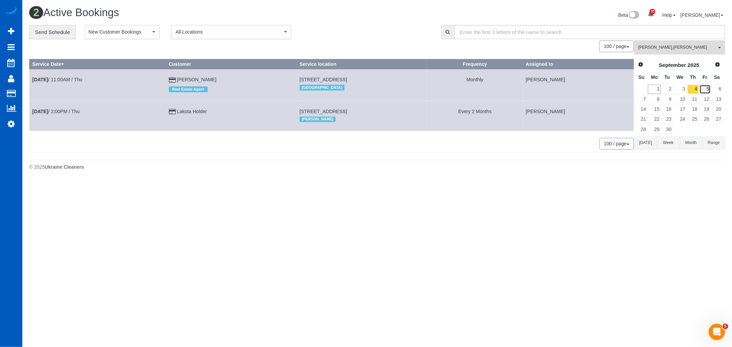
click at [705, 89] on link "5" at bounding box center [704, 89] width 11 height 9
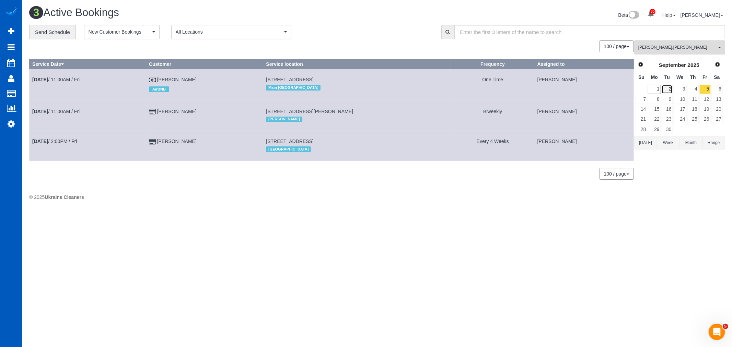
click at [670, 86] on link "2" at bounding box center [667, 89] width 11 height 9
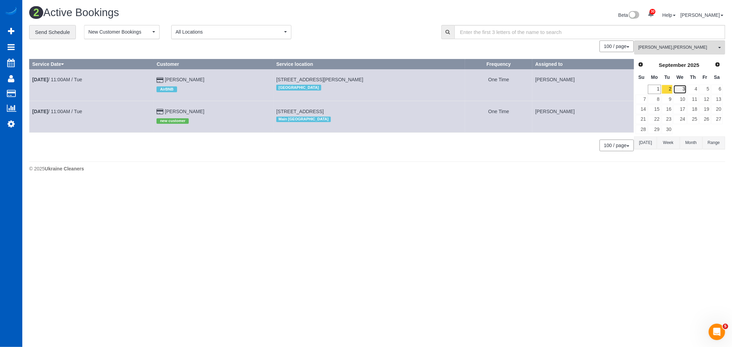
click at [682, 87] on link "3" at bounding box center [679, 89] width 13 height 9
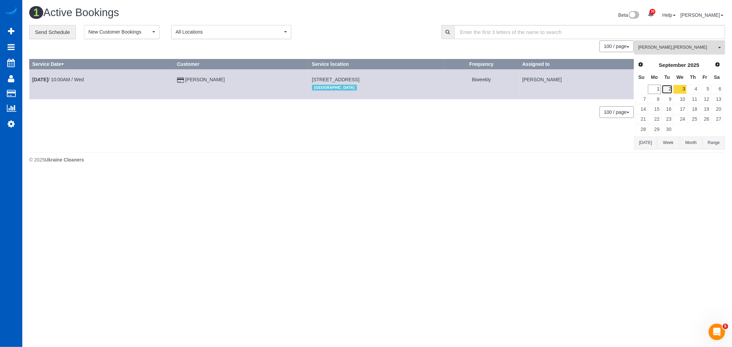
click at [668, 87] on link "2" at bounding box center [667, 89] width 11 height 9
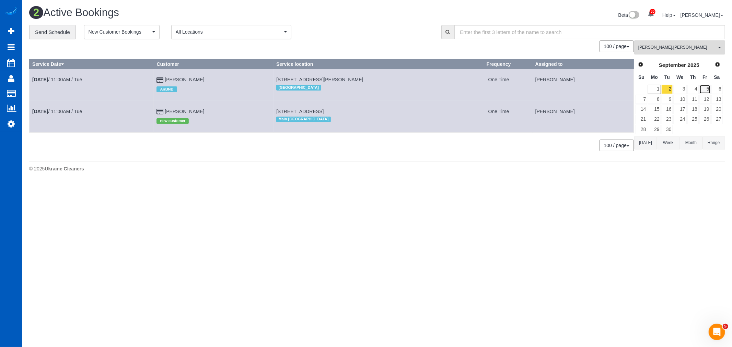
click at [703, 89] on link "5" at bounding box center [704, 89] width 11 height 9
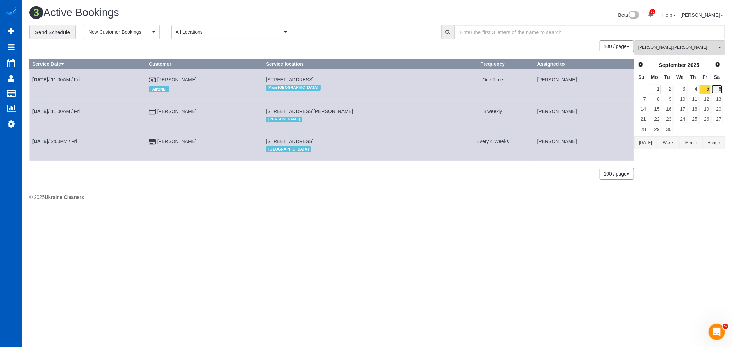
click at [716, 90] on link "6" at bounding box center [716, 89] width 11 height 9
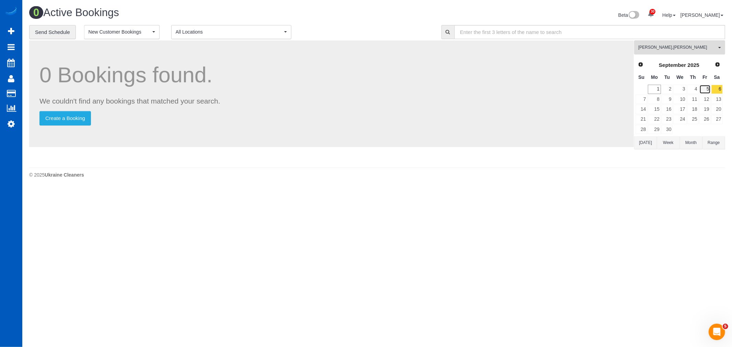
click at [705, 90] on link "5" at bounding box center [704, 89] width 11 height 9
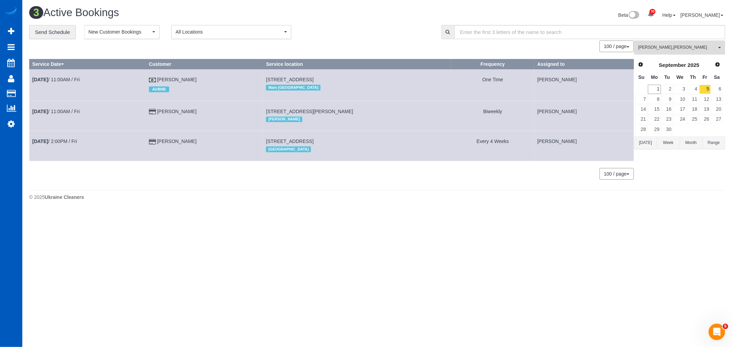
click at [656, 52] on button "Irina Shamrai , Rymma Volkova All Teams" at bounding box center [679, 47] width 91 height 14
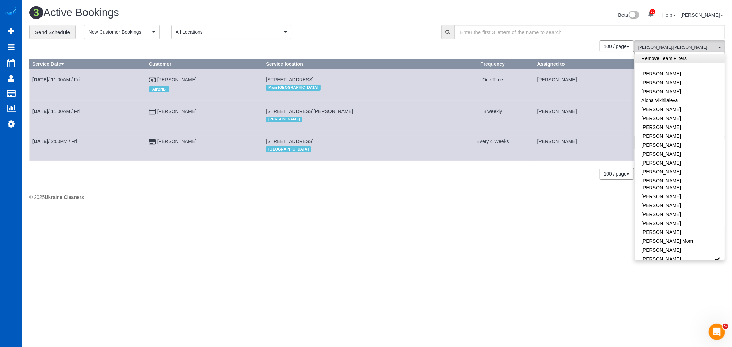
click at [659, 58] on link "Remove Team Filters" at bounding box center [679, 58] width 90 height 9
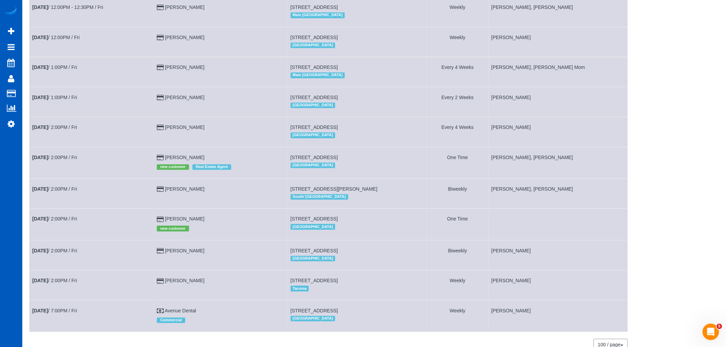
scroll to position [645, 0]
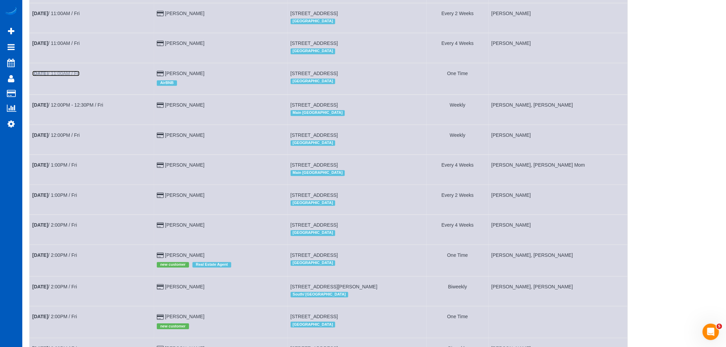
click at [64, 76] on link "Sep 5th / 11:00AM / Fri" at bounding box center [55, 73] width 47 height 5
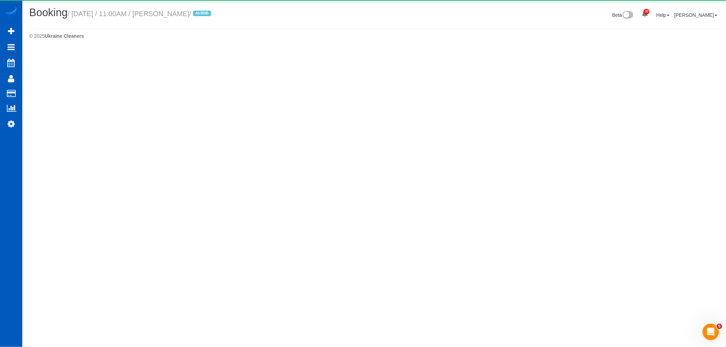
select select "WA"
select select "string:fspay-5441cce4-d2fe-40b9-bdc4-a64cefa5af6f"
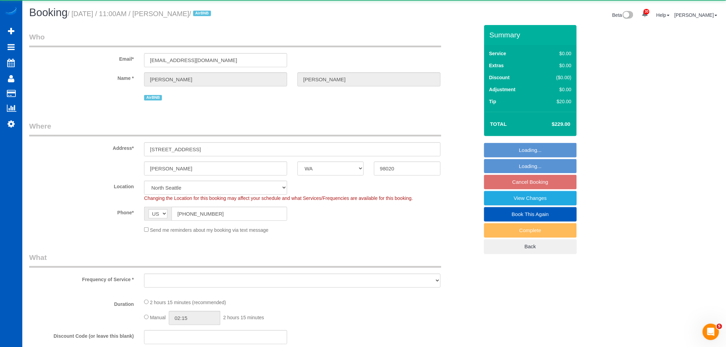
select select "object:6831"
select select "199"
select select "1501"
select select "3"
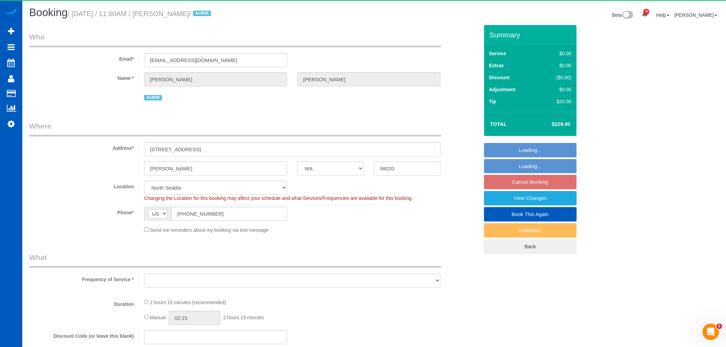
select select "spot32"
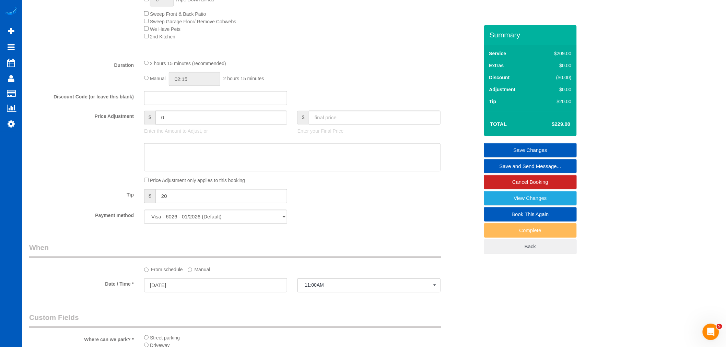
scroll to position [457, 0]
click at [334, 122] on input "text" at bounding box center [375, 117] width 132 height 14
type input "245"
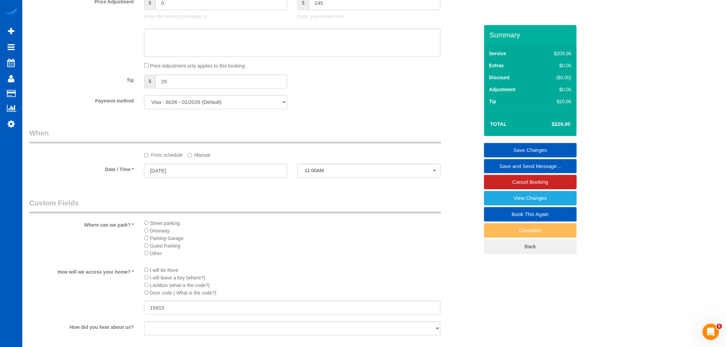
type input "16"
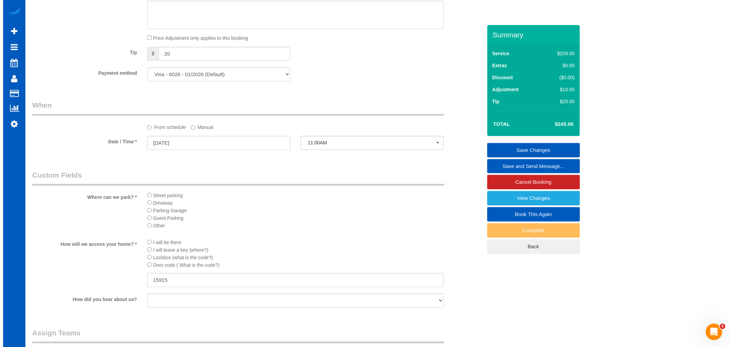
scroll to position [724, 0]
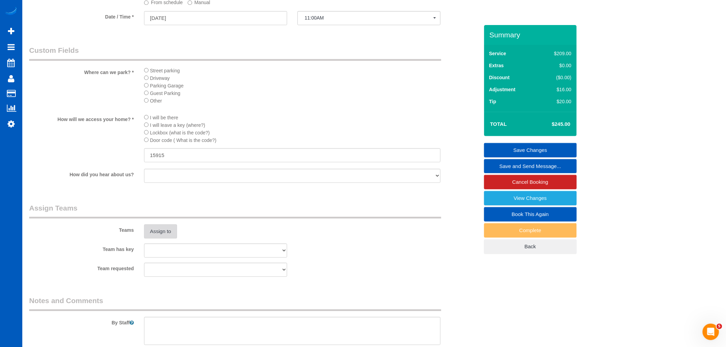
click at [150, 235] on button "Assign to" at bounding box center [160, 231] width 33 height 14
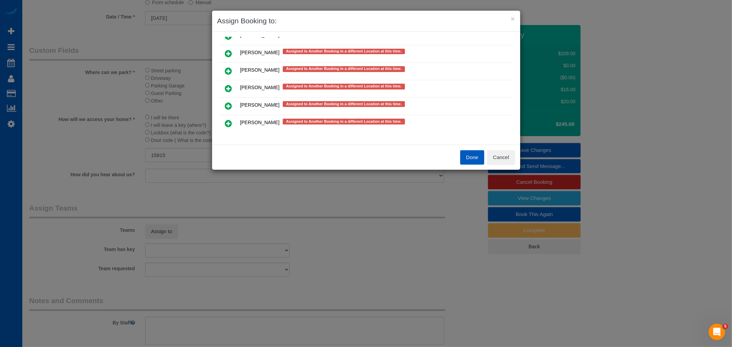
click at [230, 67] on icon at bounding box center [228, 71] width 7 height 8
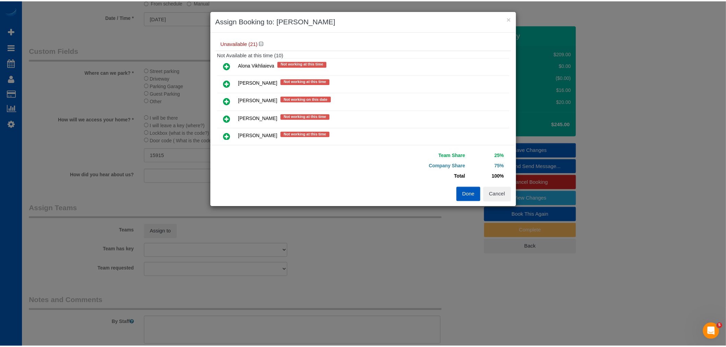
scroll to position [0, 0]
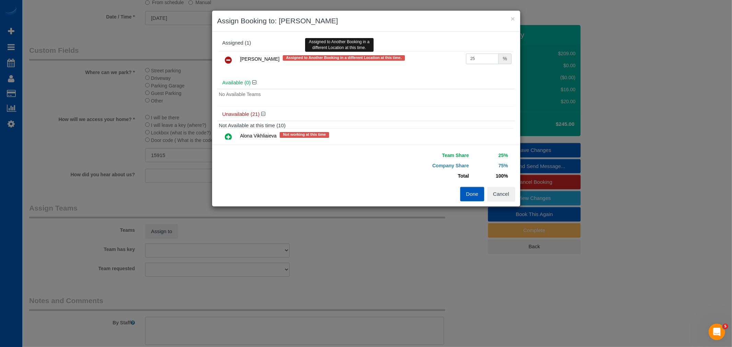
drag, startPoint x: 479, startPoint y: 57, endPoint x: 362, endPoint y: 66, distance: 118.0
click at [362, 66] on tr "Rymma Volkova Assigned to Another Booking in a different Location at this time.…" at bounding box center [366, 59] width 294 height 17
drag, startPoint x: 473, startPoint y: 60, endPoint x: 386, endPoint y: 62, distance: 87.5
click at [386, 62] on tr "Rymma Volkova Assigned to Another Booking in a different Location at this time.…" at bounding box center [366, 59] width 294 height 17
type input "66.67"
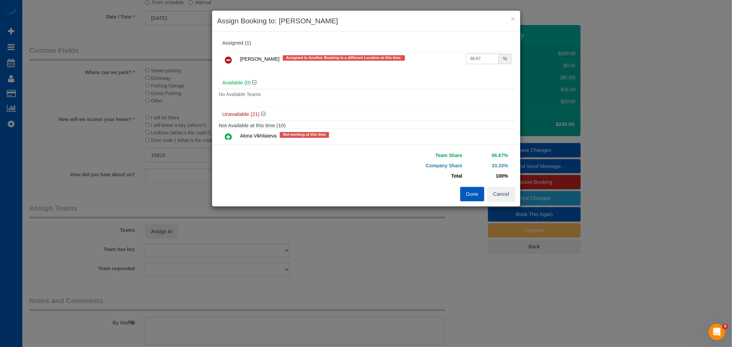
click at [471, 201] on button "Done" at bounding box center [472, 194] width 24 height 14
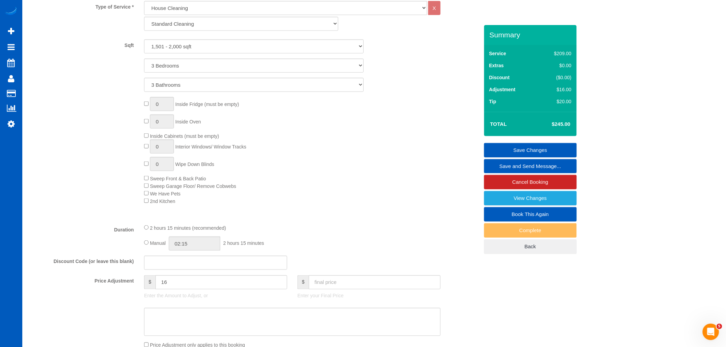
scroll to position [152, 0]
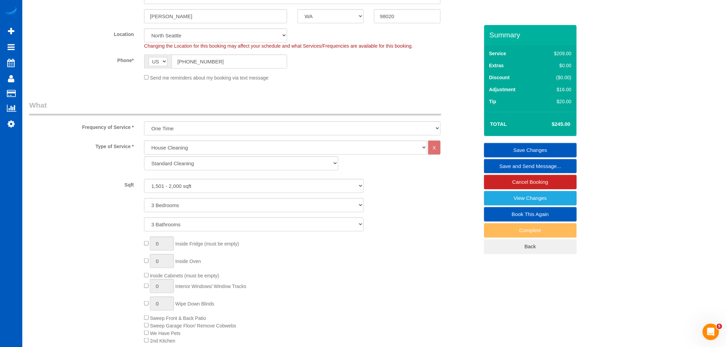
click at [526, 145] on link "Save Changes" at bounding box center [530, 150] width 93 height 14
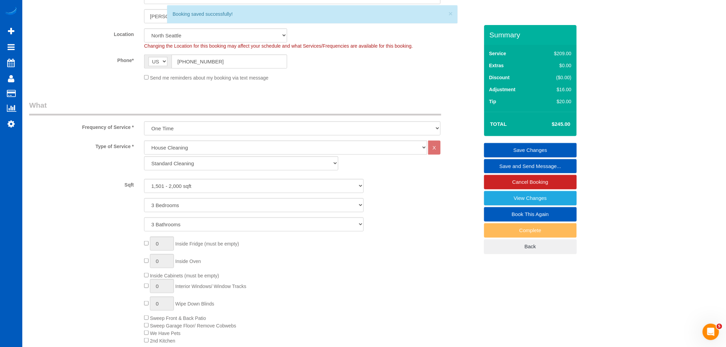
select select "**********"
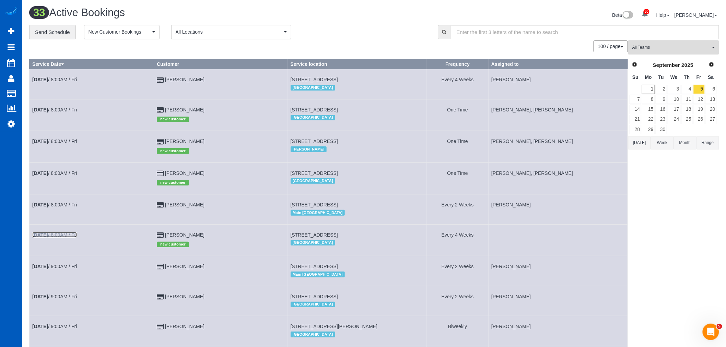
click at [46, 238] on b "Sep 5th" at bounding box center [40, 234] width 16 height 5
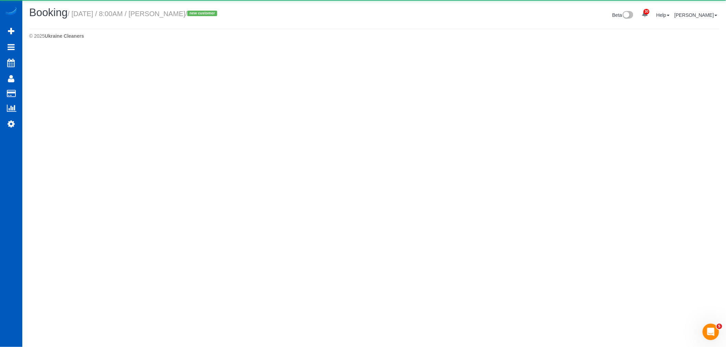
select select "WA"
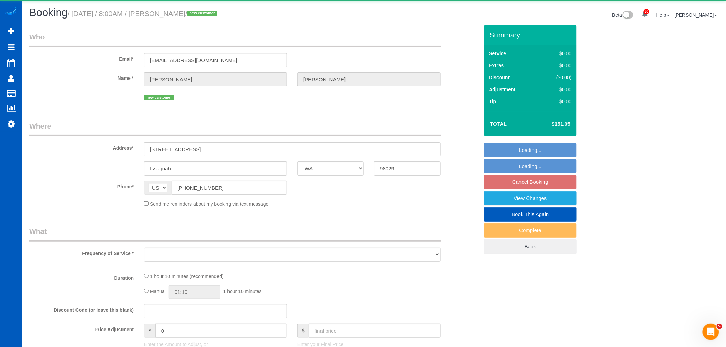
select select "object:8784"
select select "199"
select select "spot60"
select select "number:8"
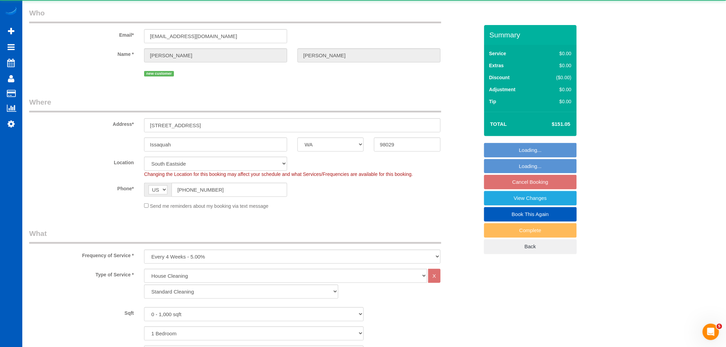
select select "2"
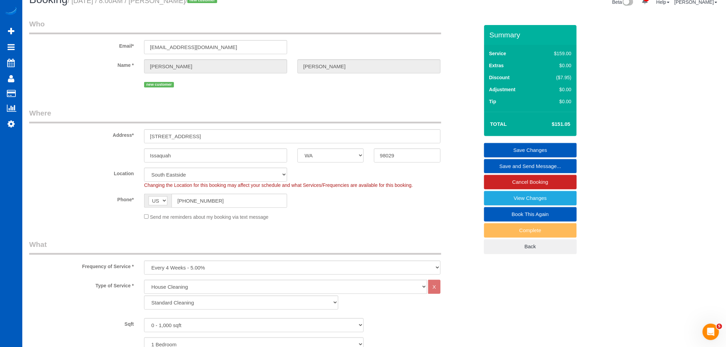
scroll to position [13, 0]
drag, startPoint x: 234, startPoint y: 142, endPoint x: 140, endPoint y: 139, distance: 94.7
click at [140, 139] on div "5363 236th Pl SE, Unit 28-4" at bounding box center [292, 137] width 307 height 14
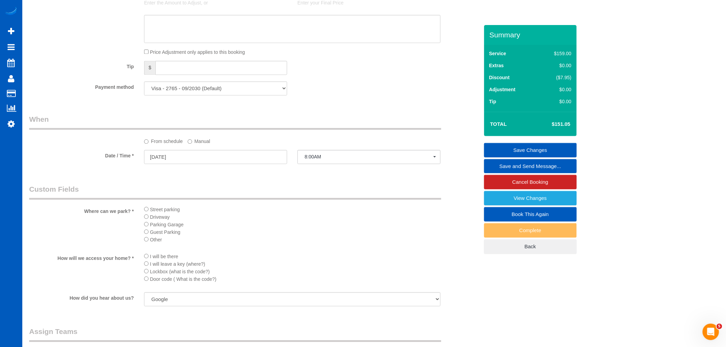
scroll to position [508, 0]
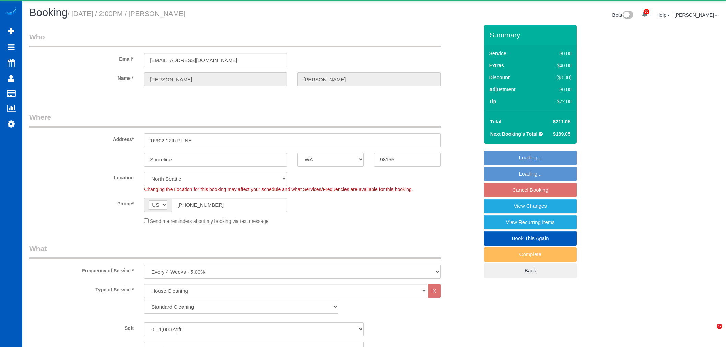
select select "WA"
select select "199"
select select "string:fspay-a357df5f-ee3c-4db3-b8bd-ac8a374918c0"
select select "object:1173"
select select "spot3"
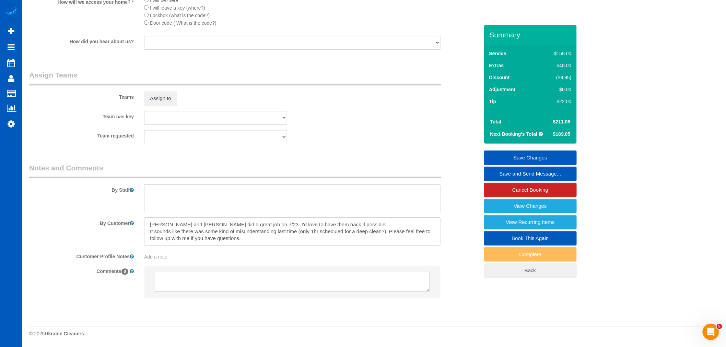
scroll to position [842, 0]
click at [187, 184] on textarea at bounding box center [292, 198] width 296 height 28
type textarea "Only cleaning common rooms + 1 bathroom"
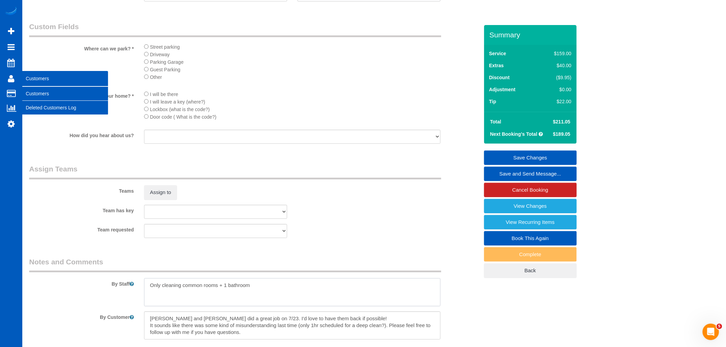
scroll to position [728, 0]
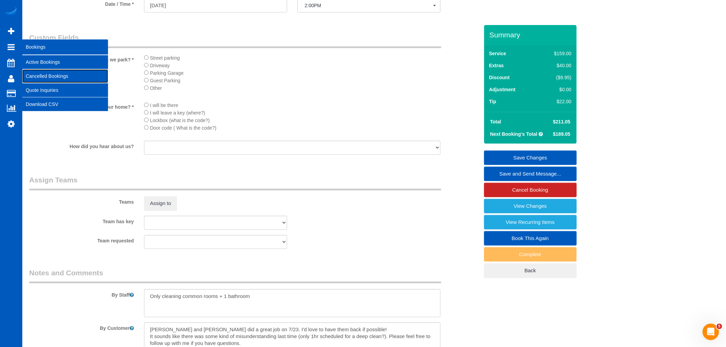
click at [46, 71] on link "Cancelled Bookings" at bounding box center [65, 76] width 86 height 14
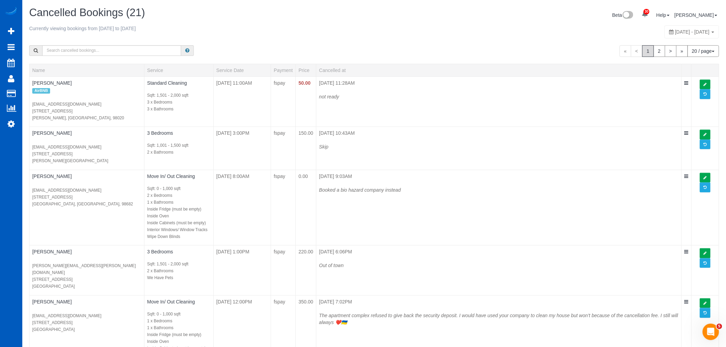
click at [692, 32] on span "August 31, 2025 - September 06, 2025" at bounding box center [692, 31] width 35 height 5
type input "**********"
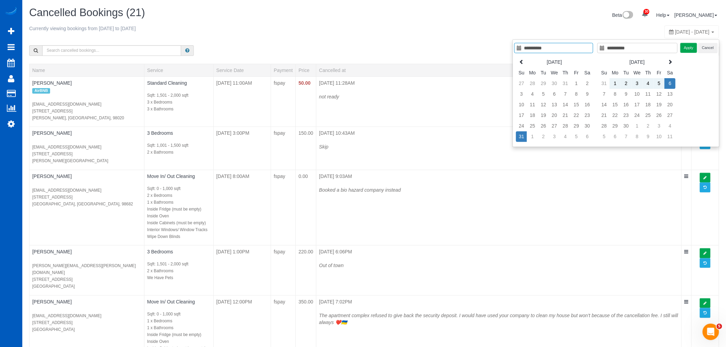
type input "**********"
click at [530, 137] on td "1" at bounding box center [532, 136] width 11 height 11
type input "**********"
click at [530, 137] on td "1" at bounding box center [532, 136] width 11 height 11
type input "**********"
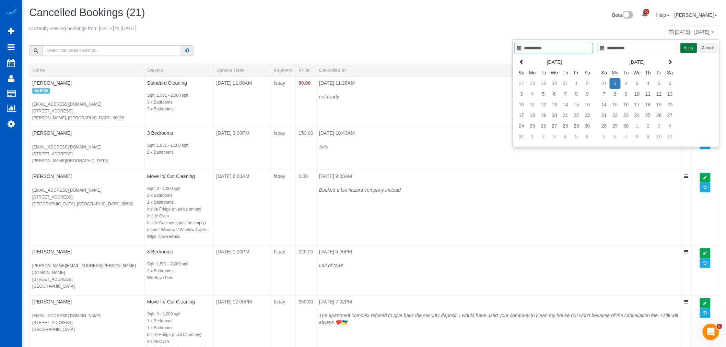
click at [681, 50] on button "Apply" at bounding box center [688, 48] width 17 height 10
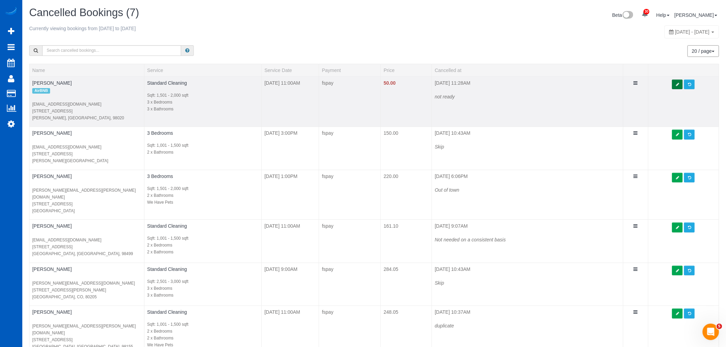
click at [673, 85] on link at bounding box center [677, 85] width 11 height 10
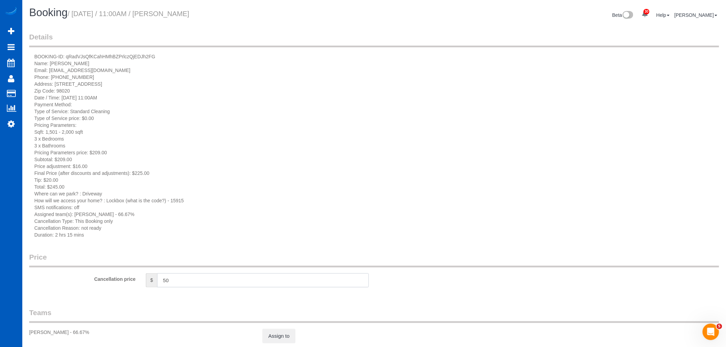
drag, startPoint x: 198, startPoint y: 279, endPoint x: 63, endPoint y: 282, distance: 134.2
click at [63, 282] on div "Cancellation price $ 50" at bounding box center [374, 280] width 700 height 15
click at [297, 335] on div "Assign to" at bounding box center [373, 336] width 233 height 14
click at [278, 336] on link "Assign to" at bounding box center [278, 336] width 33 height 14
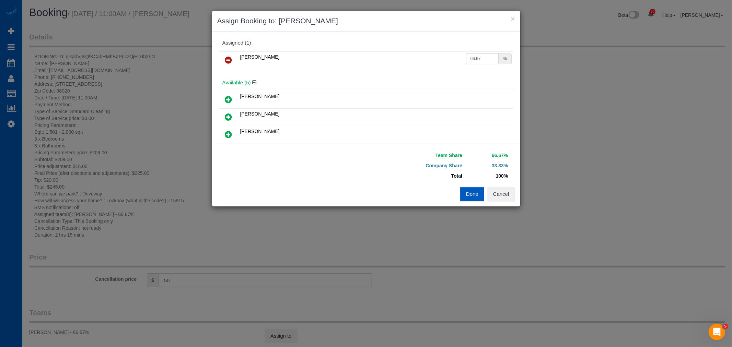
drag, startPoint x: 487, startPoint y: 56, endPoint x: 309, endPoint y: 47, distance: 178.3
click at [309, 47] on div "Assigned (1) Rymma Volkova 66.67 %" at bounding box center [366, 57] width 298 height 40
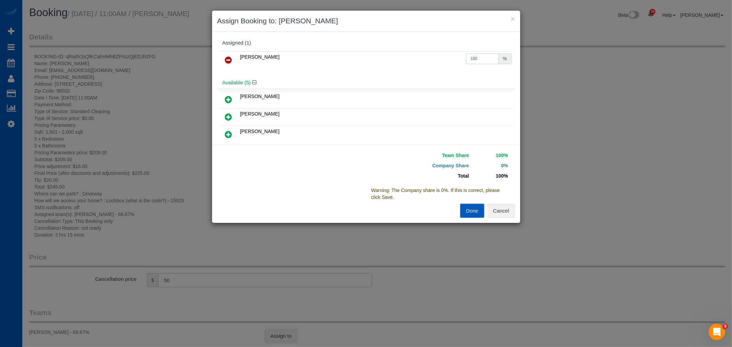
type input "100"
click at [481, 216] on button "Done" at bounding box center [472, 211] width 24 height 14
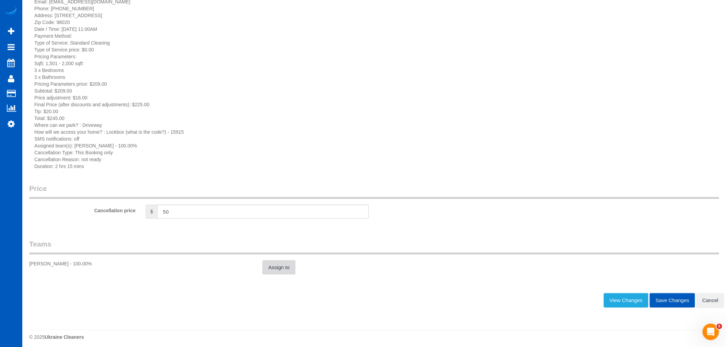
scroll to position [72, 0]
click at [670, 302] on button "Save Changes" at bounding box center [672, 297] width 45 height 14
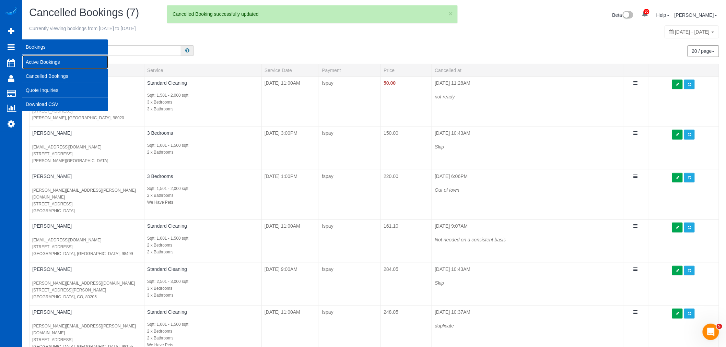
click at [36, 60] on link "Active Bookings" at bounding box center [65, 62] width 86 height 14
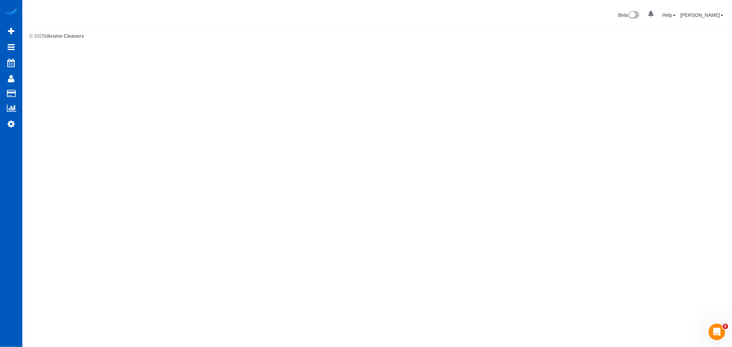
select select "**********"
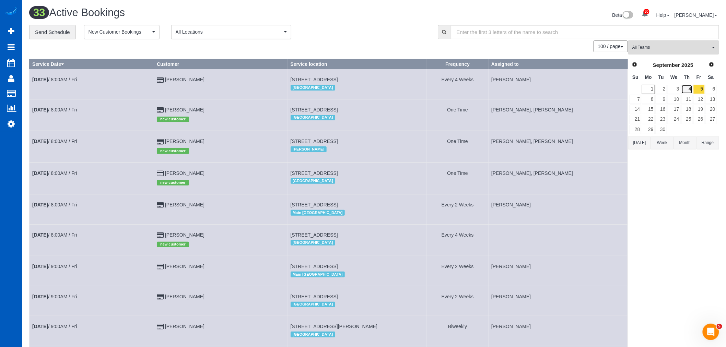
click at [684, 91] on link "4" at bounding box center [686, 89] width 11 height 9
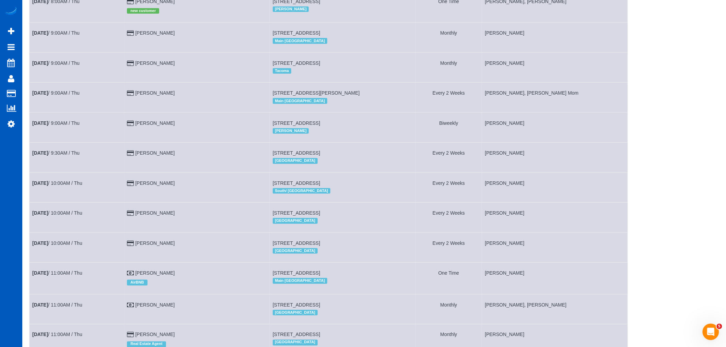
scroll to position [38, 0]
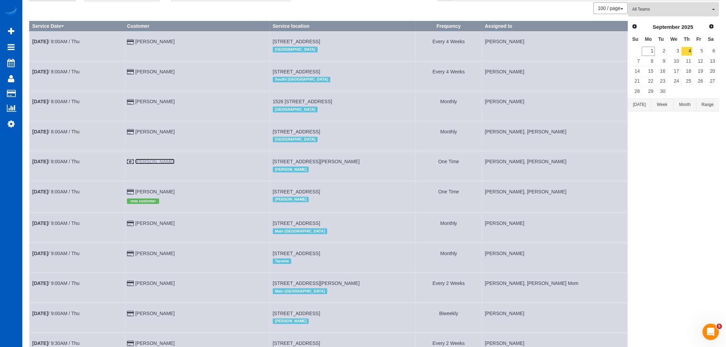
click at [150, 164] on link "Bryan Hulen" at bounding box center [154, 161] width 39 height 5
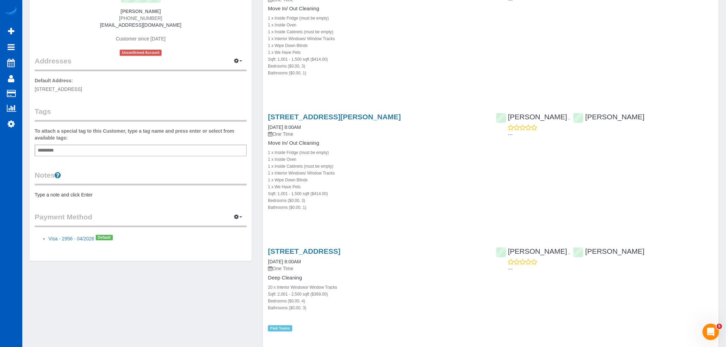
scroll to position [19, 0]
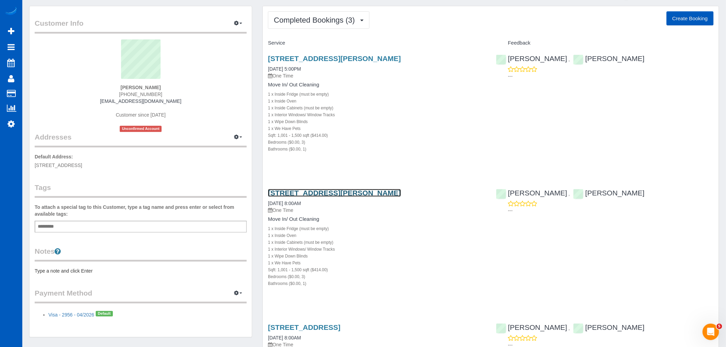
click at [342, 196] on link "12233 43rd Dr Ne, Marysville, WA 98271" at bounding box center [334, 193] width 133 height 8
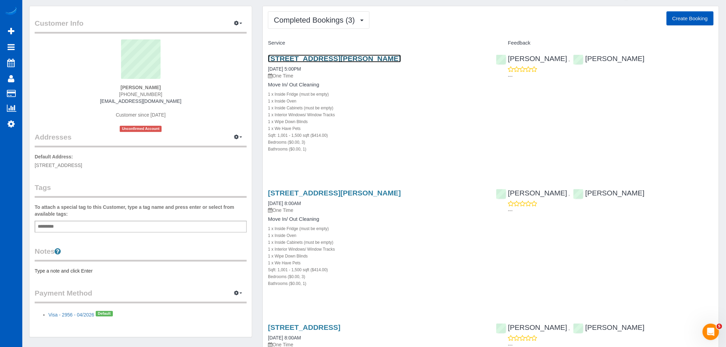
click at [324, 57] on link "12233 43rd Dr Ne, Marysville, WA 98271" at bounding box center [334, 59] width 133 height 8
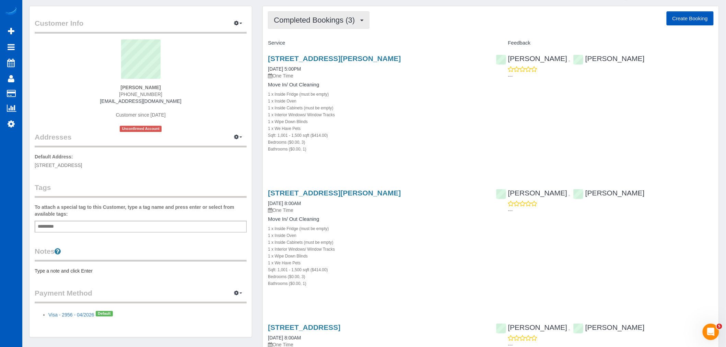
click at [325, 25] on button "Completed Bookings (3)" at bounding box center [319, 19] width 102 height 17
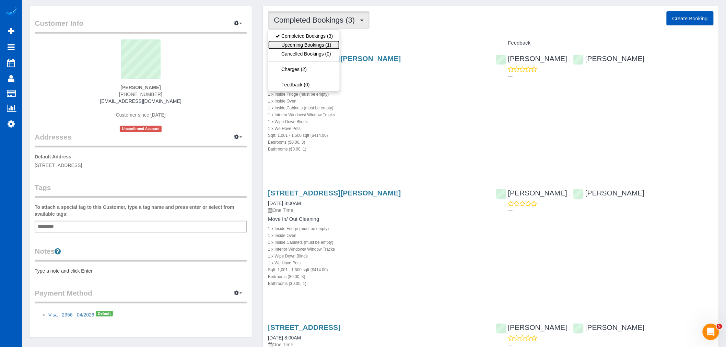
click at [319, 43] on link "Upcoming Bookings (1)" at bounding box center [303, 44] width 71 height 9
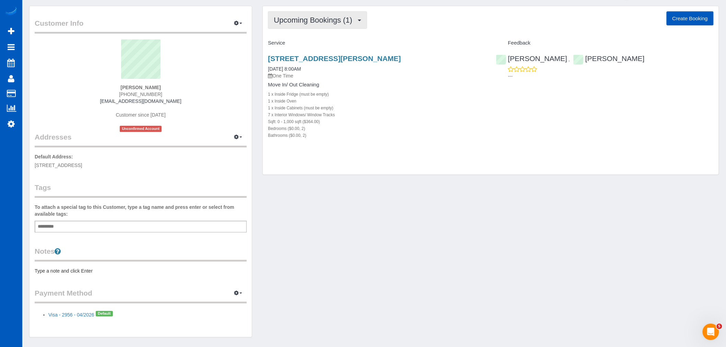
click at [317, 26] on button "Upcoming Bookings (1)" at bounding box center [317, 19] width 99 height 17
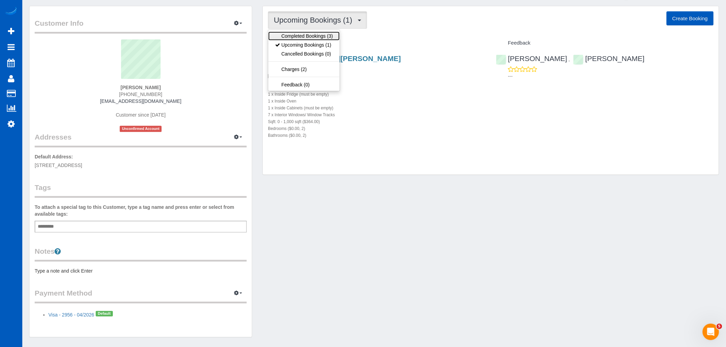
click at [317, 37] on link "Completed Bookings (3)" at bounding box center [303, 36] width 71 height 9
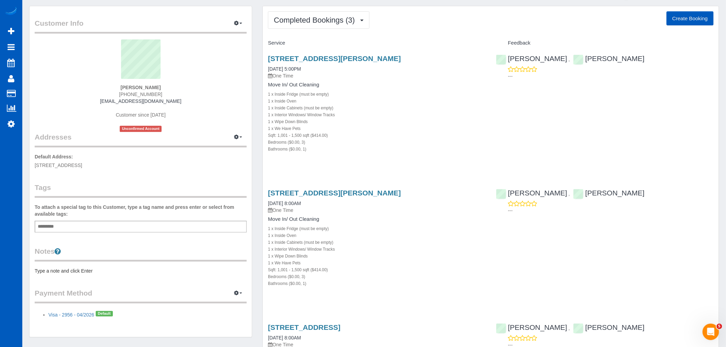
drag, startPoint x: 124, startPoint y: 84, endPoint x: 161, endPoint y: 84, distance: 37.1
click at [169, 84] on div "Bryan Hulen (425) 652-0255 bhulenre@gmail.com Customer since 2025 Unconfirmed A…" at bounding box center [141, 85] width 212 height 93
click at [91, 231] on div "Add a tag" at bounding box center [141, 227] width 212 height 12
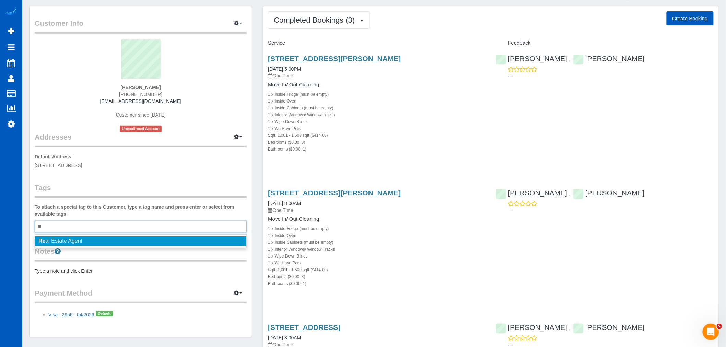
type input "**"
click at [89, 242] on li "Re al Estate Agent" at bounding box center [140, 241] width 211 height 10
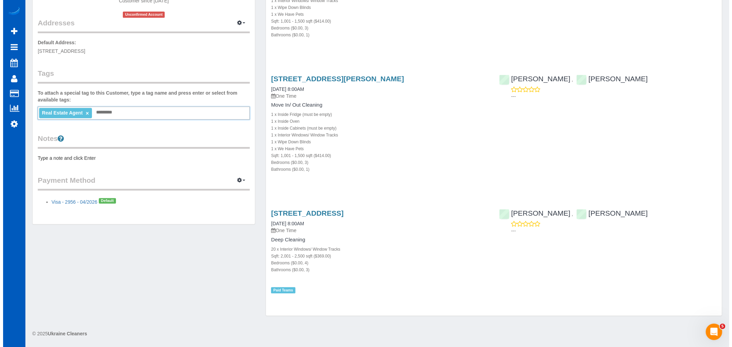
scroll to position [0, 0]
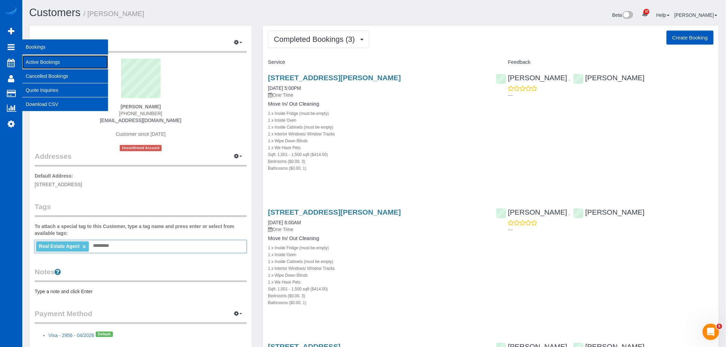
click at [41, 59] on link "Active Bookings" at bounding box center [65, 62] width 86 height 14
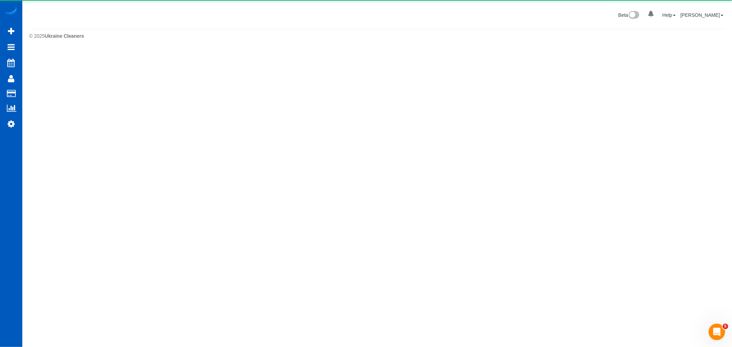
select select "**********"
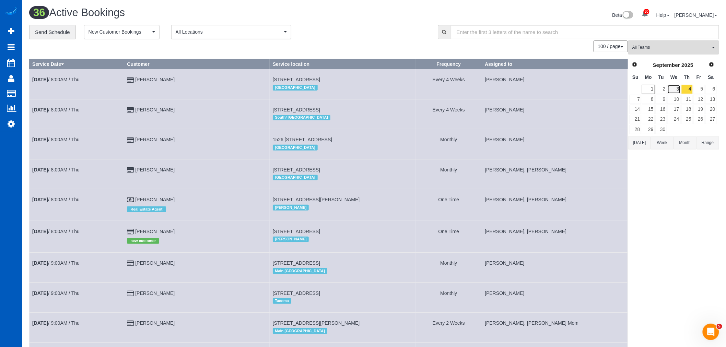
click at [679, 90] on link "3" at bounding box center [673, 89] width 13 height 9
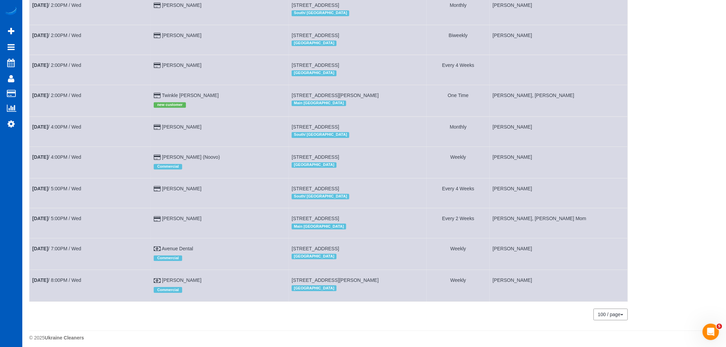
scroll to position [767, 0]
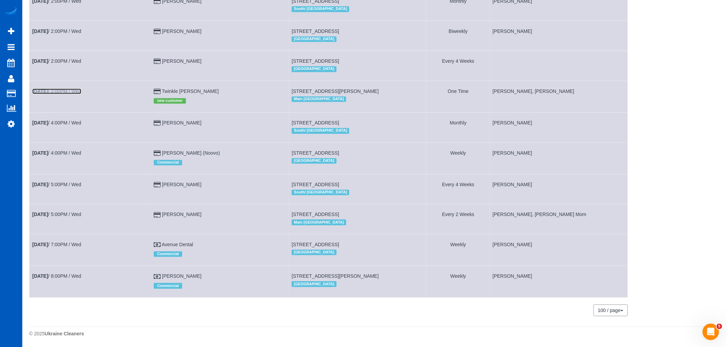
click at [74, 89] on link "Sep 3rd / 2:00PM / Wed" at bounding box center [56, 91] width 49 height 5
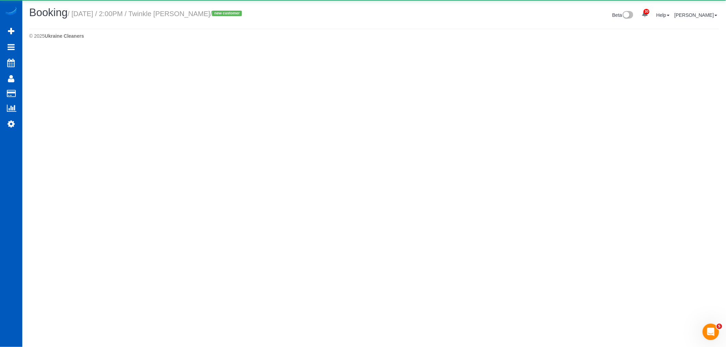
select select "WA"
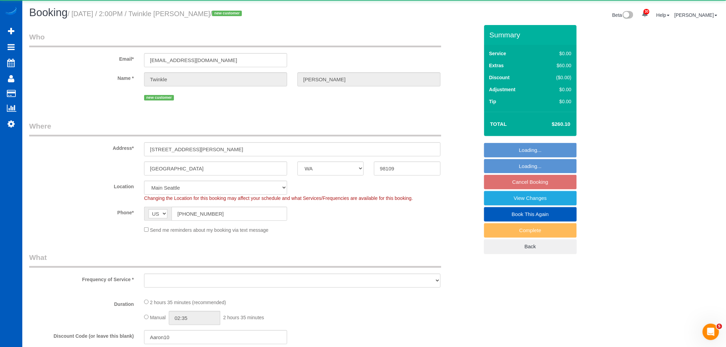
select select "object:7248"
select select "199"
select select "2"
select select "spot15"
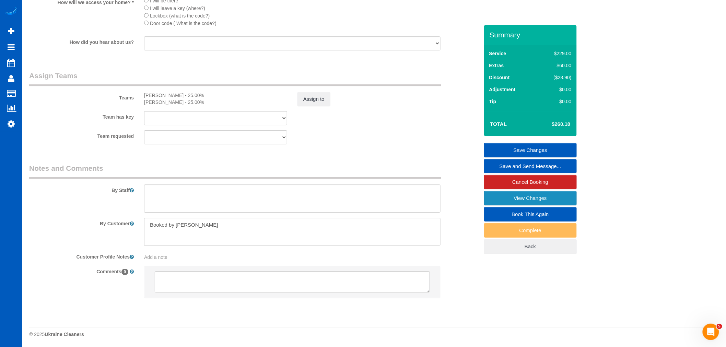
scroll to position [852, 0]
click at [530, 201] on link "View Changes" at bounding box center [530, 198] width 93 height 14
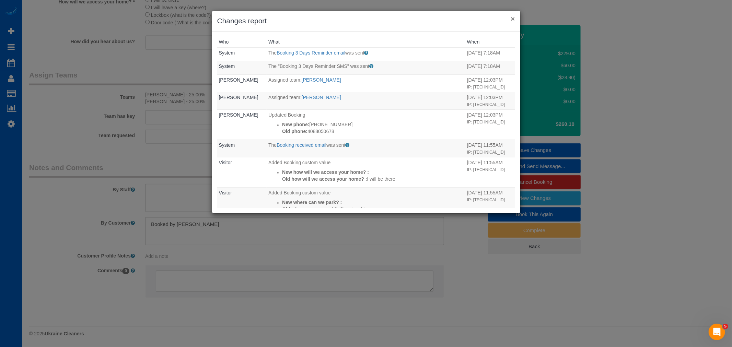
click at [513, 15] on button "×" at bounding box center [513, 18] width 4 height 7
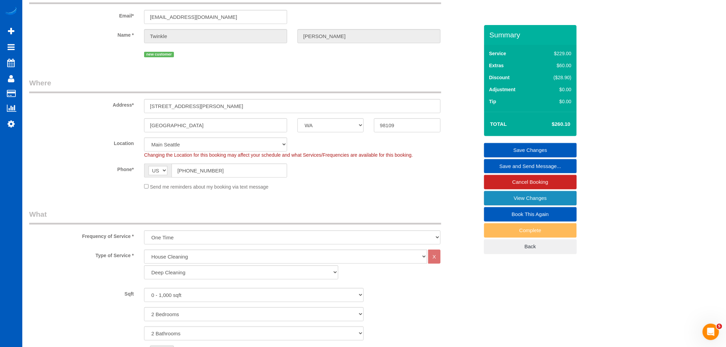
scroll to position [0, 0]
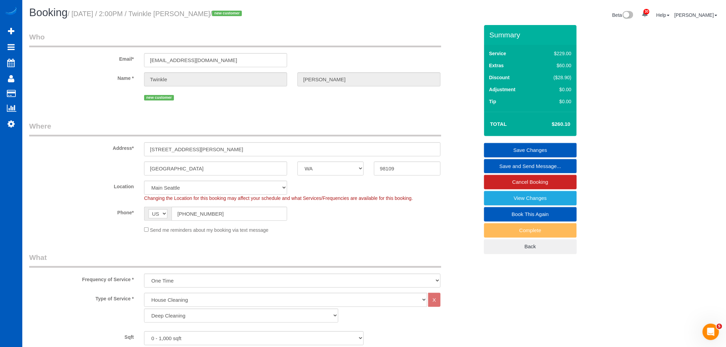
drag, startPoint x: 173, startPoint y: 12, endPoint x: 220, endPoint y: 15, distance: 47.1
click at [220, 15] on small "/ September 03, 2025 / 2:00PM / Twinkle Kukreja / new customer" at bounding box center [156, 14] width 176 height 8
drag, startPoint x: 216, startPoint y: 152, endPoint x: 98, endPoint y: 165, distance: 118.8
click at [98, 165] on sui-booking-address "Address* 420 Pontius Ave N, 119 Seattle AK AL AR AZ CA CO CT DC DE FL GA HI IA …" at bounding box center [254, 148] width 450 height 55
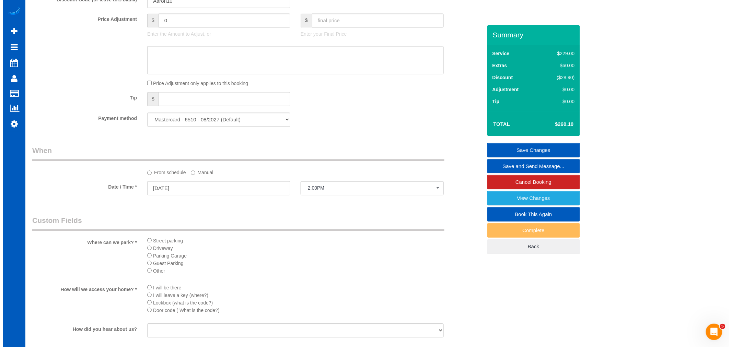
scroll to position [623, 0]
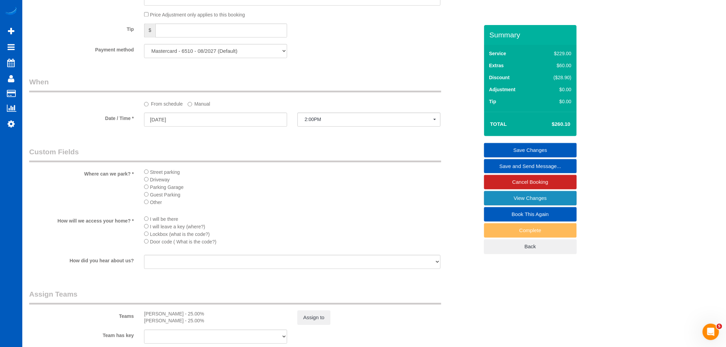
click at [512, 199] on link "View Changes" at bounding box center [530, 198] width 93 height 14
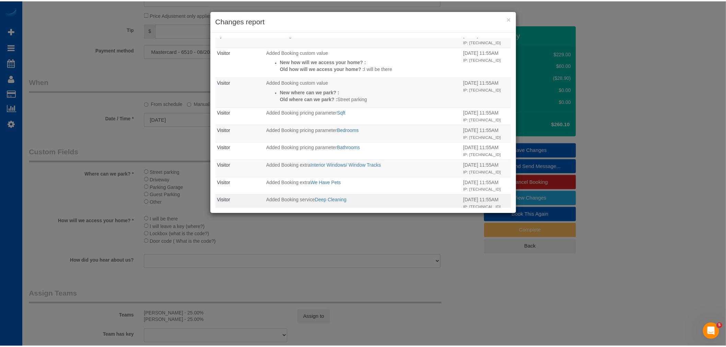
scroll to position [203, 0]
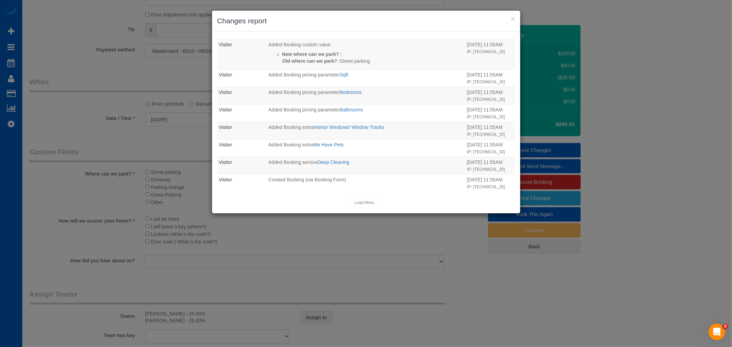
click at [515, 12] on div "× Changes report" at bounding box center [366, 21] width 308 height 21
click at [517, 19] on div "× Changes report" at bounding box center [366, 21] width 308 height 21
click at [514, 19] on button "×" at bounding box center [513, 18] width 4 height 7
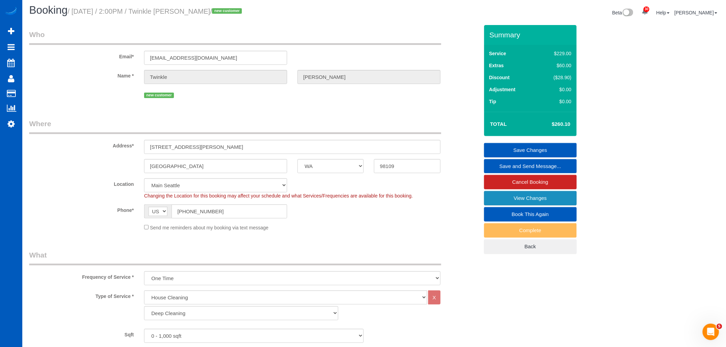
scroll to position [0, 0]
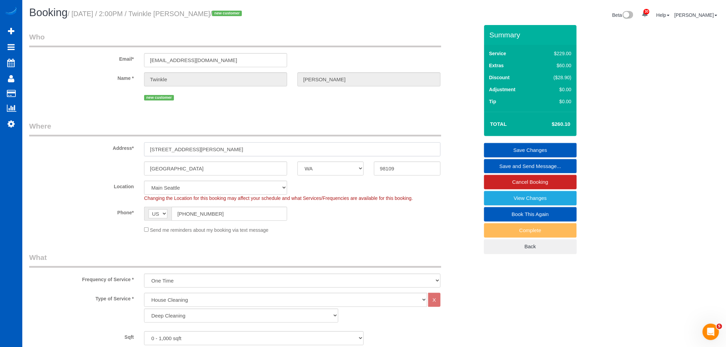
drag, startPoint x: 216, startPoint y: 149, endPoint x: 105, endPoint y: 150, distance: 111.2
click at [105, 150] on div "Address* 420 Pontius Ave N, 119" at bounding box center [254, 138] width 460 height 35
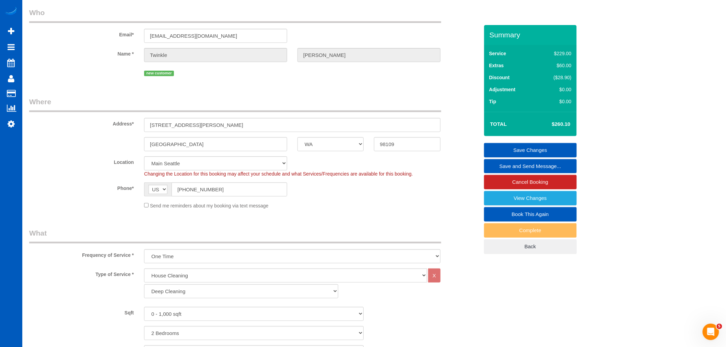
scroll to position [38, 0]
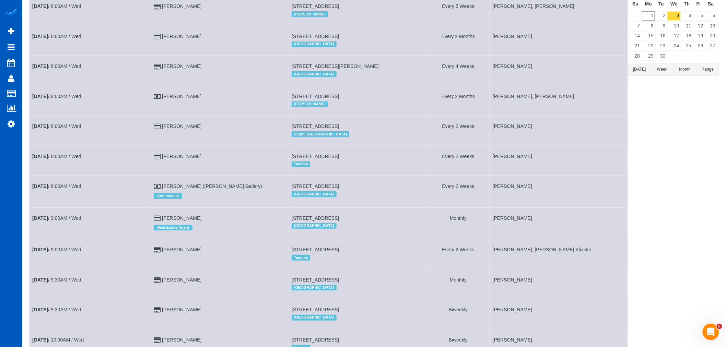
scroll to position [76, 0]
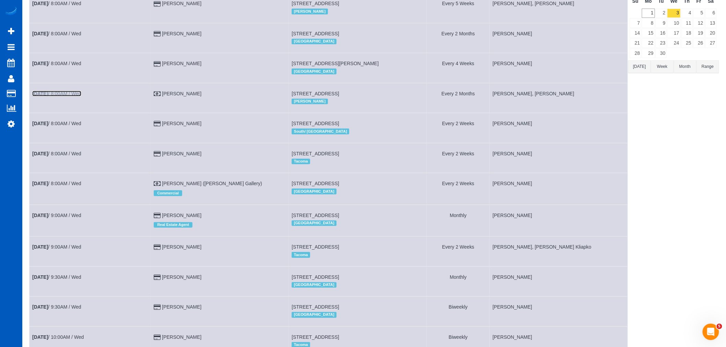
click at [56, 95] on link "Sep 3rd / 8:00AM / Wed" at bounding box center [56, 93] width 49 height 5
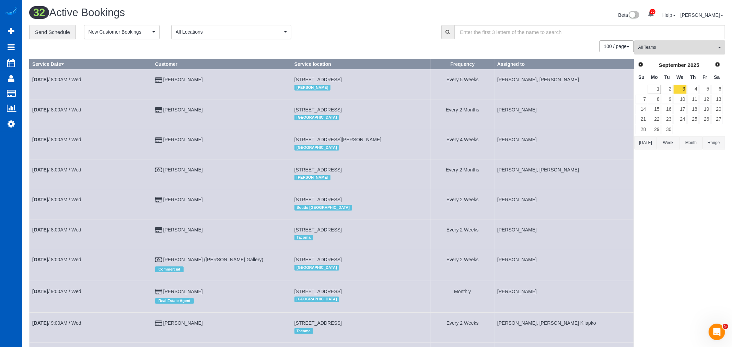
select select "WA"
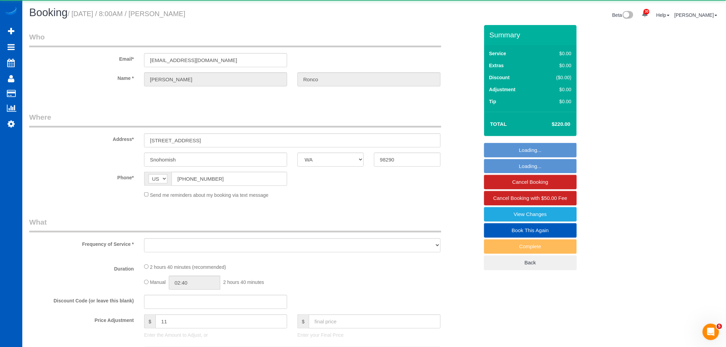
select select "object:8697"
select select "199"
select select "1501"
select select "3"
select select "4"
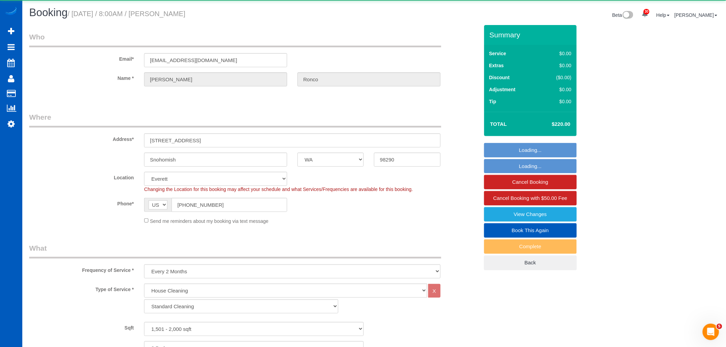
select select "object:9056"
select select "spot22"
select select "1501"
select select "3"
select select "4"
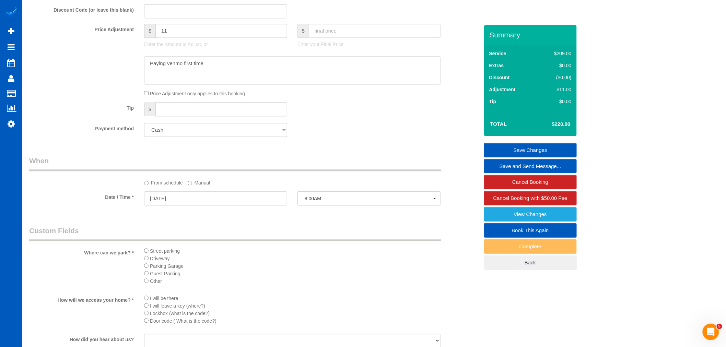
scroll to position [534, 0]
click at [204, 138] on select "Add Credit Card Cash Check Paypal" at bounding box center [215, 131] width 143 height 14
click at [208, 136] on select "Add Credit Card Cash Check Paypal" at bounding box center [215, 131] width 143 height 14
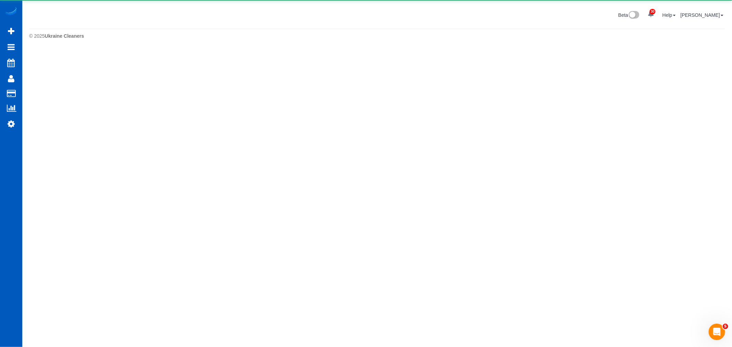
select select "**********"
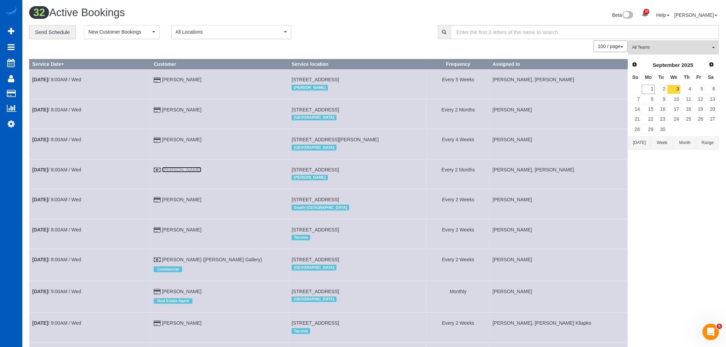
click at [173, 169] on link "[PERSON_NAME]" at bounding box center [181, 169] width 39 height 5
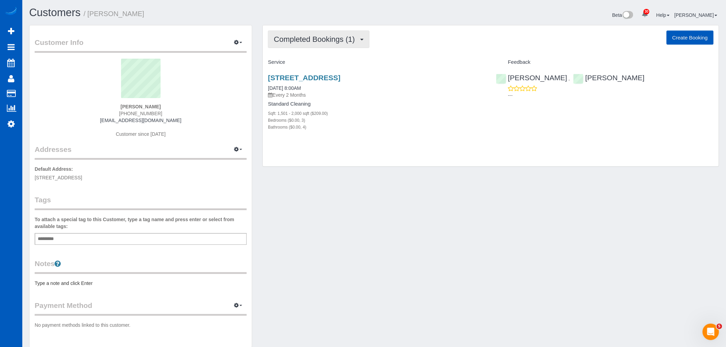
click at [309, 31] on button "Completed Bookings (1)" at bounding box center [319, 39] width 102 height 17
click at [302, 61] on link "Upcoming Bookings (11)" at bounding box center [304, 64] width 72 height 9
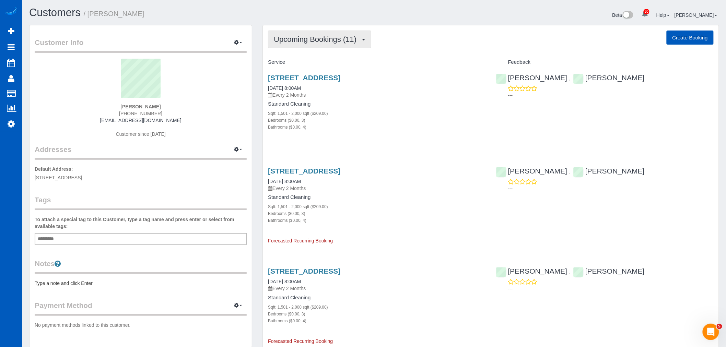
click at [297, 43] on span "Upcoming Bookings (11)" at bounding box center [317, 39] width 86 height 9
click at [299, 53] on link "Completed Bookings (1)" at bounding box center [304, 55] width 72 height 9
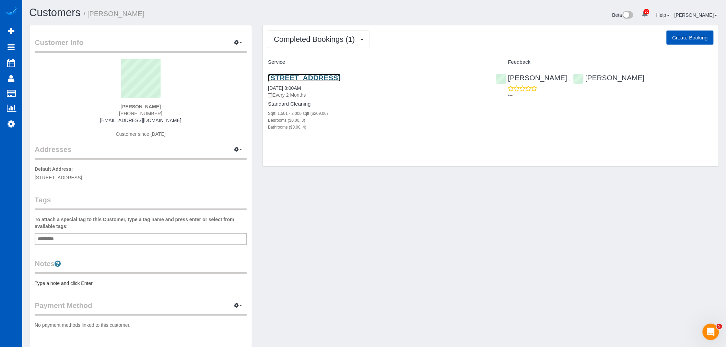
click at [313, 79] on link "501 Pearl St, Snohomish, WA 98290" at bounding box center [304, 78] width 72 height 8
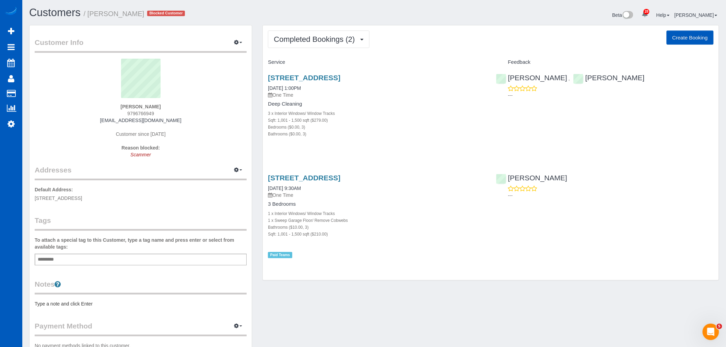
drag, startPoint x: 414, startPoint y: 81, endPoint x: 261, endPoint y: 76, distance: 153.4
click at [261, 76] on div "Completed Bookings (2) Completed Bookings (2) Upcoming Bookings (0) Cancelled B…" at bounding box center [490, 156] width 467 height 263
click at [290, 35] on button "Completed Bookings (2)" at bounding box center [319, 39] width 102 height 17
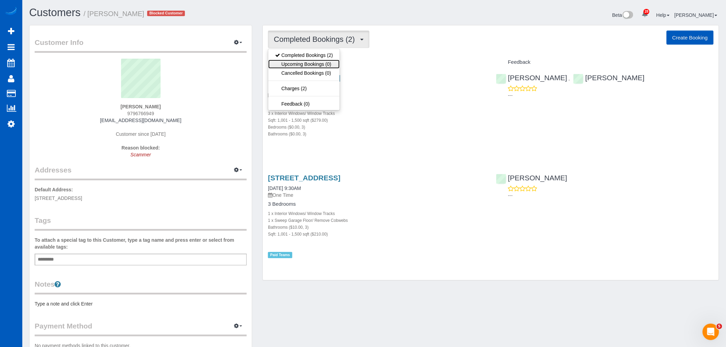
click at [299, 64] on link "Upcoming Bookings (0)" at bounding box center [303, 64] width 71 height 9
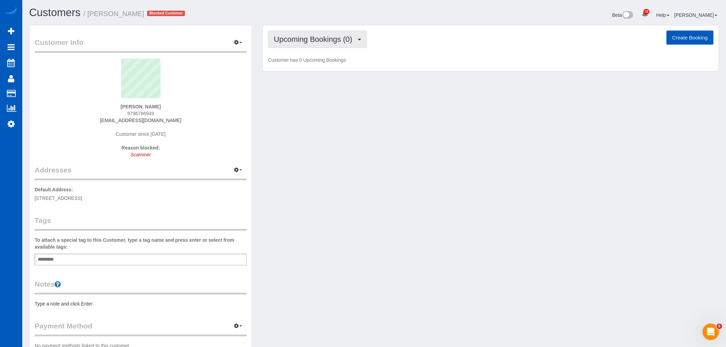
drag, startPoint x: 302, startPoint y: 36, endPoint x: 306, endPoint y: 54, distance: 18.0
click at [302, 36] on span "Upcoming Bookings (0)" at bounding box center [315, 39] width 82 height 9
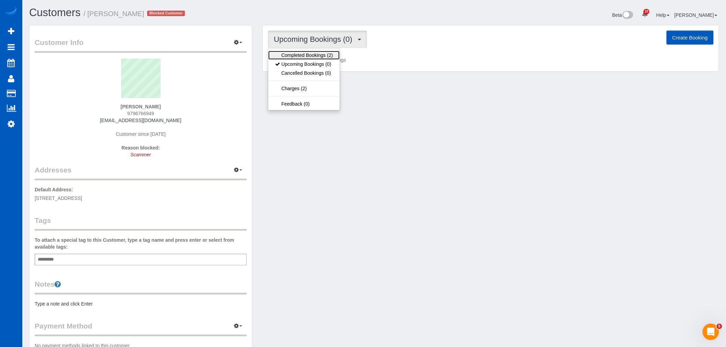
click at [306, 57] on link "Completed Bookings (2)" at bounding box center [303, 55] width 71 height 9
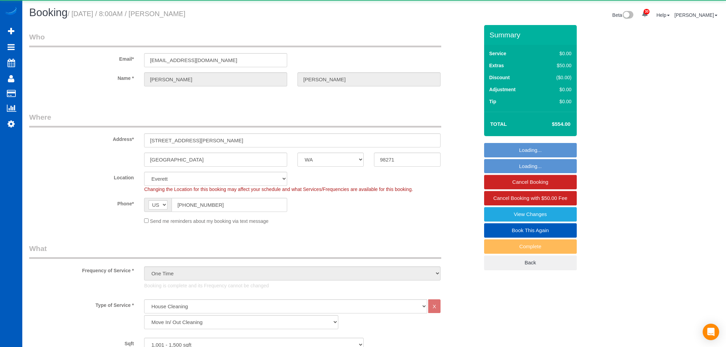
select select "WA"
select select "199"
select select "1001"
select select "3"
select select "string:cash"
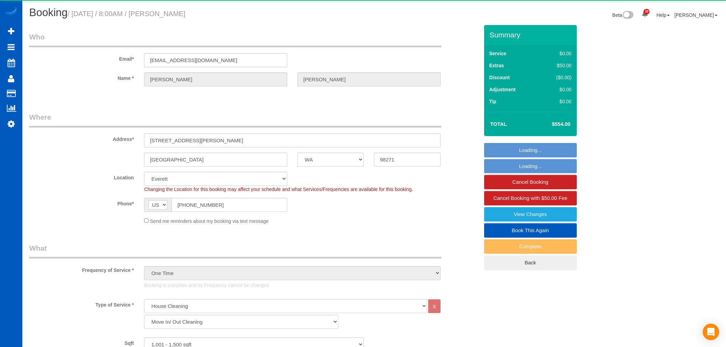
select select "object:1163"
select select "1001"
select select "3"
select select "spot1"
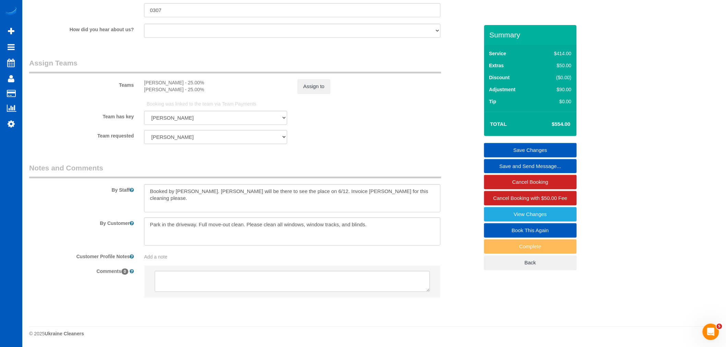
scroll to position [877, 0]
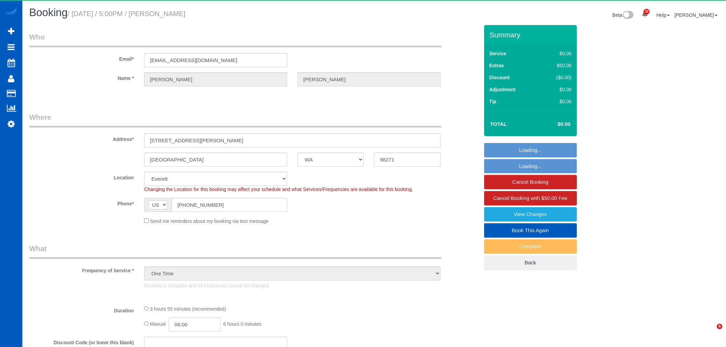
select select "WA"
select select "string:cash"
select select "object:1021"
select select "199"
select select "1001"
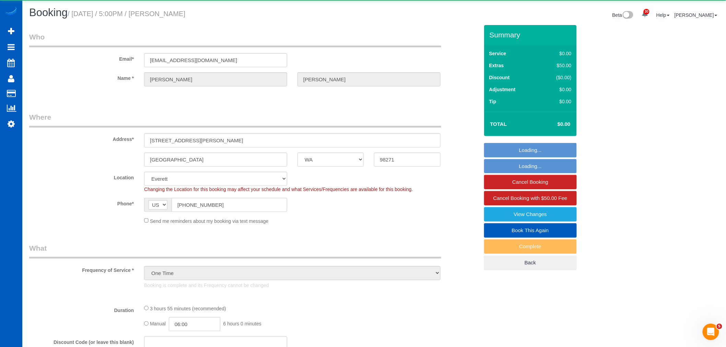
select select "3"
select select "spot1"
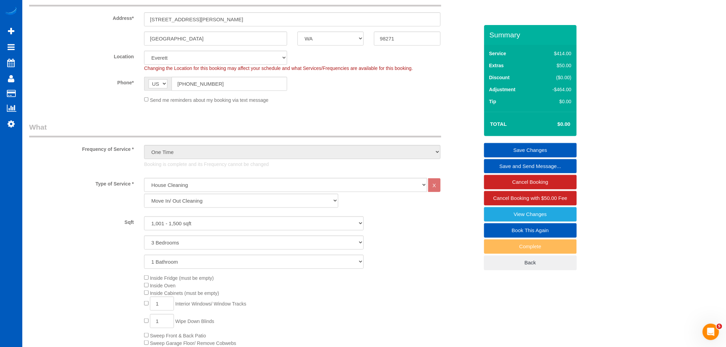
scroll to position [114, 0]
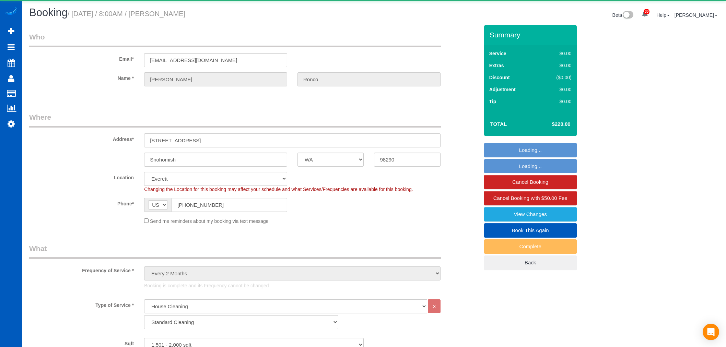
select select "WA"
select select "199"
select select "object:1170"
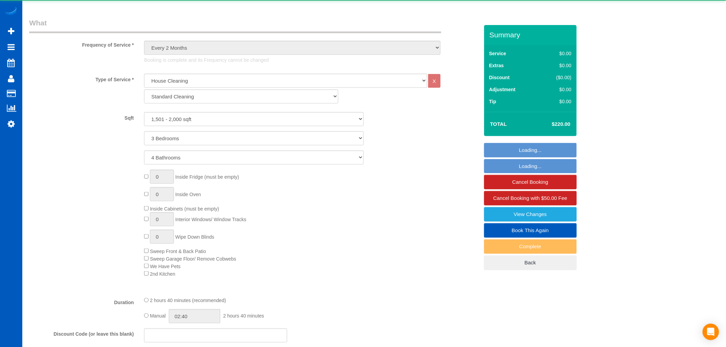
select select "spot1"
select select "1501"
select select "3"
select select "4"
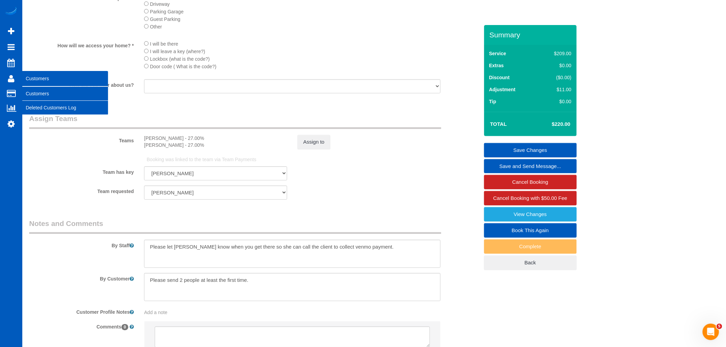
scroll to position [665, 0]
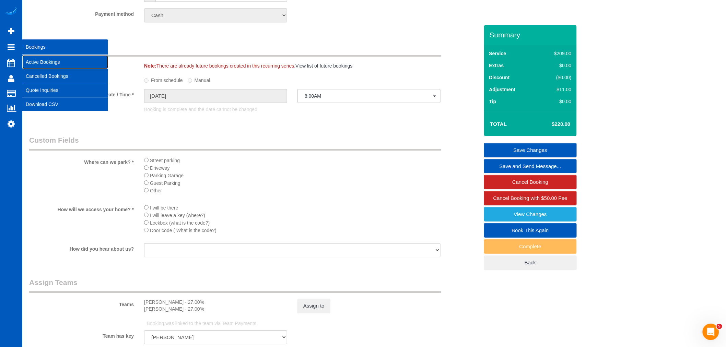
click at [54, 60] on link "Active Bookings" at bounding box center [65, 62] width 86 height 14
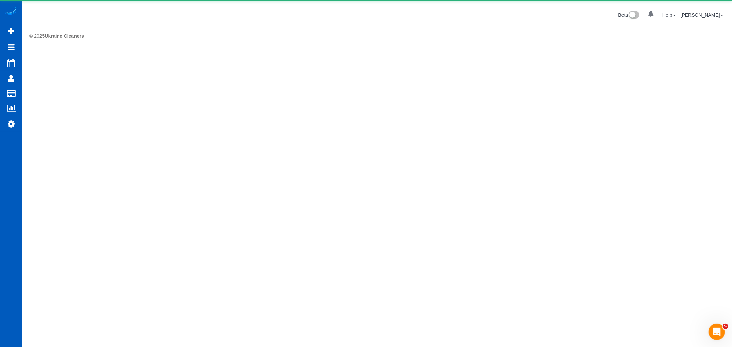
select select "**********"
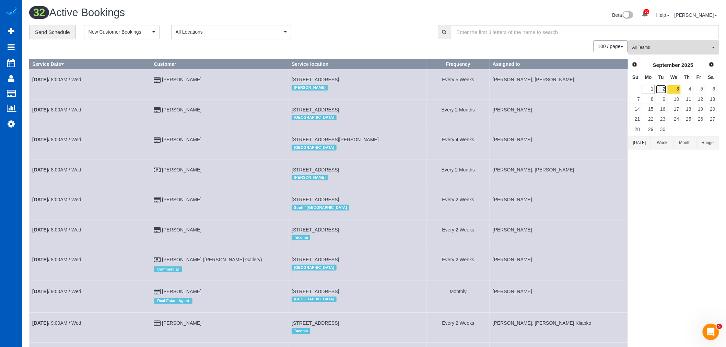
click at [663, 86] on link "2" at bounding box center [661, 89] width 11 height 9
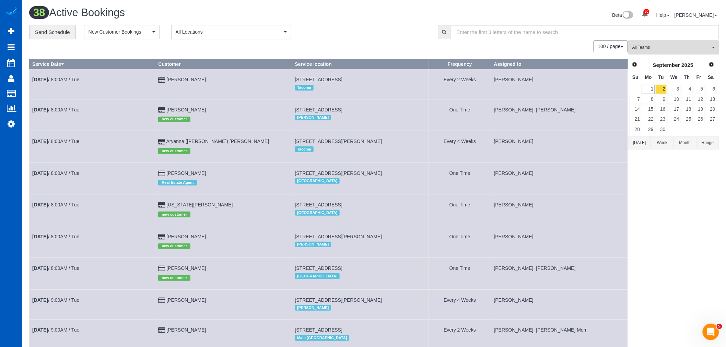
click at [675, 84] on th "We" at bounding box center [674, 77] width 14 height 13
click at [675, 91] on link "3" at bounding box center [673, 89] width 13 height 9
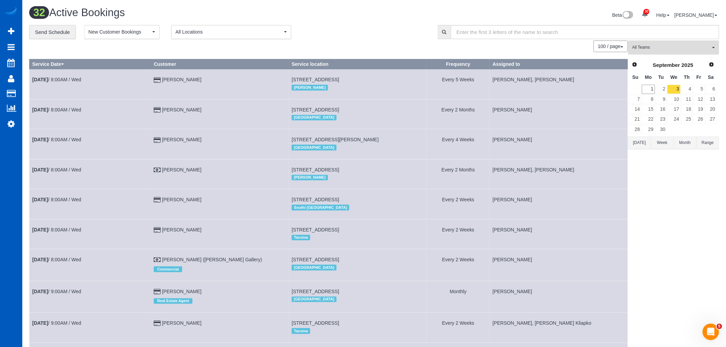
click at [667, 48] on span "All Teams" at bounding box center [671, 48] width 78 height 6
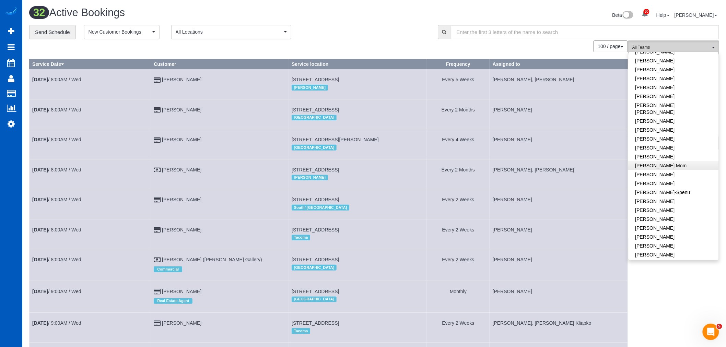
scroll to position [76, 0]
click at [662, 196] on link "[PERSON_NAME]" at bounding box center [674, 200] width 90 height 9
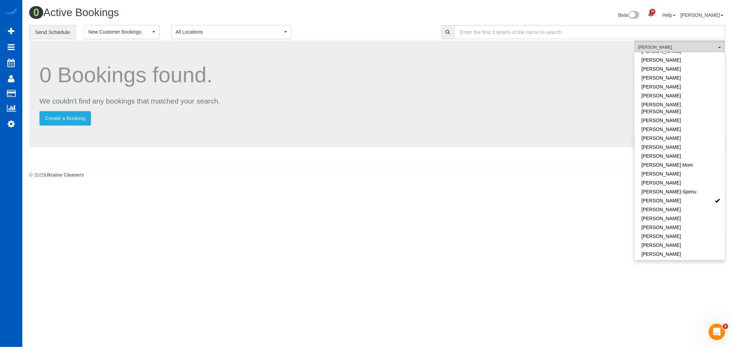
click at [329, 189] on body "30 Beta Your Notifications You have 0 alerts × You have 1 to charge for 08/30/2…" at bounding box center [366, 173] width 732 height 347
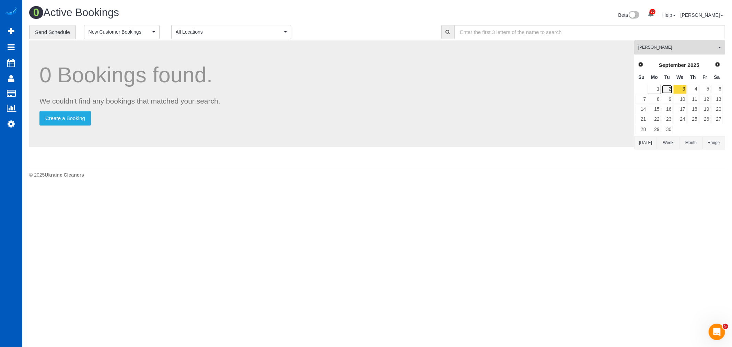
click at [669, 87] on link "2" at bounding box center [667, 89] width 11 height 9
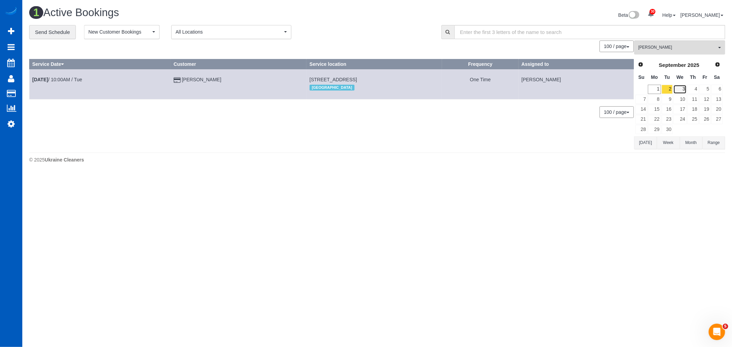
click at [679, 87] on link "3" at bounding box center [679, 89] width 13 height 9
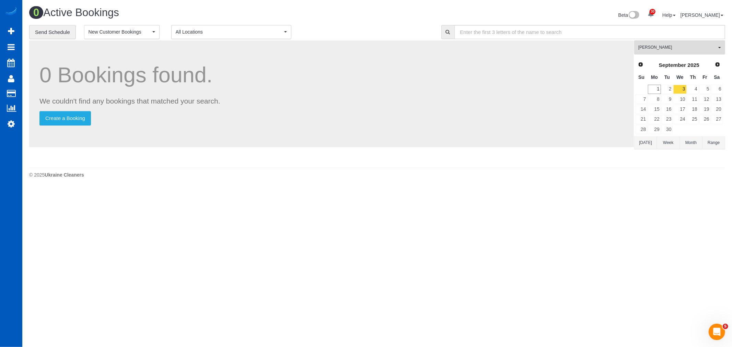
click at [673, 92] on td "3" at bounding box center [680, 89] width 14 height 10
click at [669, 90] on link "2" at bounding box center [667, 89] width 11 height 9
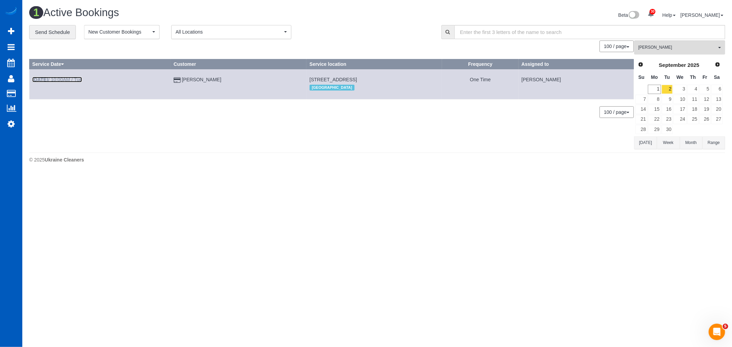
click at [57, 81] on link "[DATE] 10:00AM / Tue" at bounding box center [57, 79] width 50 height 5
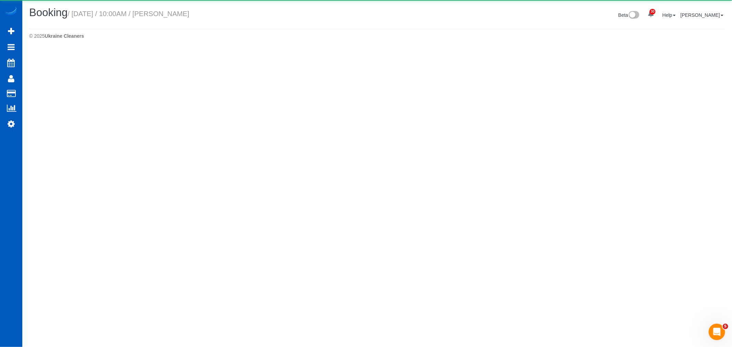
select select "CO"
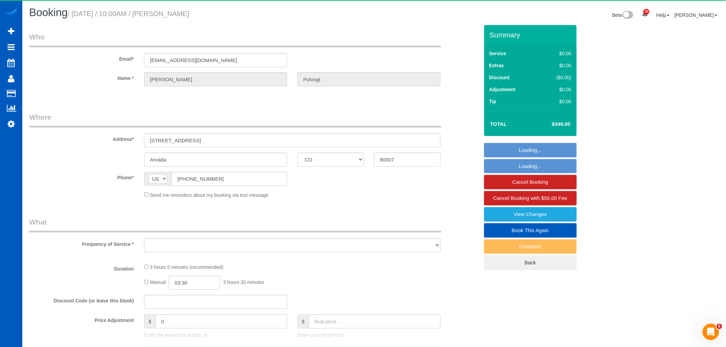
select select "object:3883"
select select "string:fspay-feb89bdb-e809-405f-8299-4f5690c20e7e"
select select "199"
select select "3001"
select select "4"
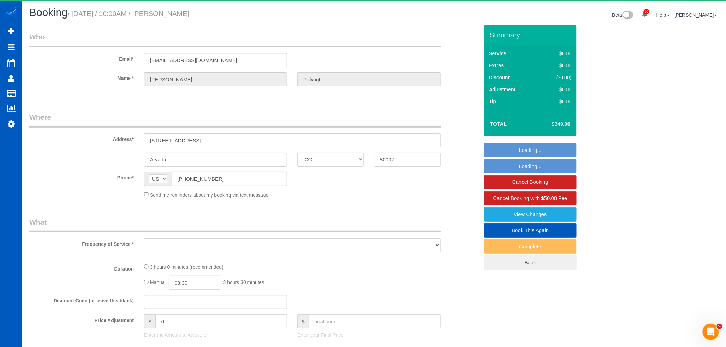
select select "4"
select select "spot6"
select select "number:8"
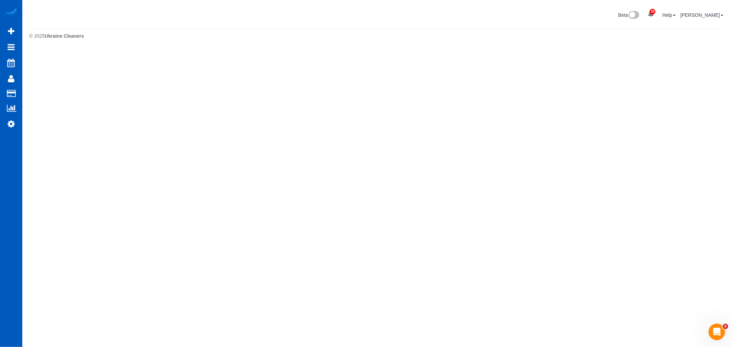
select select "**********"
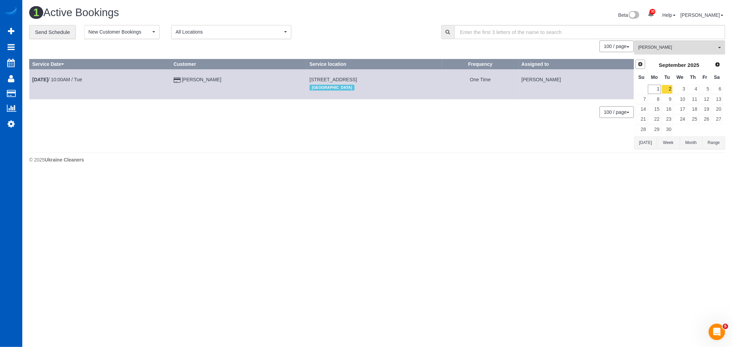
click at [643, 67] on link "Prev" at bounding box center [640, 65] width 10 height 10
click at [722, 128] on link "30" at bounding box center [716, 129] width 11 height 9
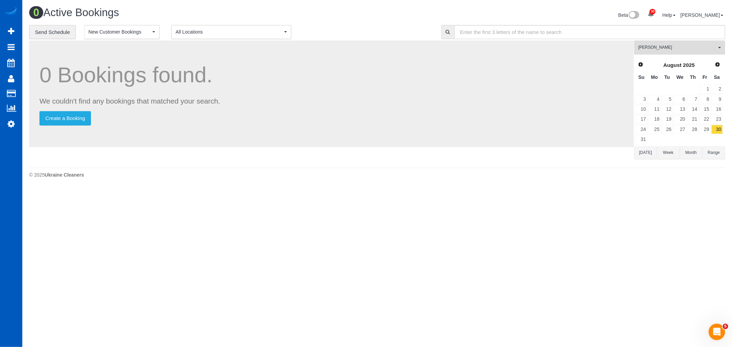
click at [670, 46] on span "[PERSON_NAME]" at bounding box center [677, 48] width 78 height 6
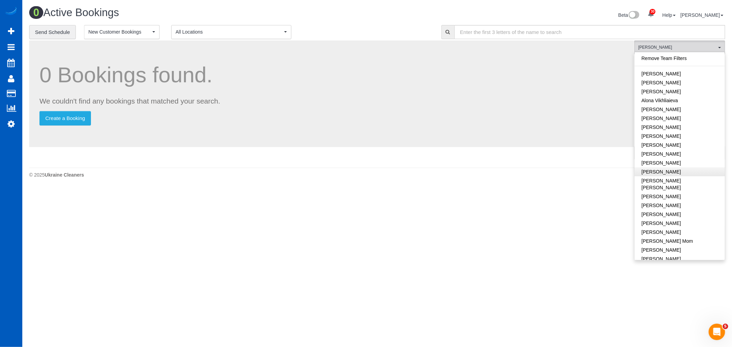
click at [675, 63] on link "Remove Team Filters" at bounding box center [679, 58] width 90 height 9
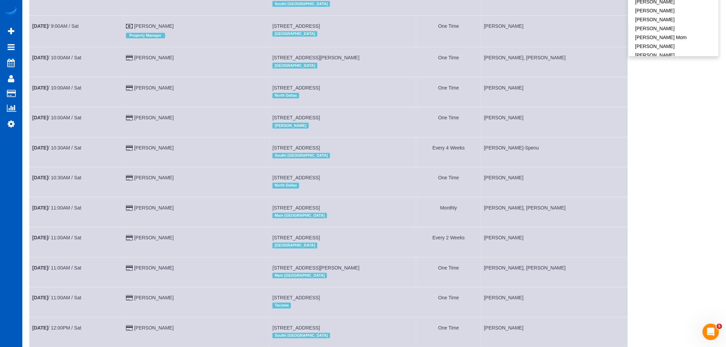
scroll to position [242, 0]
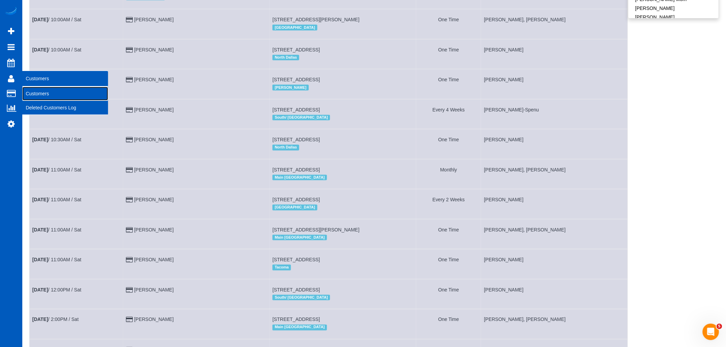
click at [40, 97] on link "Customers" at bounding box center [65, 94] width 86 height 14
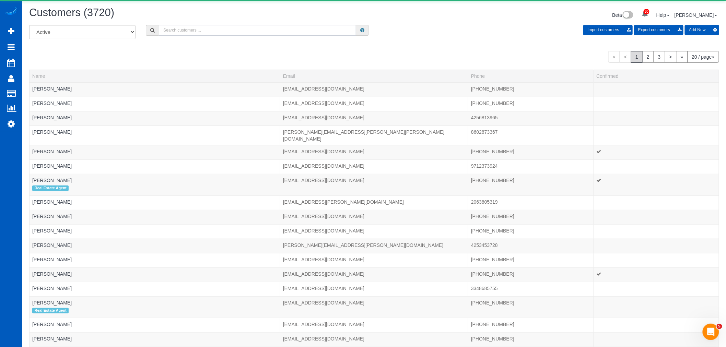
click at [199, 33] on input "text" at bounding box center [257, 30] width 197 height 11
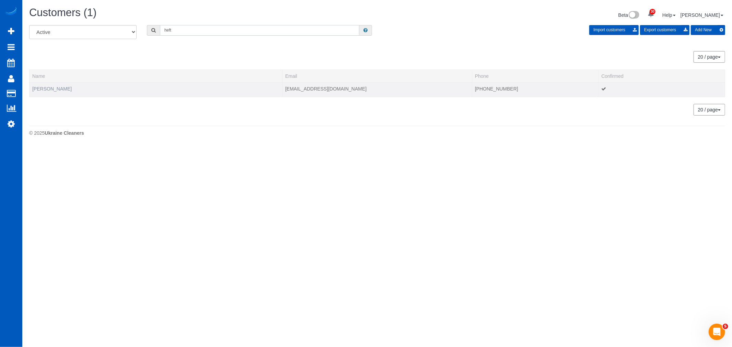
type input "heft"
click at [40, 86] on link "Peri Heft" at bounding box center [51, 88] width 39 height 5
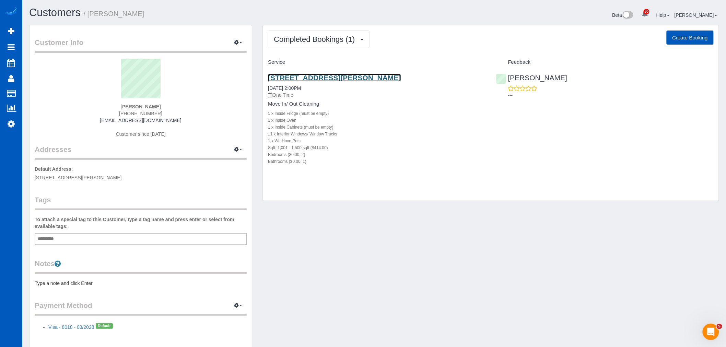
click at [330, 81] on link "25 S Sherman St, Denver, CO 80209" at bounding box center [334, 78] width 133 height 8
click at [335, 78] on link "25 S Sherman St, Denver, CO 80209" at bounding box center [334, 78] width 133 height 8
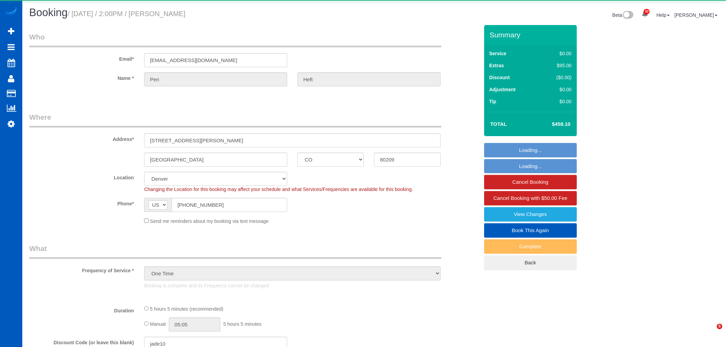
select select "CO"
select select "number:8"
select select "object:1185"
select select "199"
select select "1001"
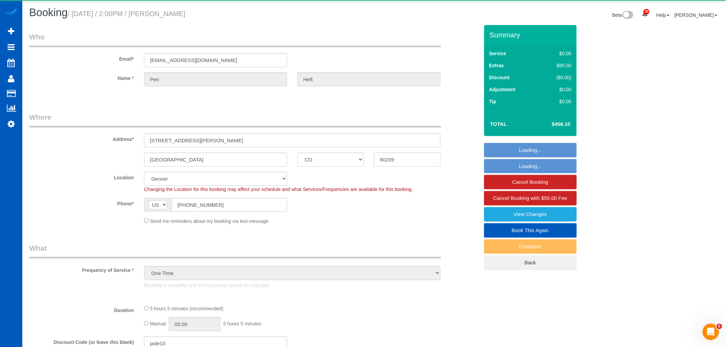
select select "2"
select select "spot1"
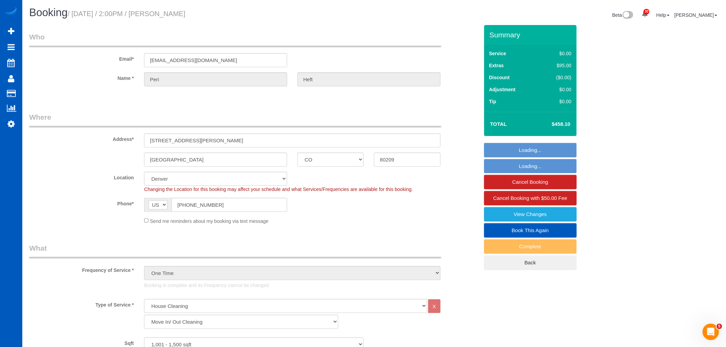
drag, startPoint x: 0, startPoint y: 0, endPoint x: 602, endPoint y: 157, distance: 622.6
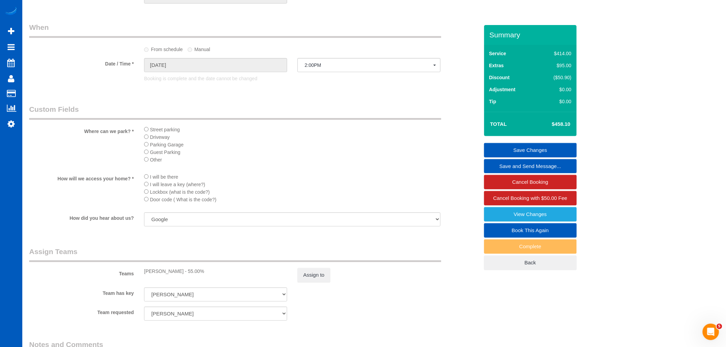
scroll to position [686, 0]
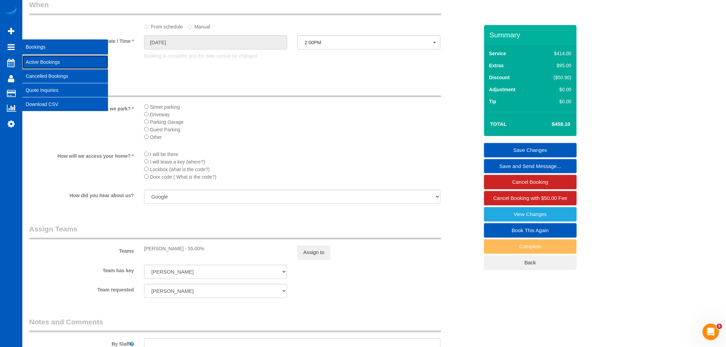
click at [50, 64] on link "Active Bookings" at bounding box center [65, 62] width 86 height 14
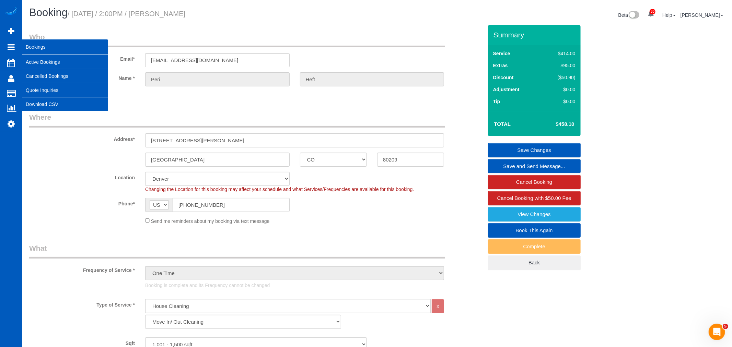
select select "**********"
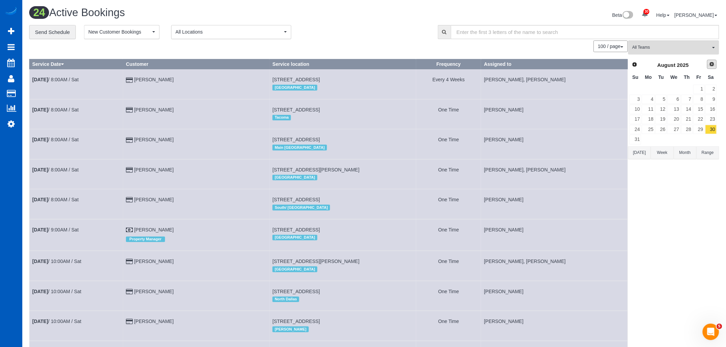
click at [711, 64] on span "Next" at bounding box center [711, 63] width 5 height 5
click at [648, 86] on link "1" at bounding box center [648, 89] width 13 height 9
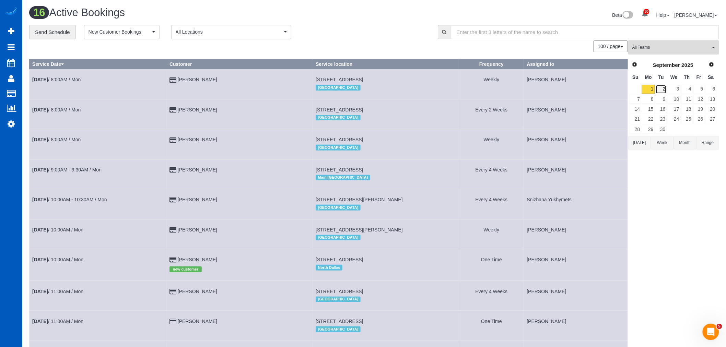
click at [663, 89] on link "2" at bounding box center [661, 89] width 11 height 9
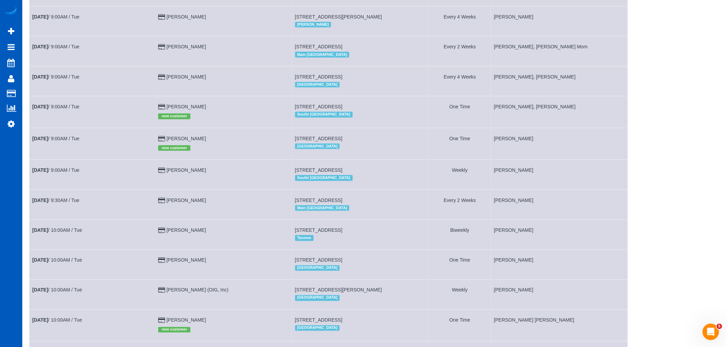
scroll to position [321, 0]
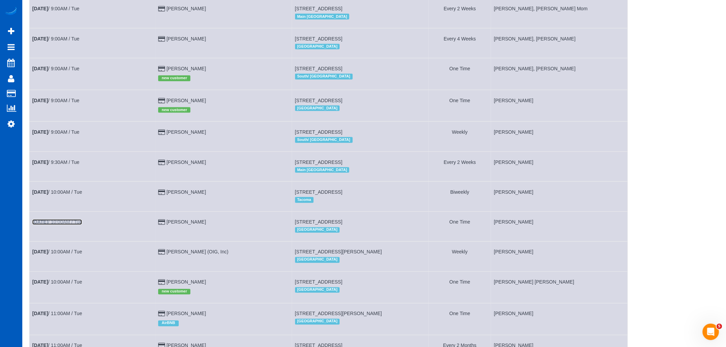
click at [44, 225] on b "[DATE]" at bounding box center [40, 222] width 16 height 5
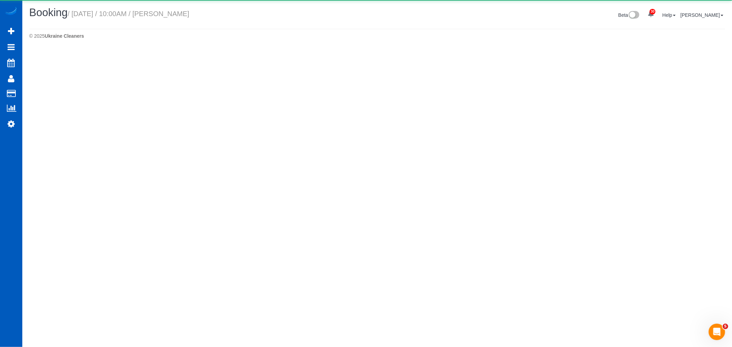
select select "CO"
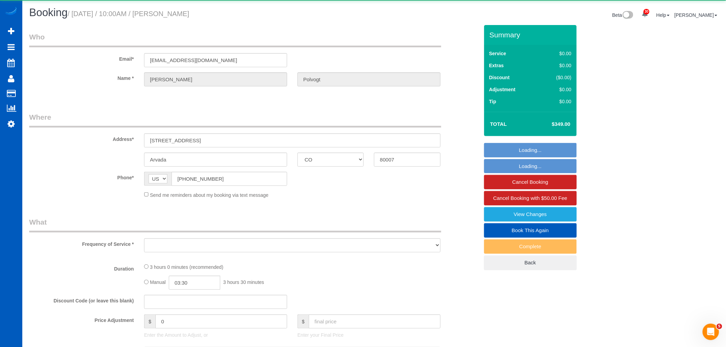
select select "object:3325"
select select "string:fspay-feb89bdb-e809-405f-8299-4f5690c20e7e"
select select "199"
select select "spot7"
select select "number:8"
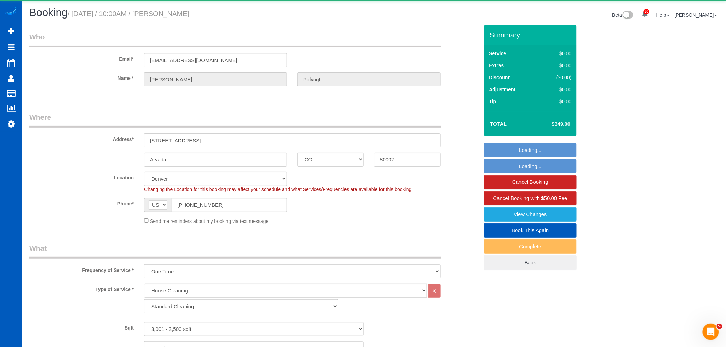
select select "3001"
select select "4"
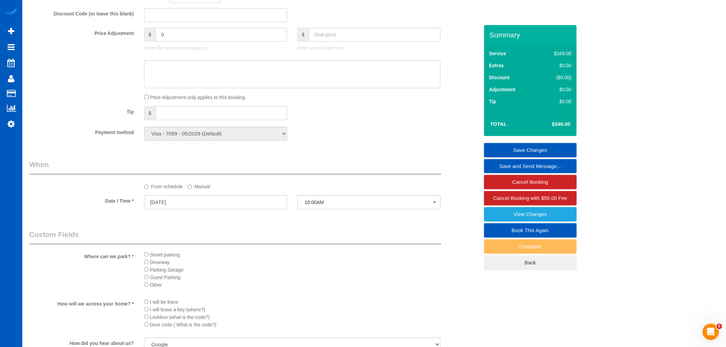
scroll to position [534, 0]
click at [166, 201] on input "[DATE]" at bounding box center [215, 199] width 143 height 14
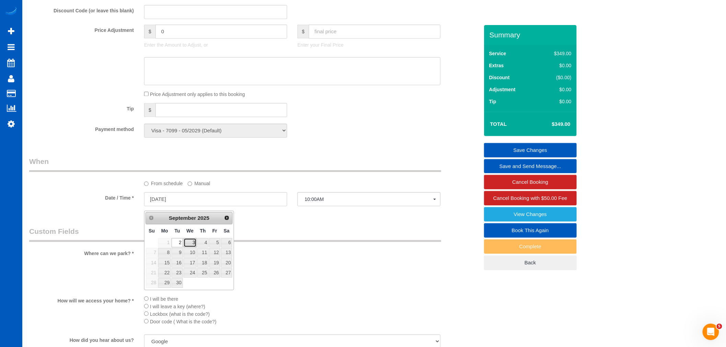
click at [194, 243] on link "3" at bounding box center [190, 242] width 13 height 9
type input "09/03/2025"
select select "spot10"
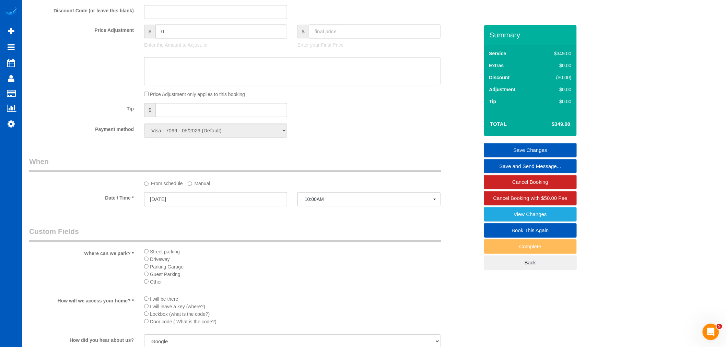
click at [524, 151] on link "Save Changes" at bounding box center [530, 150] width 93 height 14
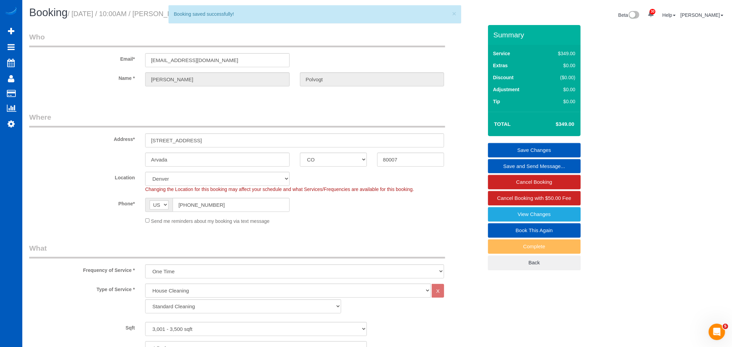
select select "**********"
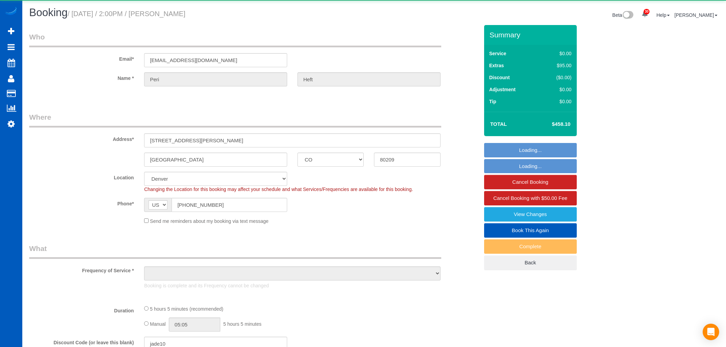
select select "CO"
select select "number:8"
select select "object:1101"
select select "199"
select select "1001"
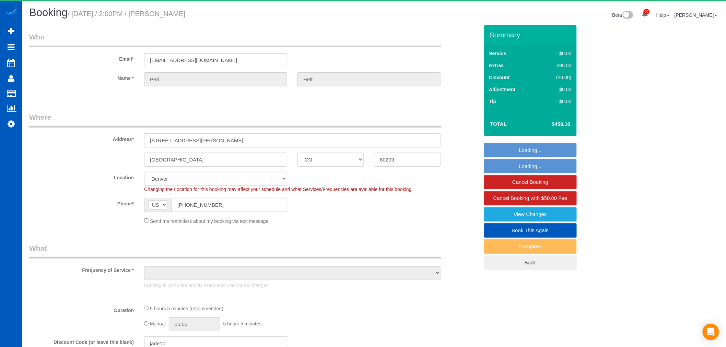
select select "2"
select select "spot1"
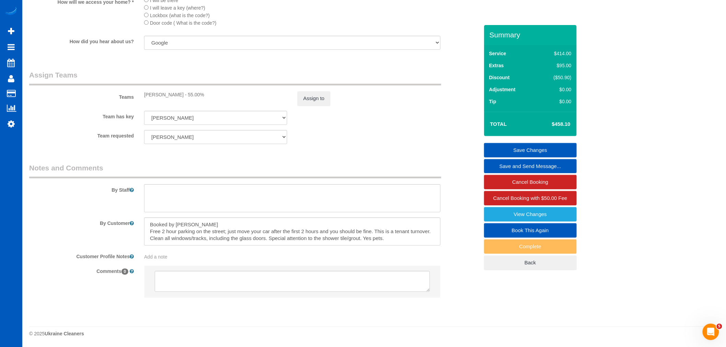
scroll to position [851, 0]
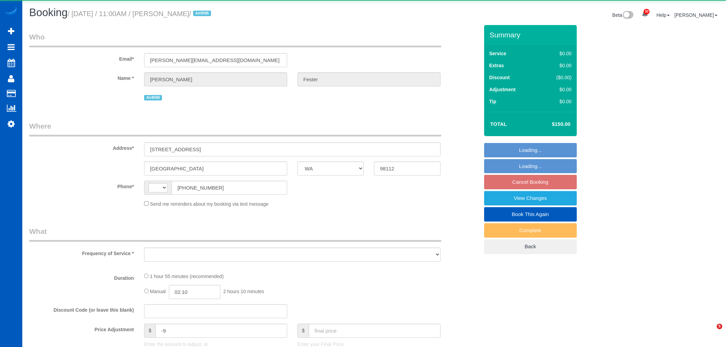
select select "WA"
select select "string:[GEOGRAPHIC_DATA]"
select select "object:2512"
select select "199"
select select "2"
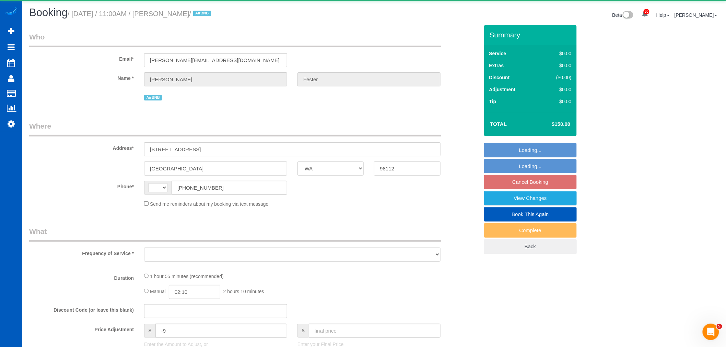
select select "3"
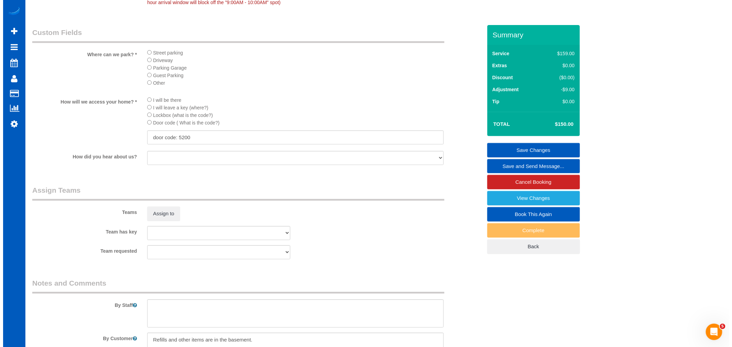
scroll to position [839, 0]
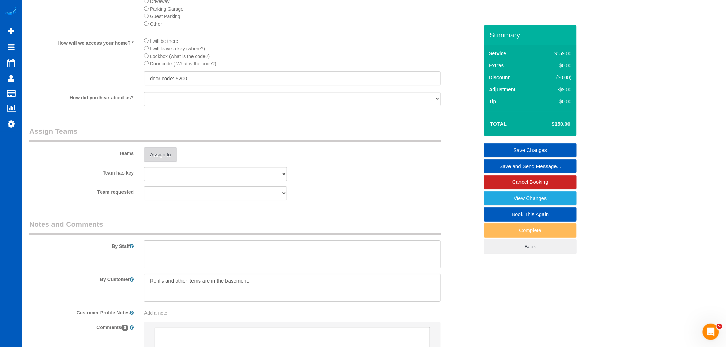
click at [169, 162] on button "Assign to" at bounding box center [160, 155] width 33 height 14
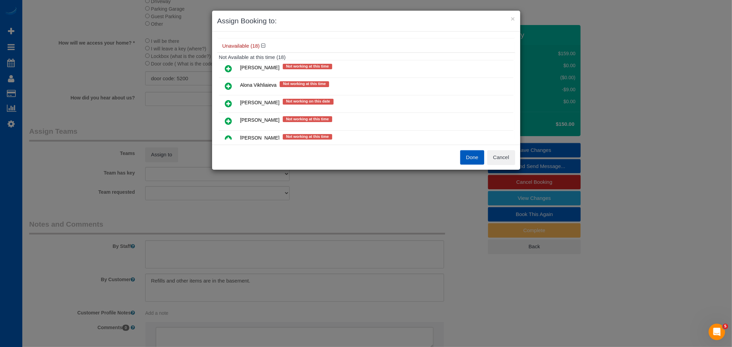
scroll to position [76, 0]
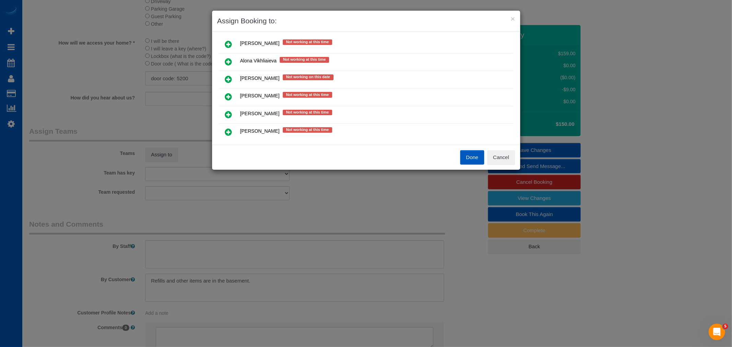
click at [229, 81] on icon at bounding box center [228, 79] width 7 height 8
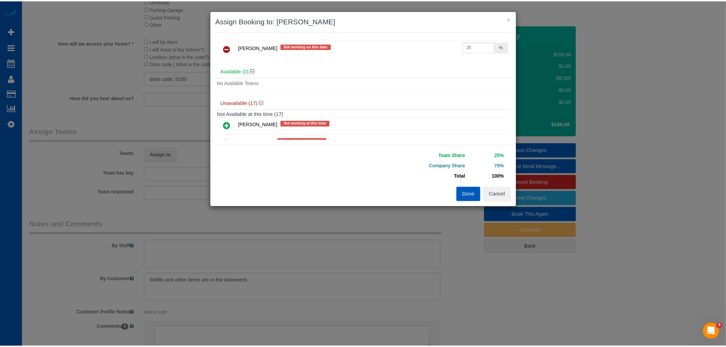
scroll to position [0, 0]
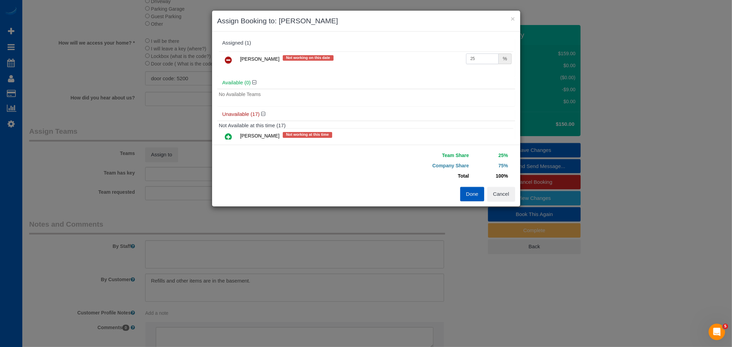
drag, startPoint x: 476, startPoint y: 57, endPoint x: 422, endPoint y: 54, distance: 53.2
click at [422, 54] on tr "[PERSON_NAME] Not working on this date 25 %" at bounding box center [366, 59] width 294 height 17
type input "60"
click at [473, 191] on button "Done" at bounding box center [472, 194] width 24 height 14
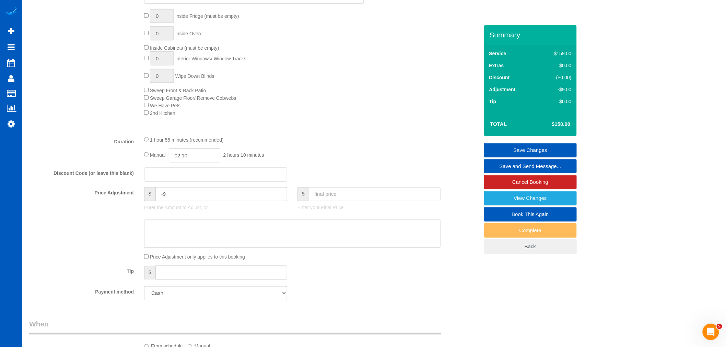
scroll to position [343, 0]
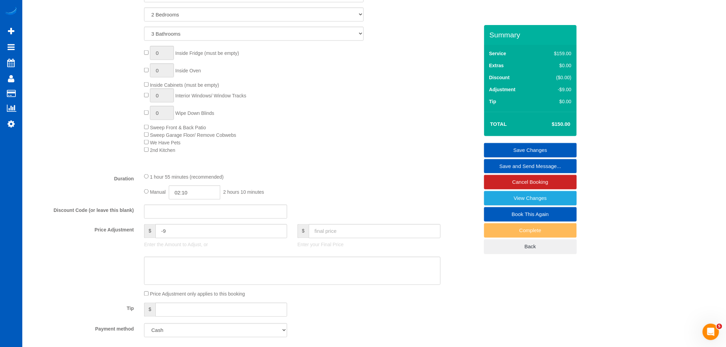
click at [533, 148] on link "Save Changes" at bounding box center [530, 150] width 93 height 14
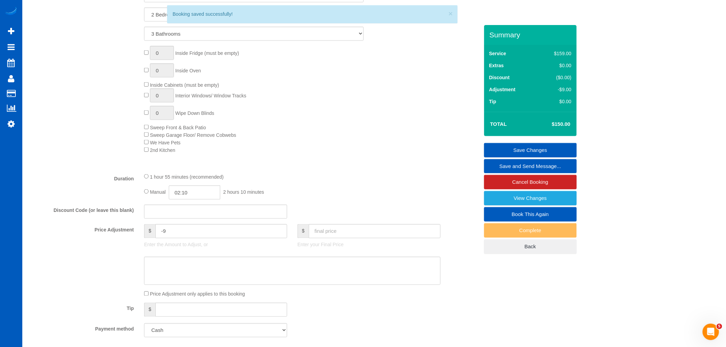
select select "**********"
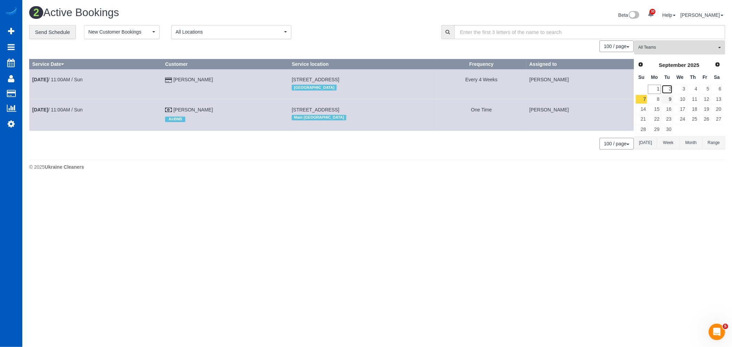
click at [669, 92] on link "2" at bounding box center [667, 89] width 11 height 9
click at [647, 40] on div "**********" at bounding box center [374, 91] width 690 height 132
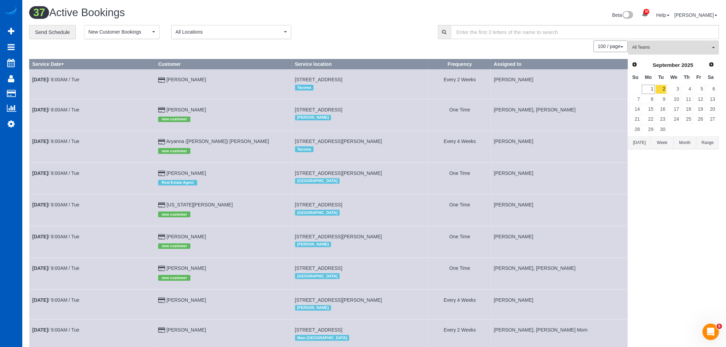
click at [647, 48] on span "All Teams" at bounding box center [671, 48] width 78 height 6
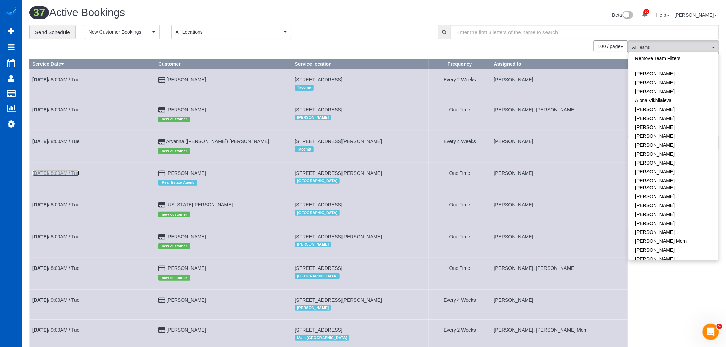
click at [61, 175] on link "[DATE] 8:00AM / Tue" at bounding box center [55, 173] width 47 height 5
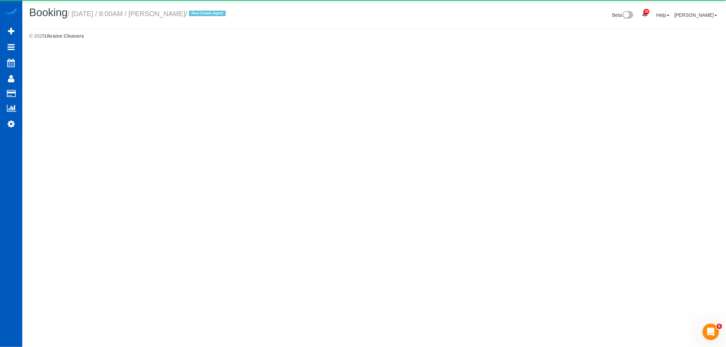
select select "WA"
select select "string:fspay-72956fa9-49e2-4fa3-b86e-53ae846f9884"
select select "number:10"
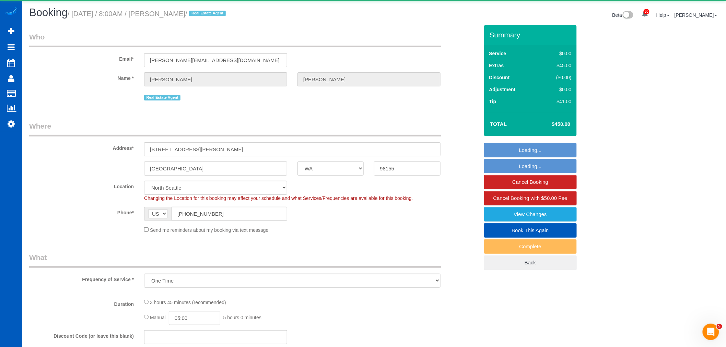
select select "object:4423"
select select "199"
select select "2"
select select "spot17"
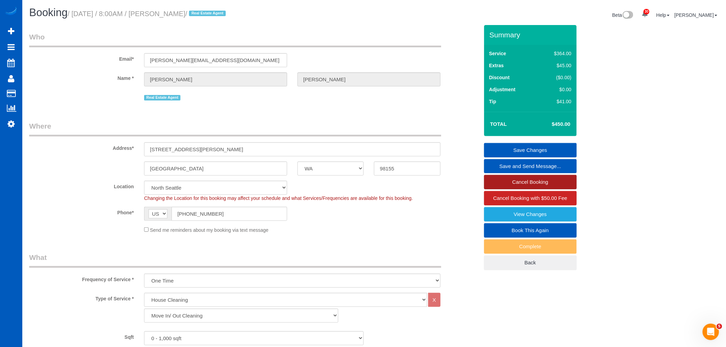
click at [562, 187] on link "Cancel Booking" at bounding box center [530, 182] width 93 height 14
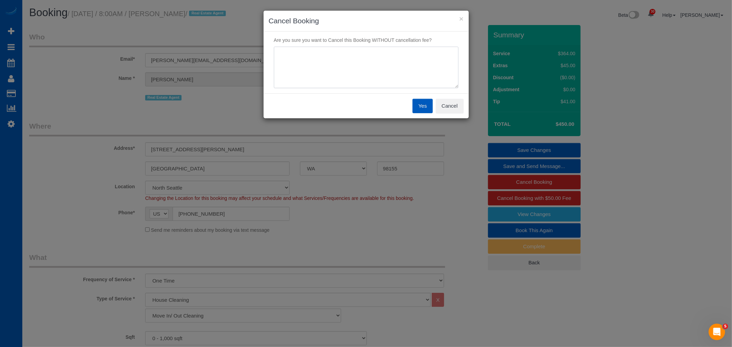
click at [320, 70] on textarea at bounding box center [366, 68] width 185 height 42
type textarea "3"
type textarea "will reschedule"
click at [416, 108] on button "Yes" at bounding box center [422, 106] width 20 height 14
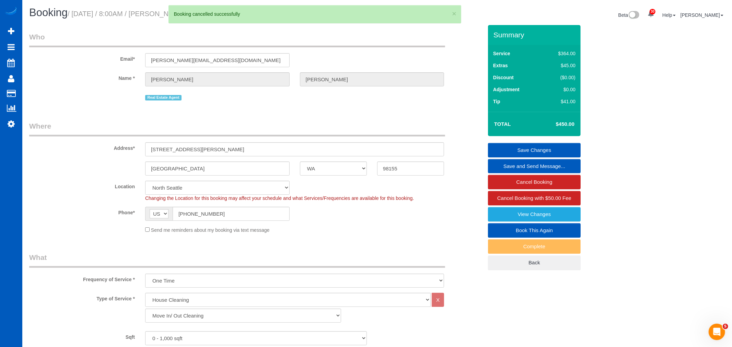
select select "**********"
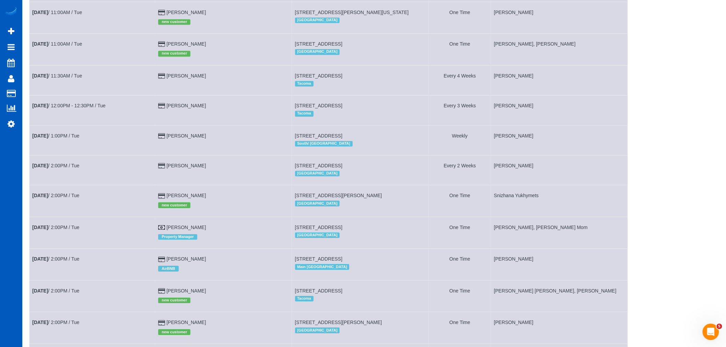
scroll to position [800, 0]
